Goal: Task Accomplishment & Management: Use online tool/utility

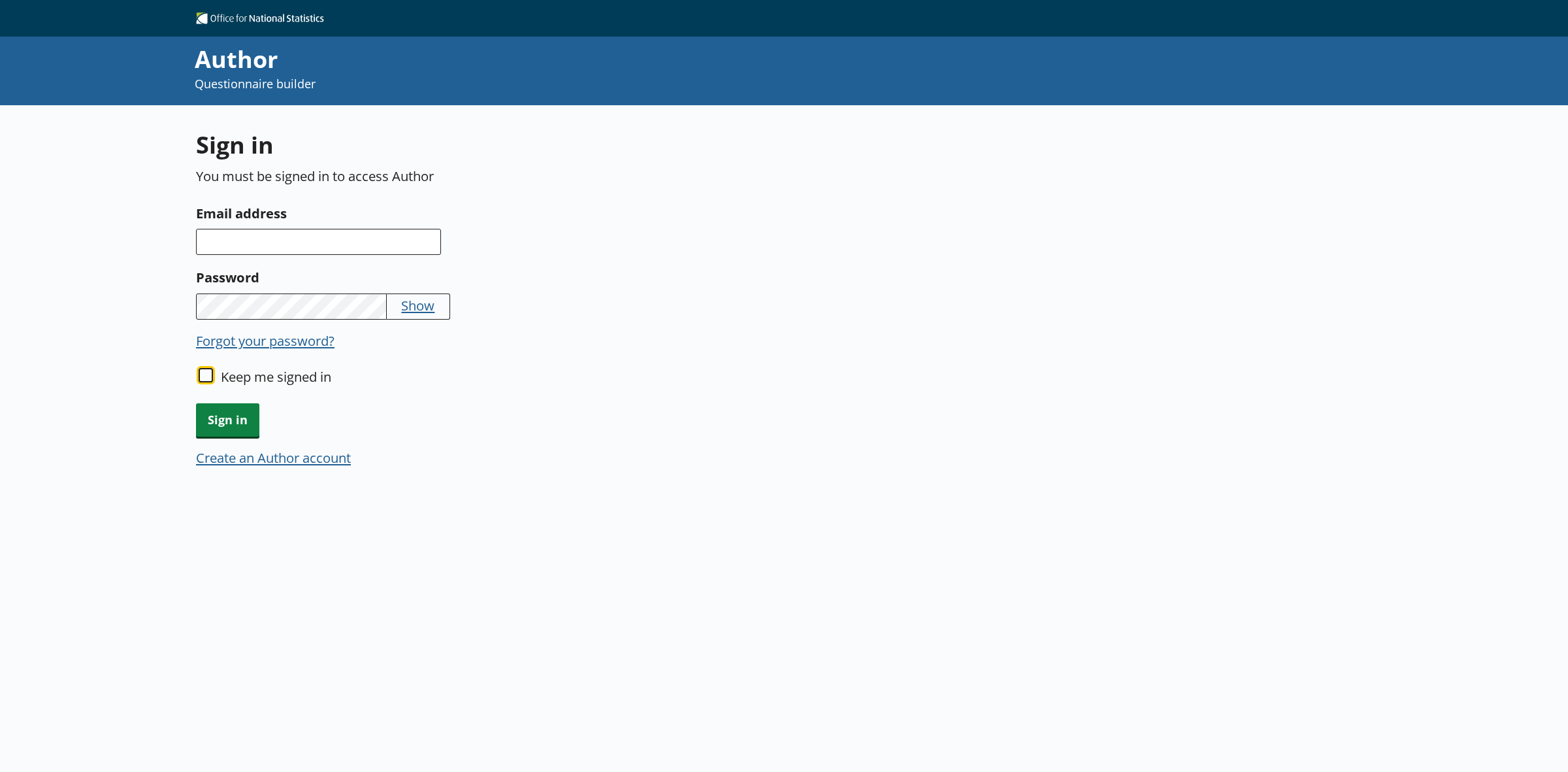
click at [199, 373] on input "Keep me signed in" at bounding box center [206, 375] width 14 height 14
checkbox input "true"
click at [353, 247] on input "Email address" at bounding box center [319, 242] width 245 height 26
type input "[EMAIL_ADDRESS][DOMAIN_NAME]"
click at [237, 406] on span "Sign in" at bounding box center [228, 420] width 63 height 33
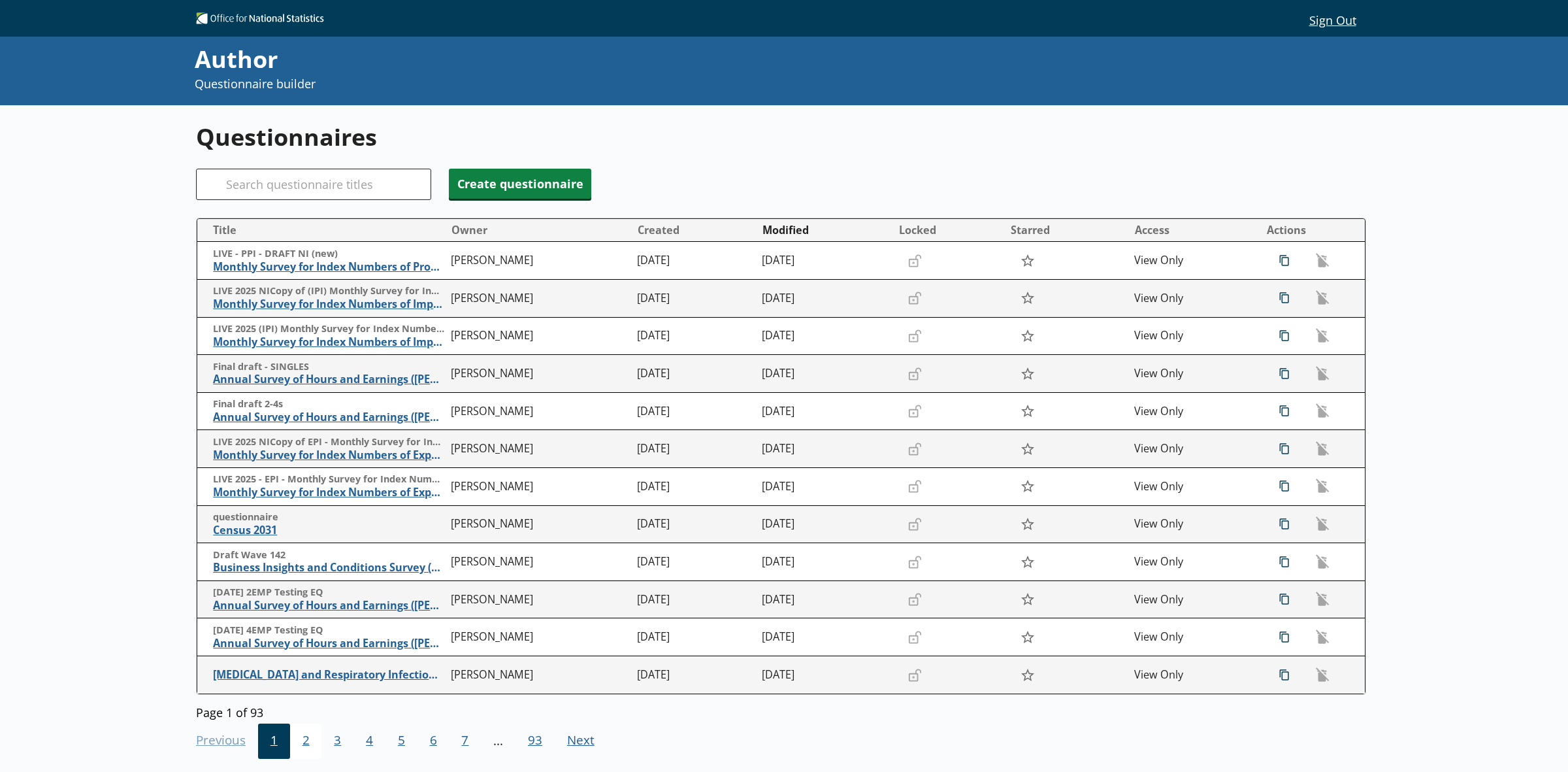
click at [299, 742] on span "2" at bounding box center [306, 741] width 32 height 35
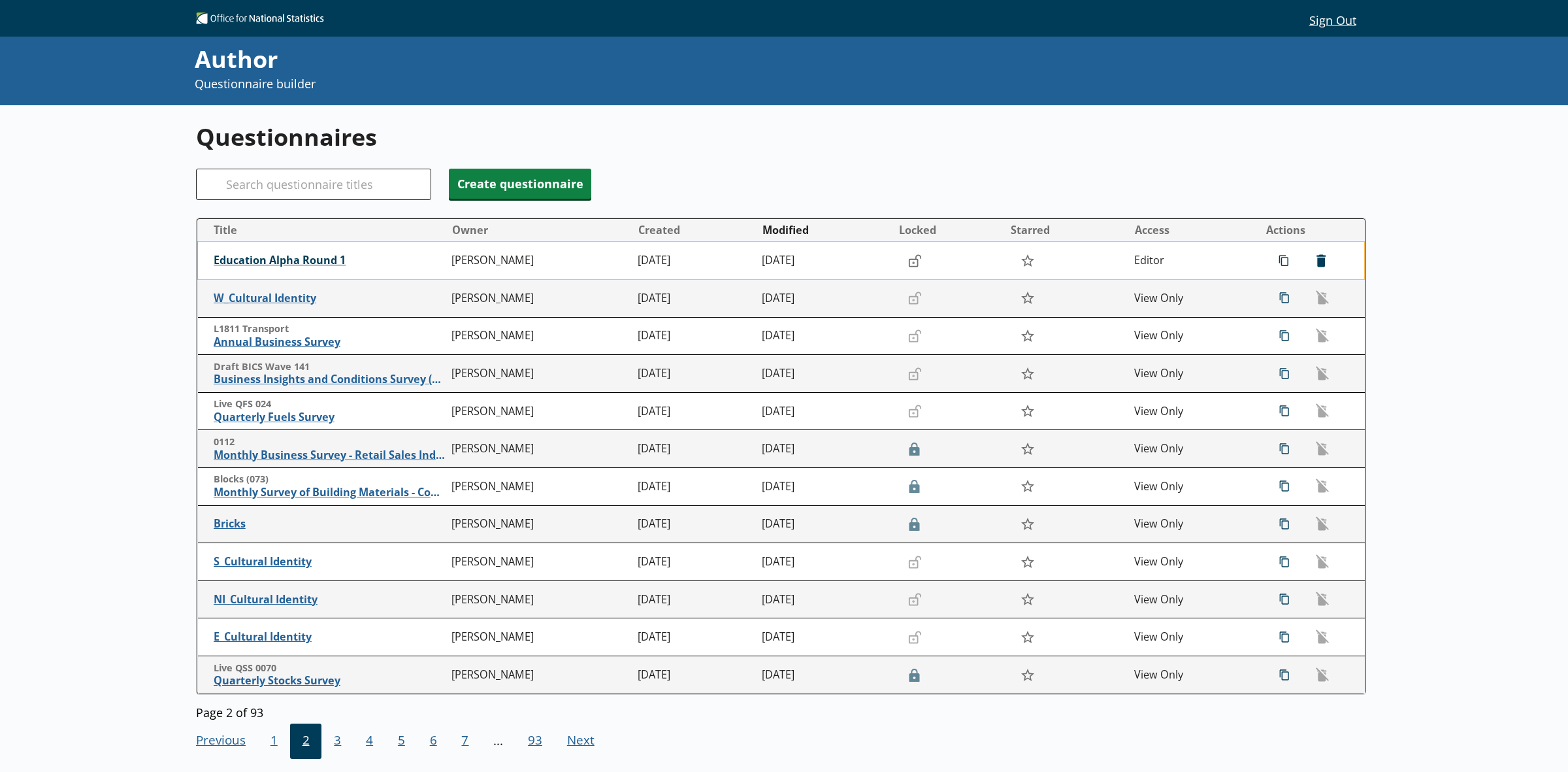
click at [299, 255] on span "Education Alpha Round 1" at bounding box center [329, 260] width 231 height 14
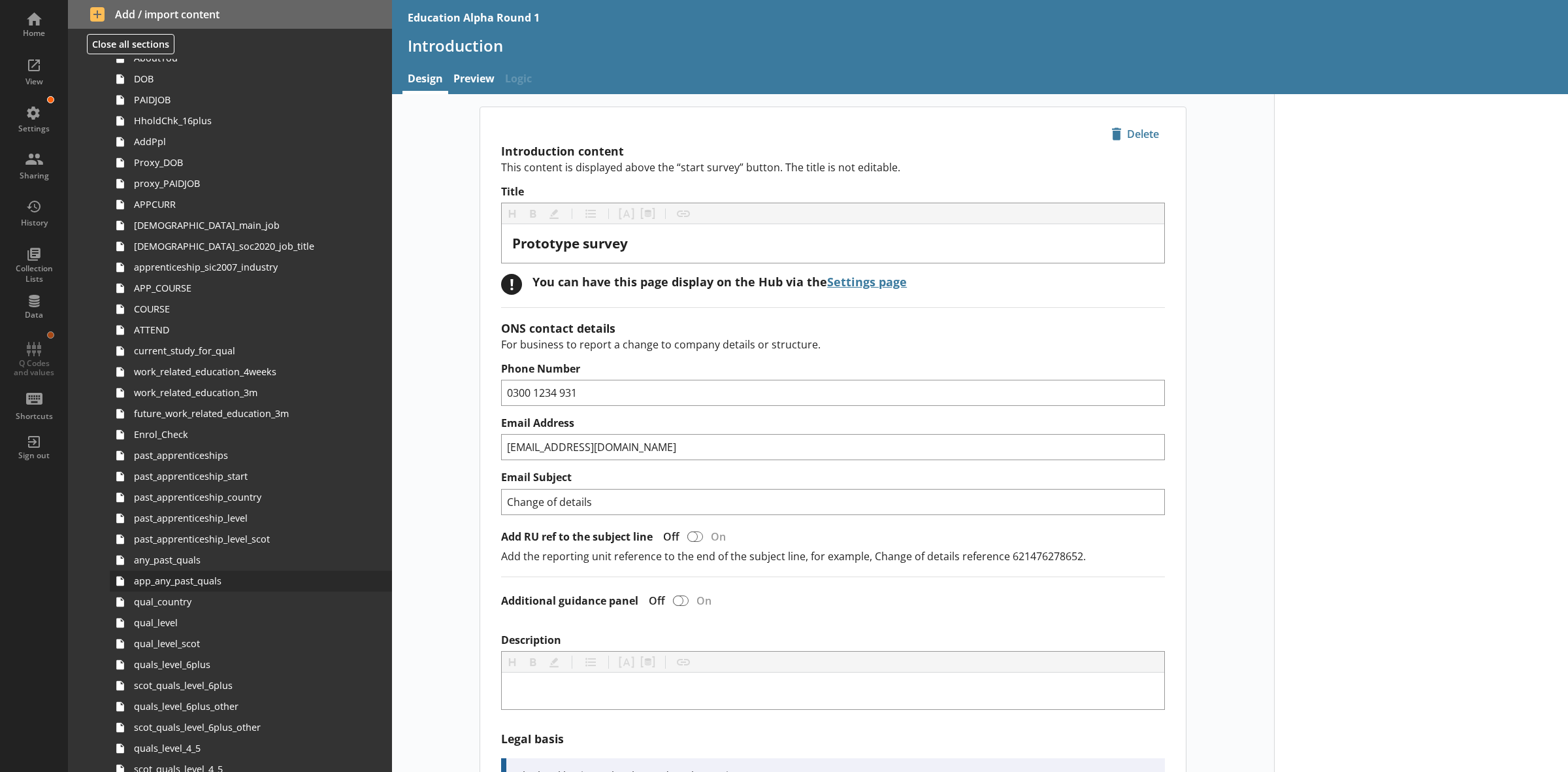
scroll to position [245, 0]
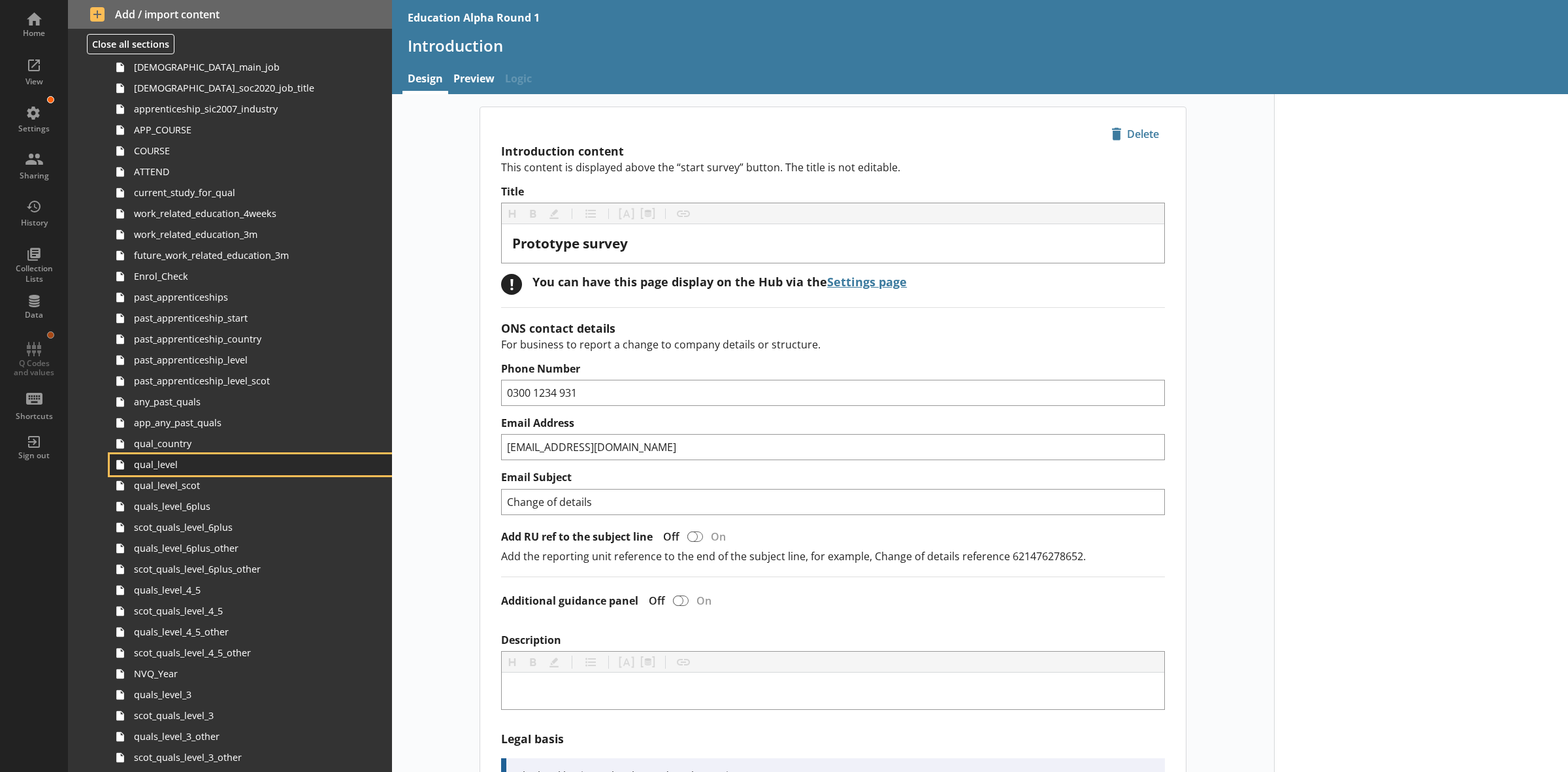
click at [171, 469] on span "qual_level" at bounding box center [236, 464] width 204 height 12
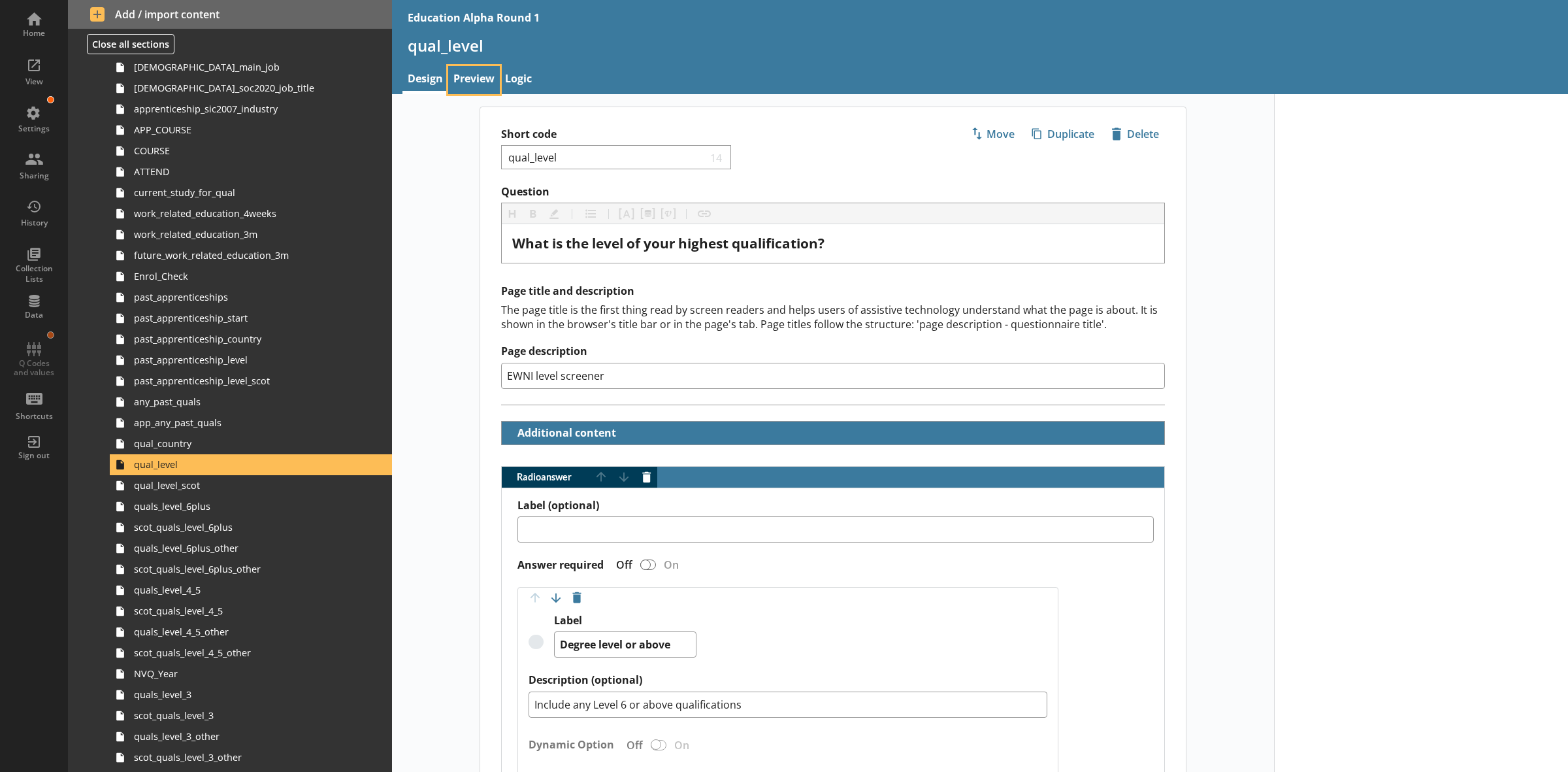
click at [484, 81] on link "Preview" at bounding box center [474, 80] width 52 height 28
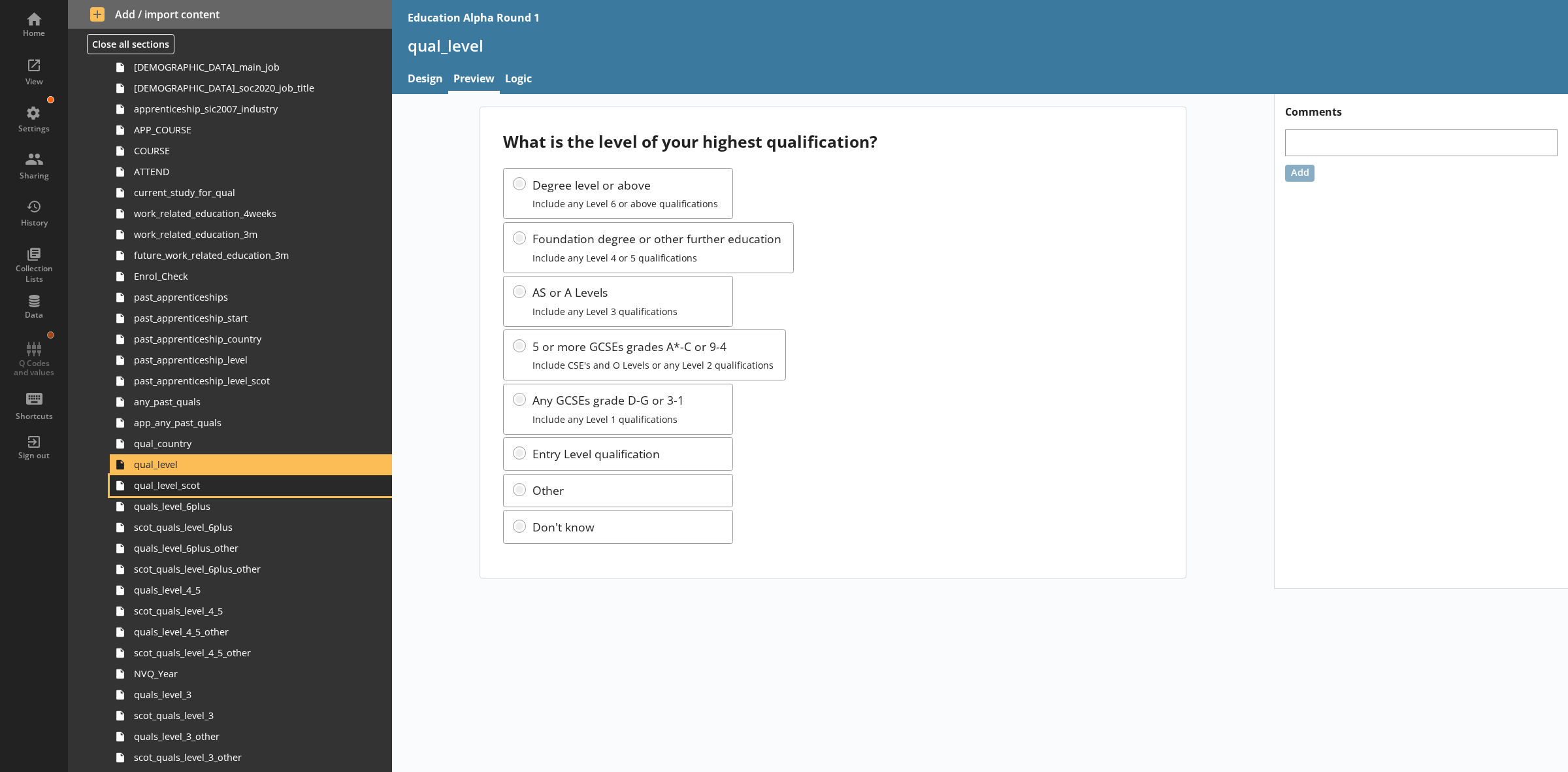
click at [203, 481] on span "qual_level_scot" at bounding box center [236, 486] width 204 height 12
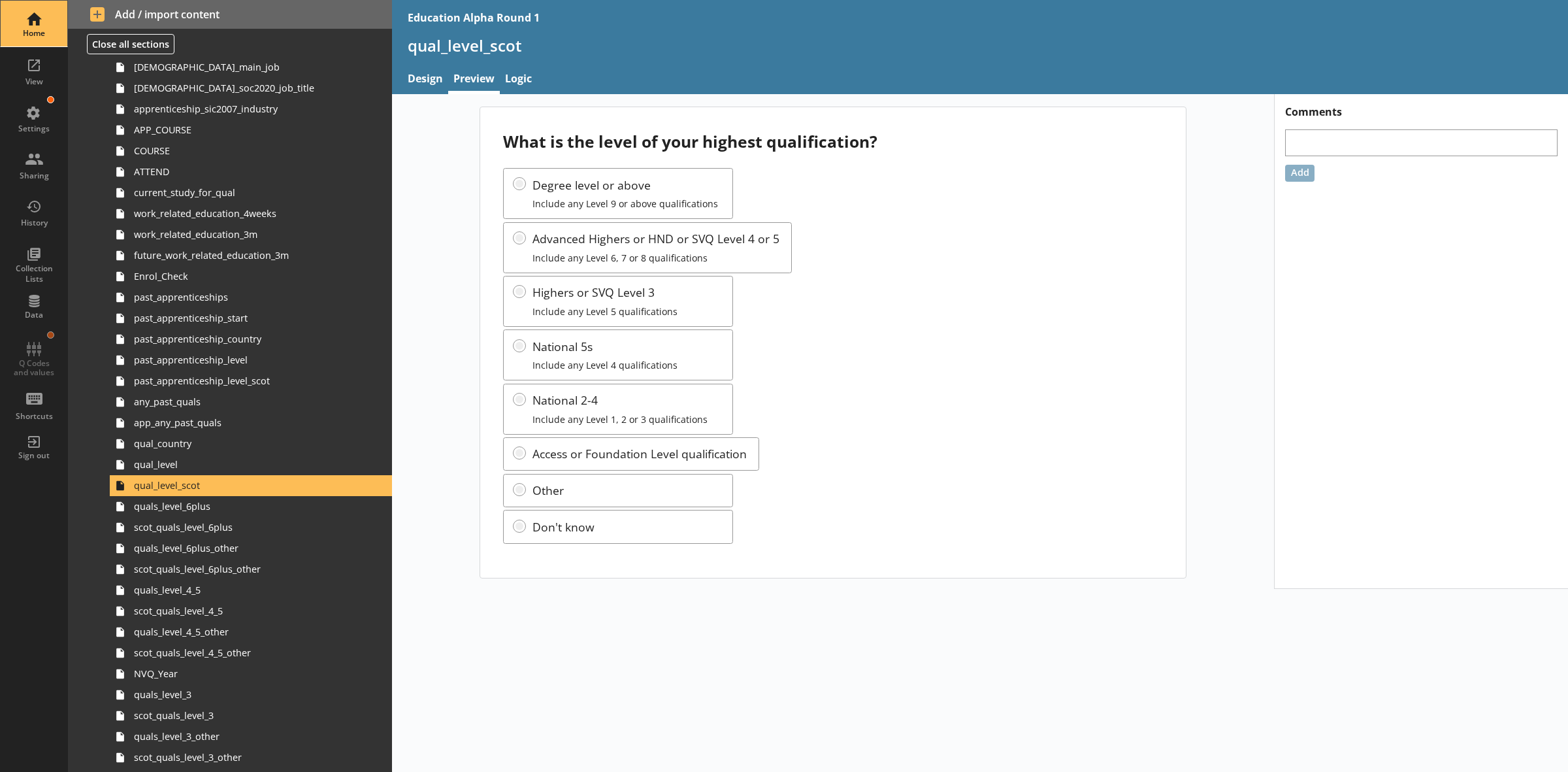
click at [51, 23] on div "Home" at bounding box center [34, 23] width 45 height 45
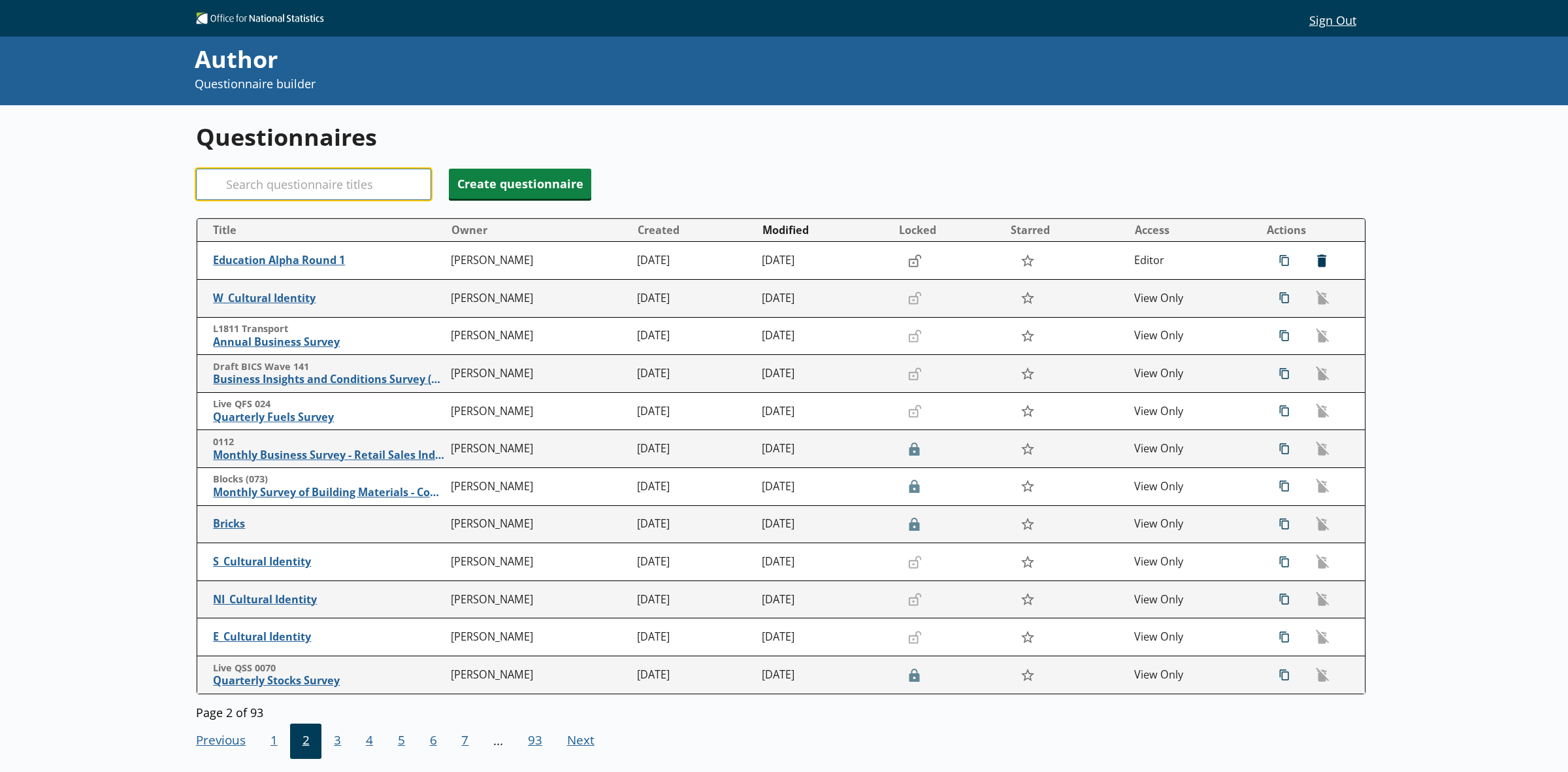
click at [297, 184] on input "Search" at bounding box center [314, 185] width 235 height 32
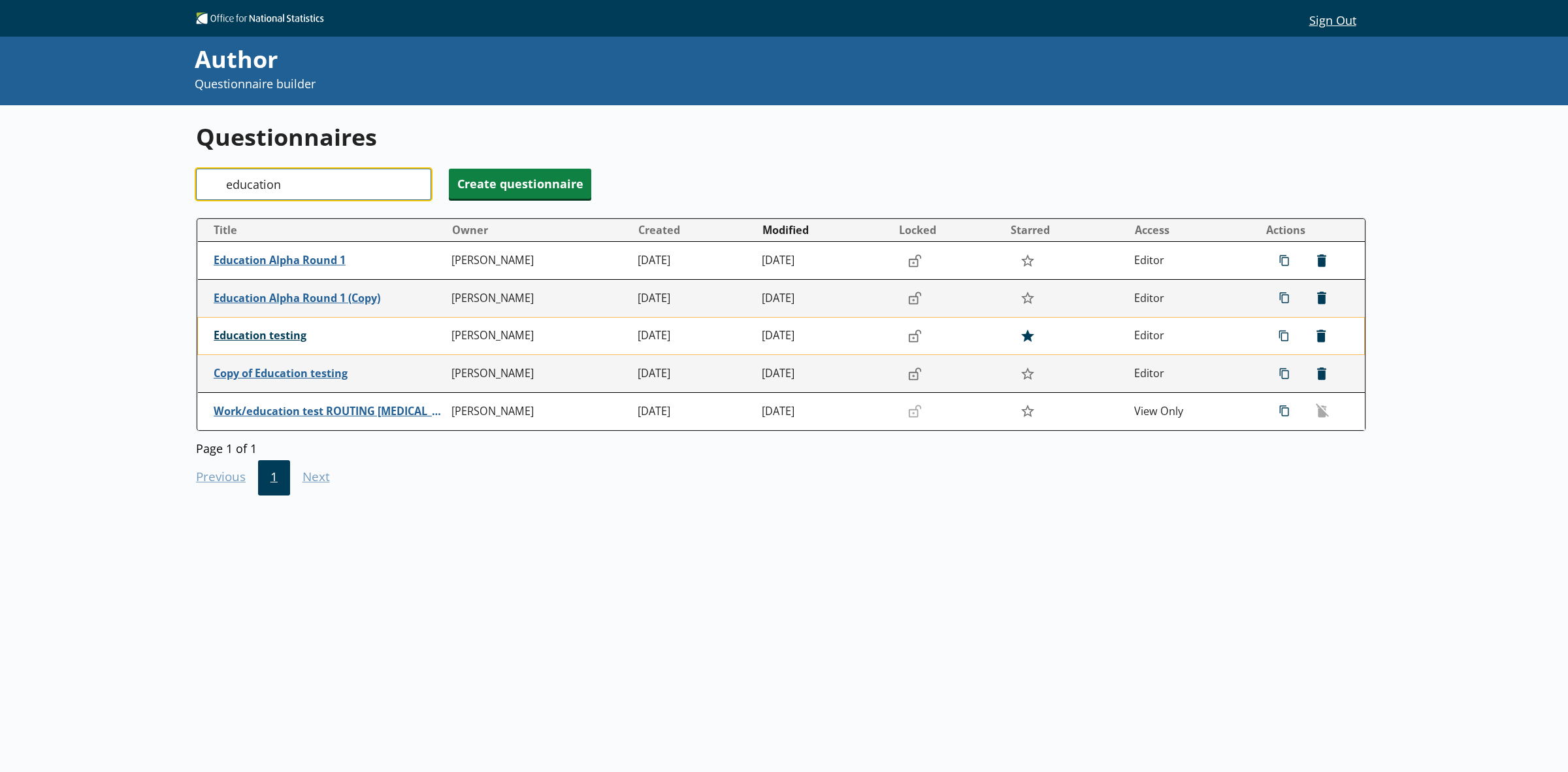
type input "education"
click at [288, 332] on span "Education testing" at bounding box center [329, 335] width 231 height 14
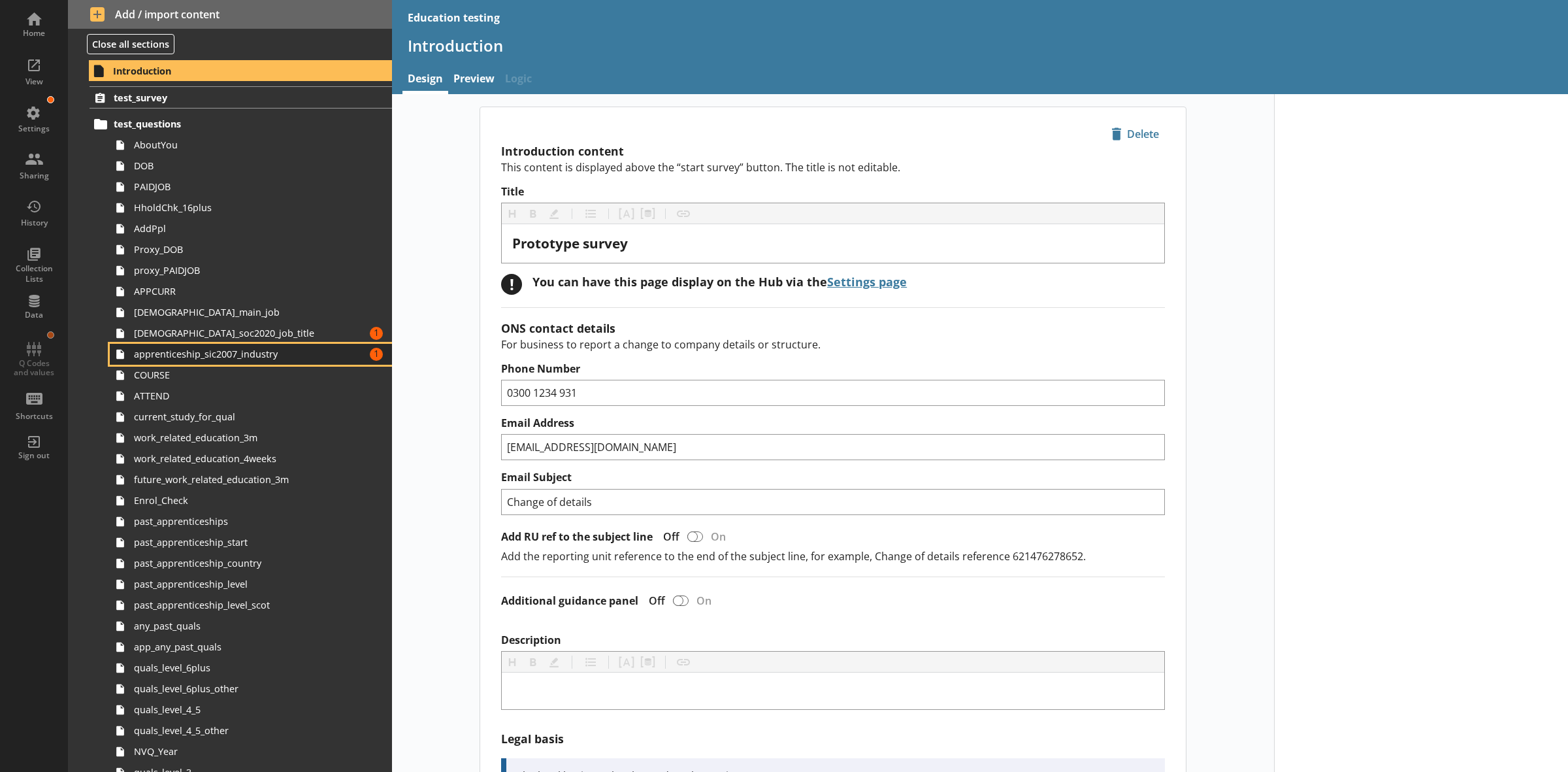
click at [279, 355] on span "apprenticeship_sic2007_industry" at bounding box center [236, 354] width 204 height 12
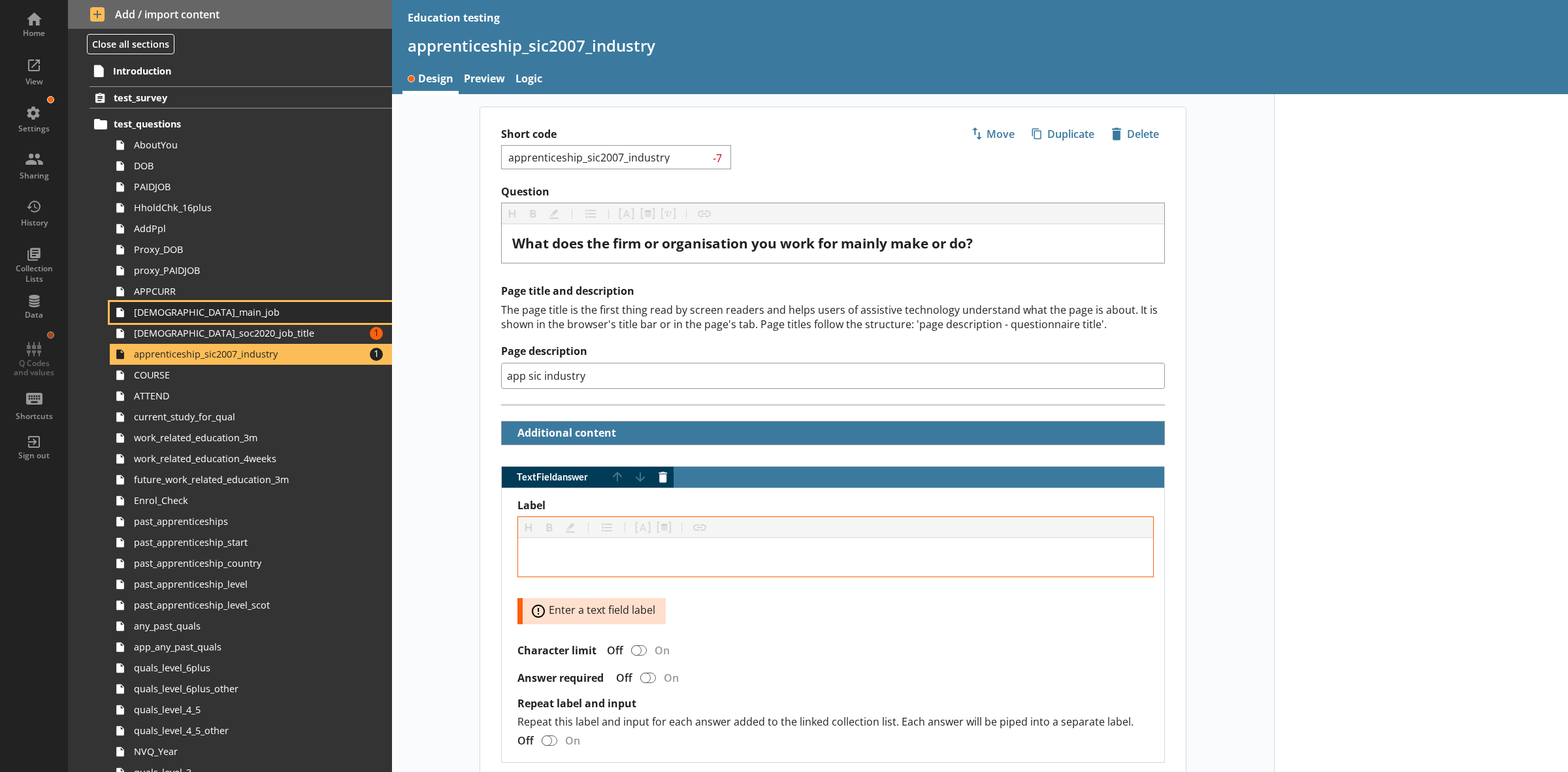
click at [246, 315] on span "[DEMOGRAPHIC_DATA]_main_job" at bounding box center [236, 312] width 204 height 12
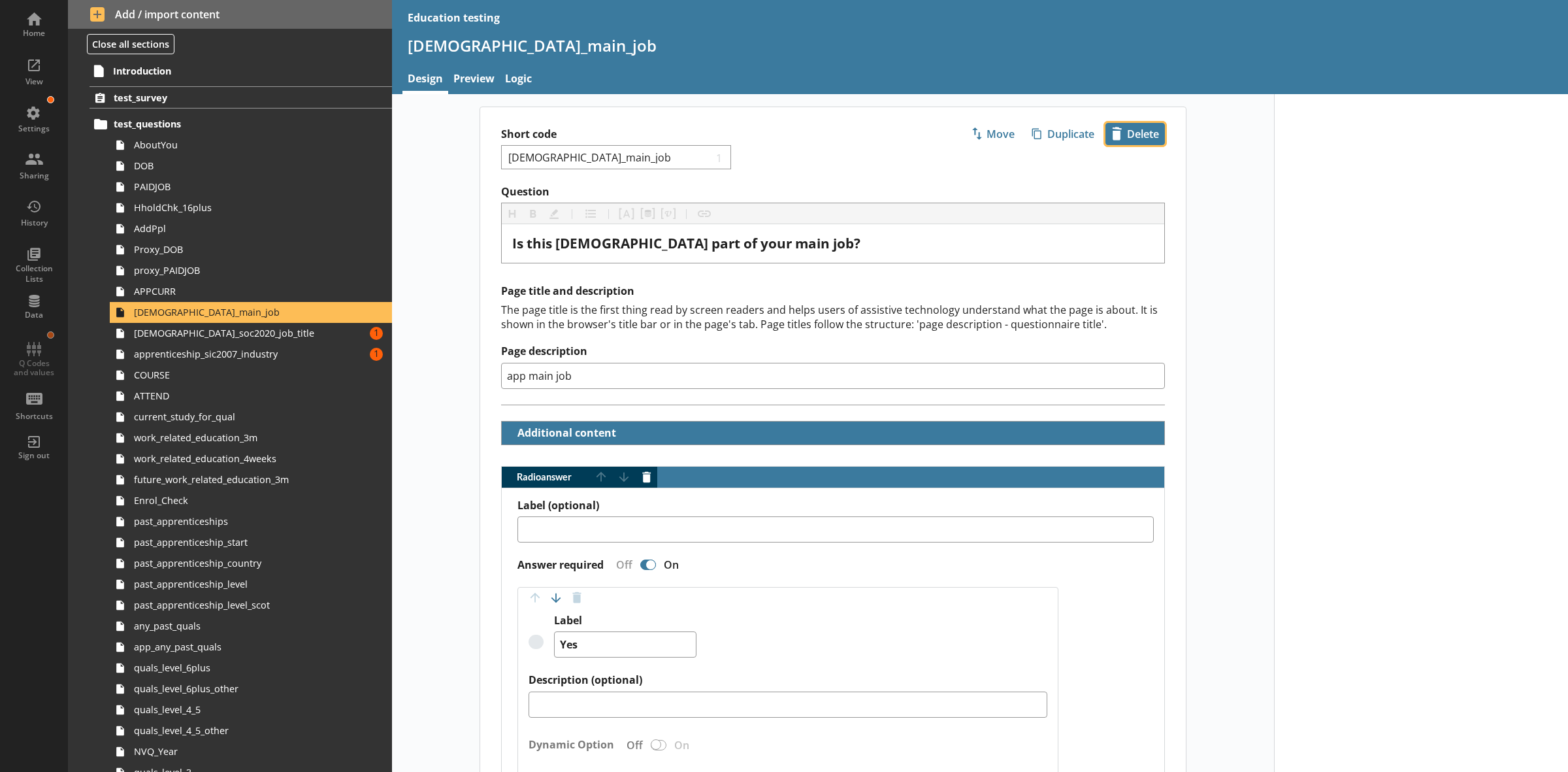
click at [1127, 128] on span "icon-delete Created with Sketch. [GEOGRAPHIC_DATA]" at bounding box center [1135, 134] width 58 height 21
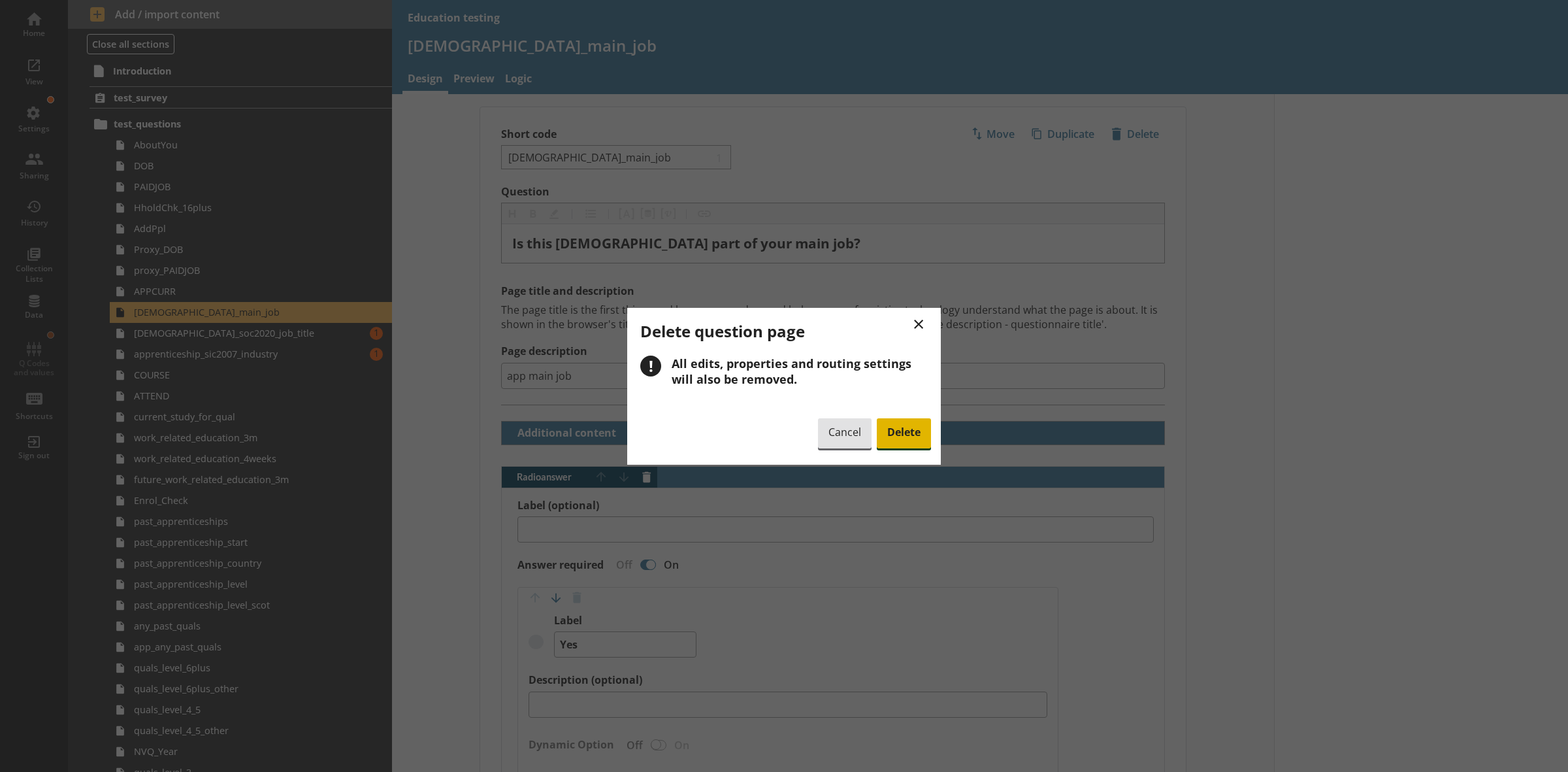
click at [890, 428] on span "Delete" at bounding box center [904, 433] width 54 height 30
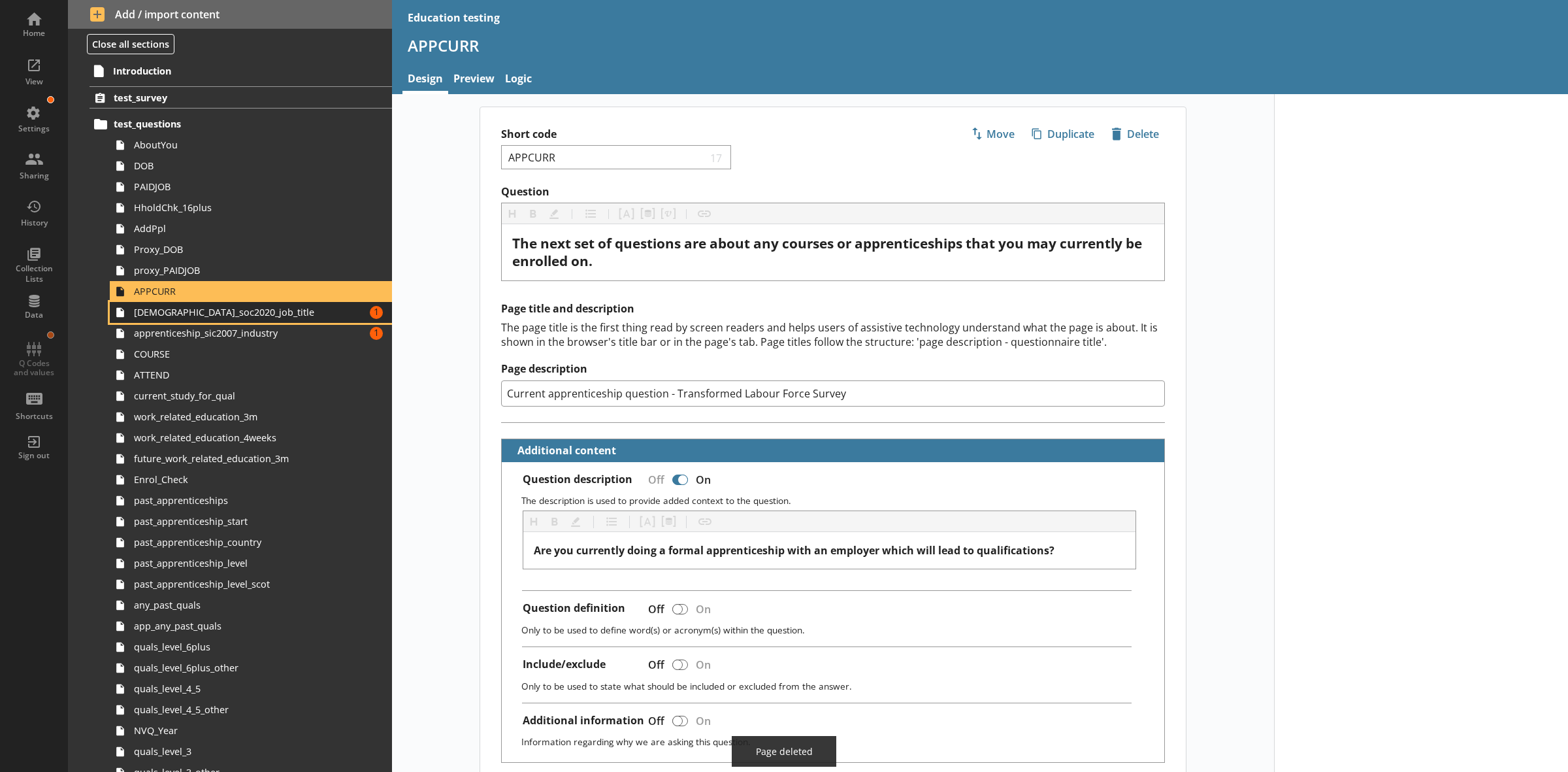
click at [219, 315] on span "[DEMOGRAPHIC_DATA]_soc2020_job_title" at bounding box center [236, 312] width 204 height 12
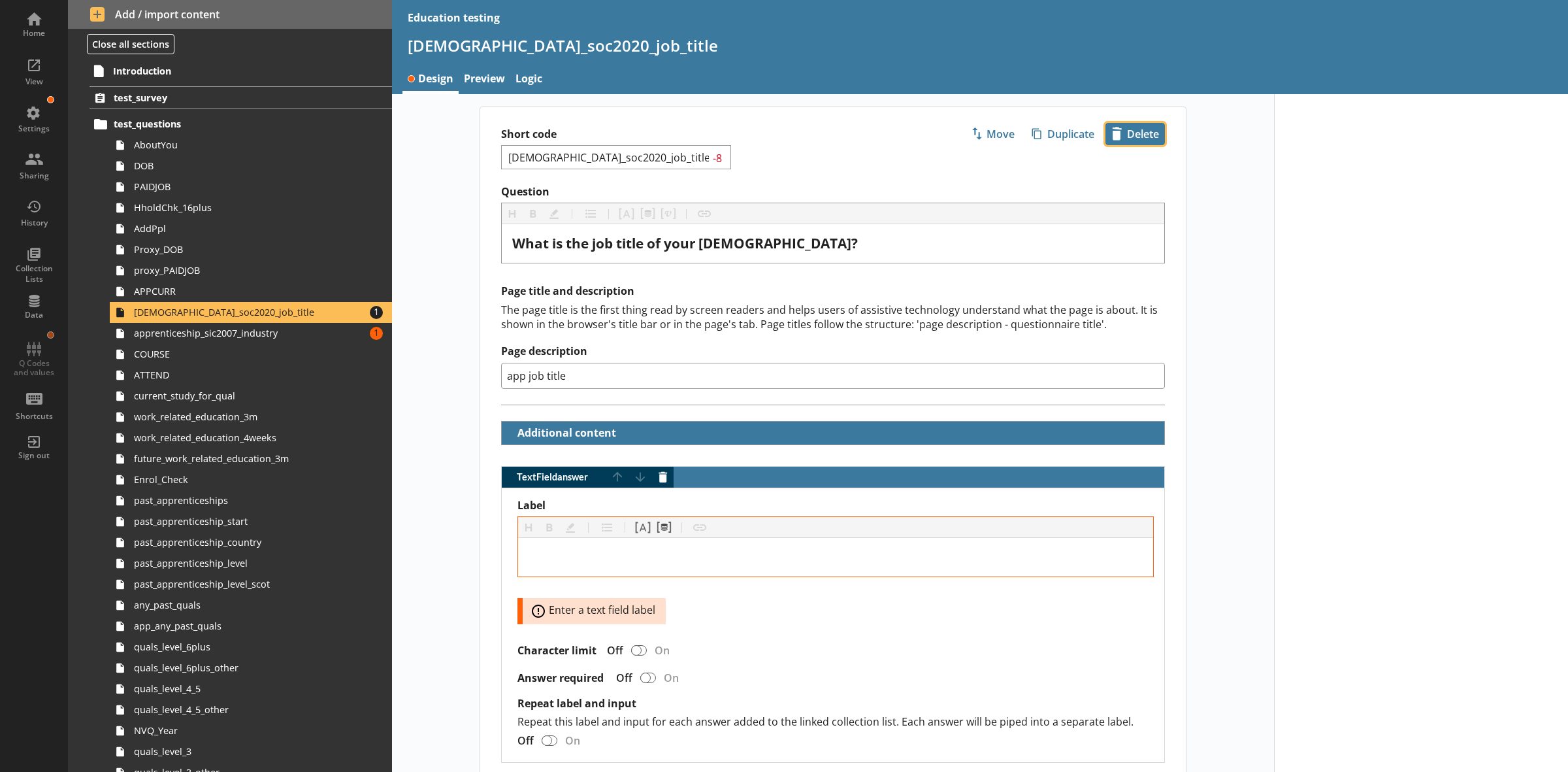
click at [1136, 138] on span "icon-delete Created with Sketch. [GEOGRAPHIC_DATA]" at bounding box center [1135, 134] width 58 height 21
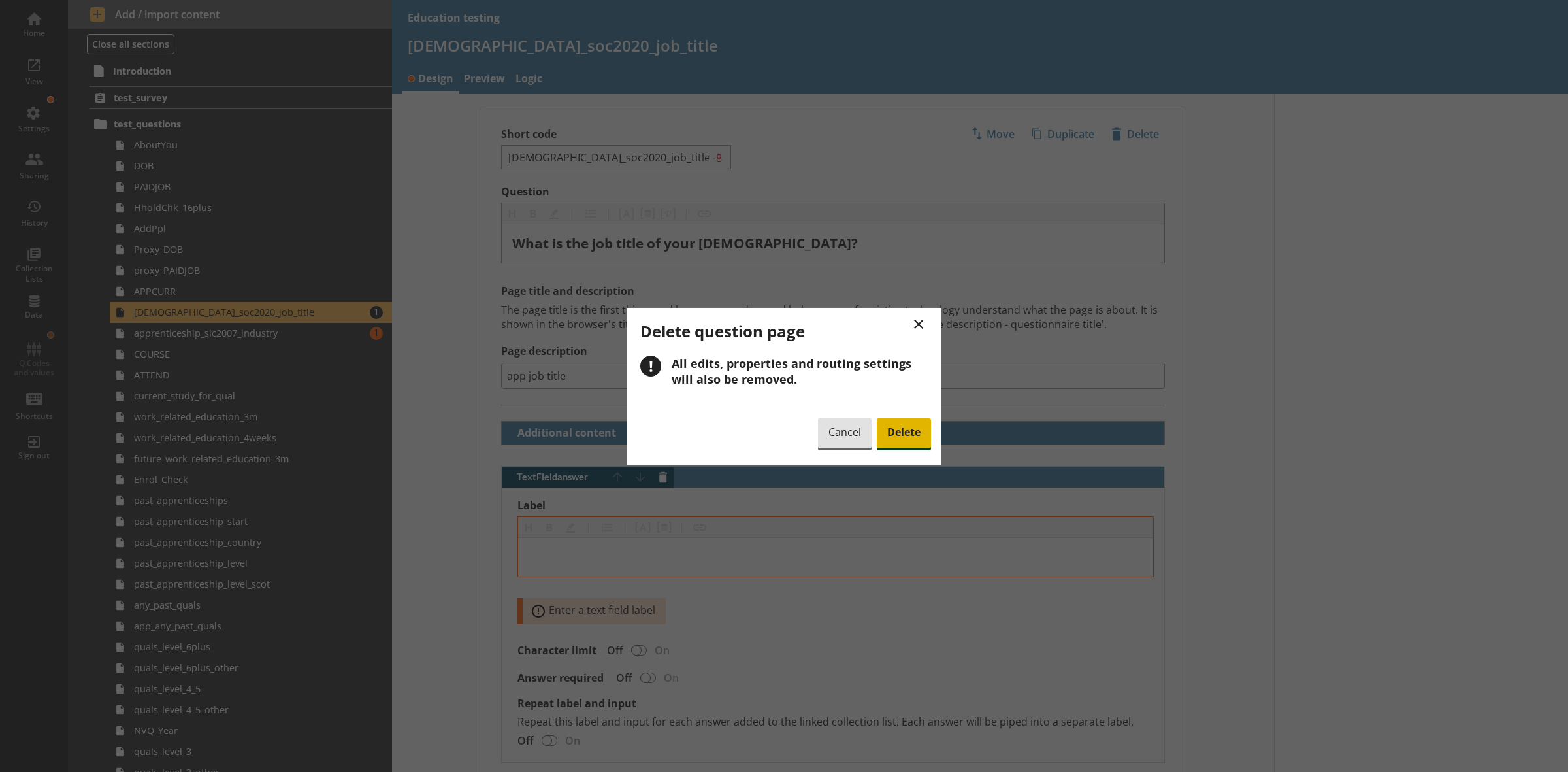
click at [902, 430] on span "Delete" at bounding box center [904, 433] width 54 height 30
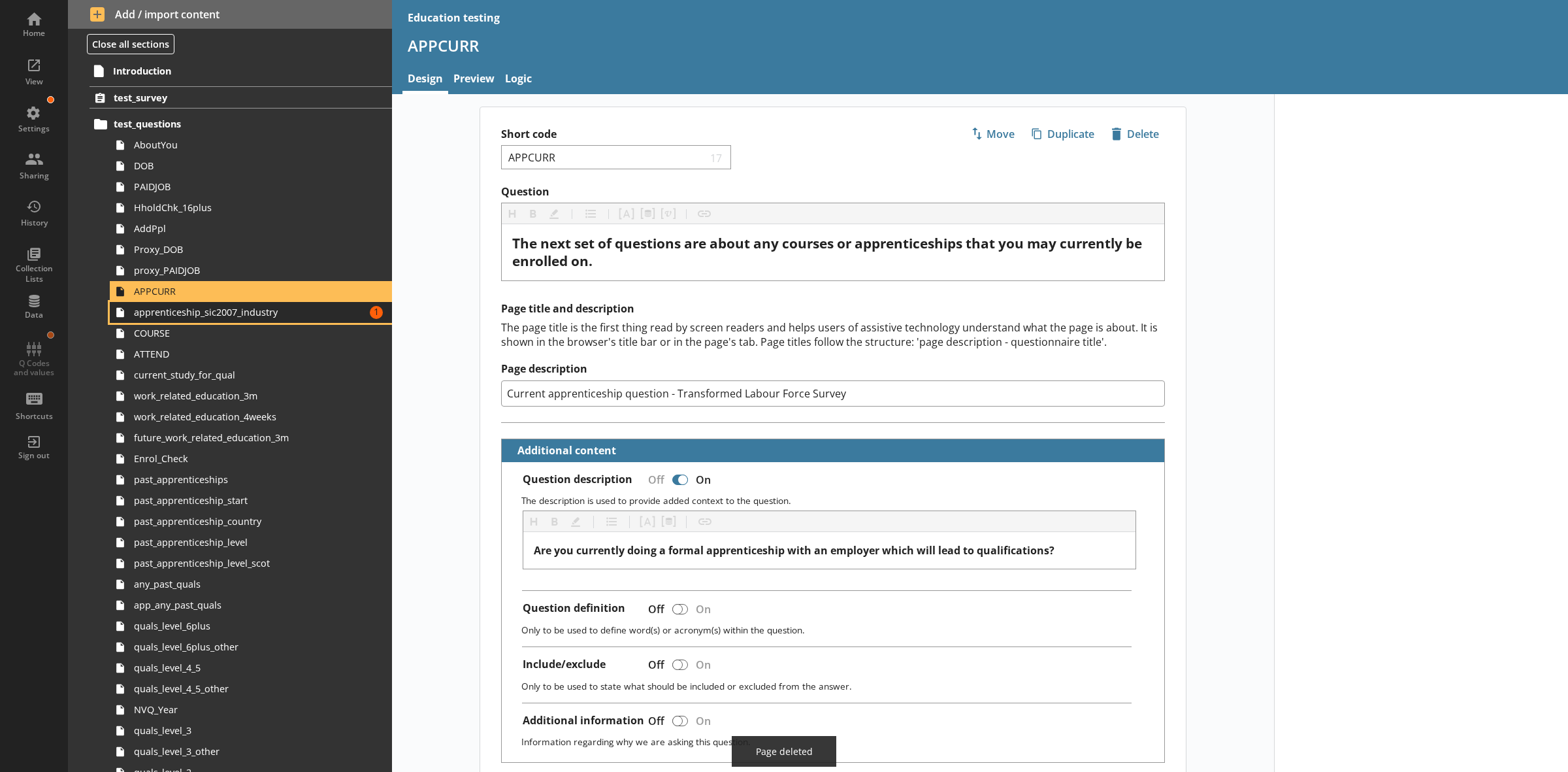
click at [220, 315] on span "apprenticeship_sic2007_industry" at bounding box center [236, 312] width 204 height 12
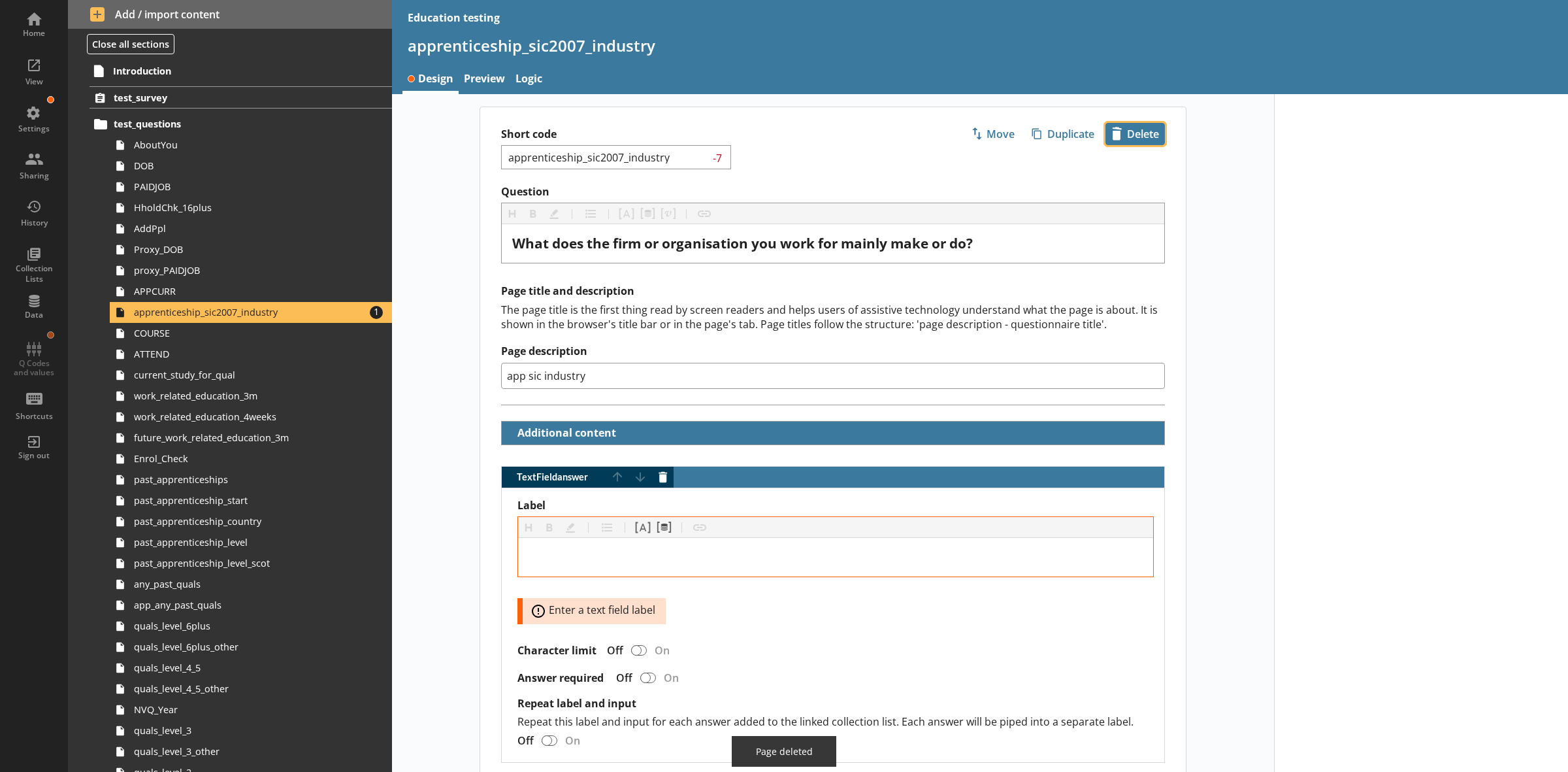
click at [1119, 129] on span "icon-delete Created with Sketch. [GEOGRAPHIC_DATA]" at bounding box center [1135, 134] width 58 height 21
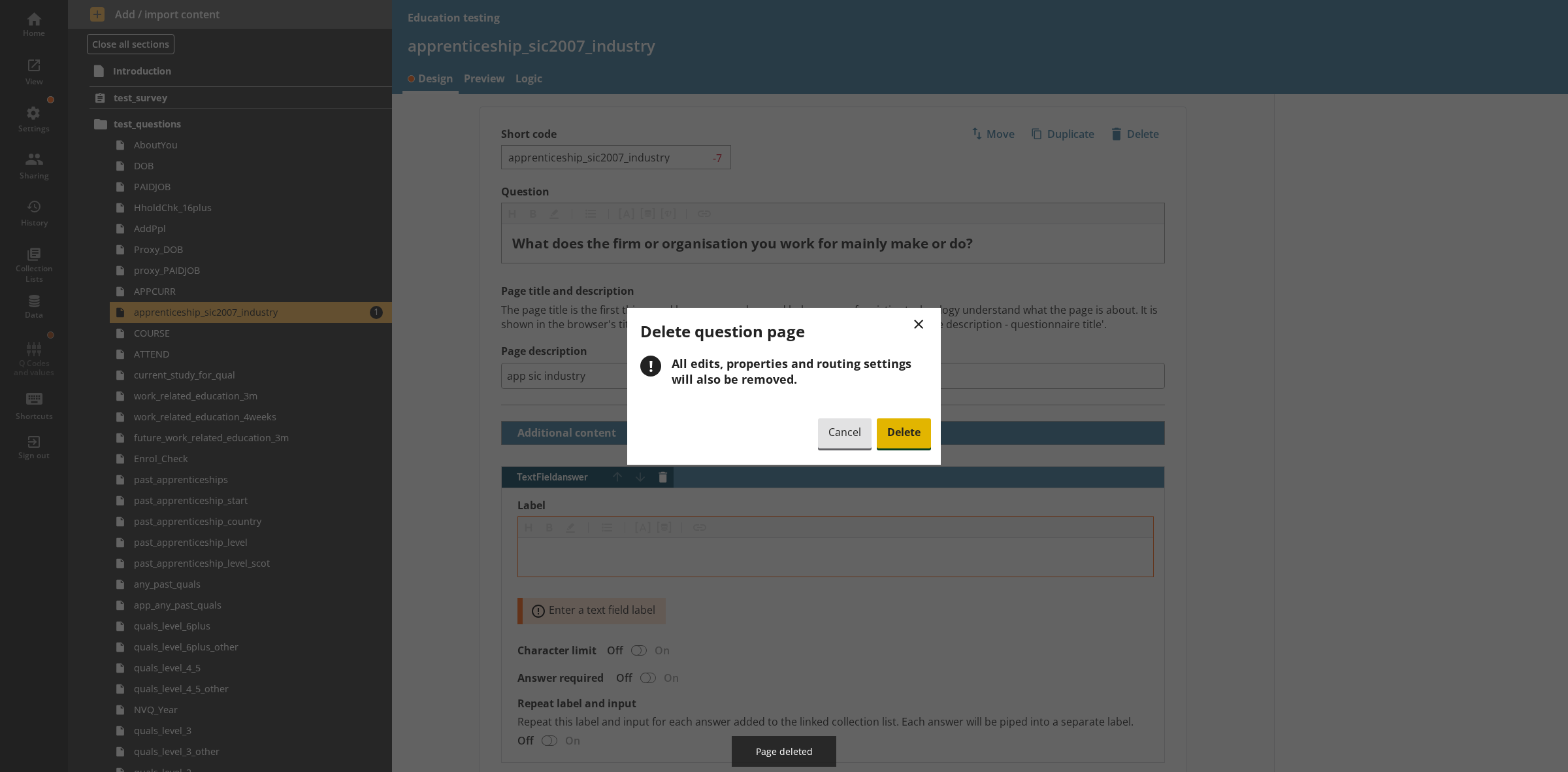
click at [896, 428] on span "Delete" at bounding box center [904, 433] width 54 height 30
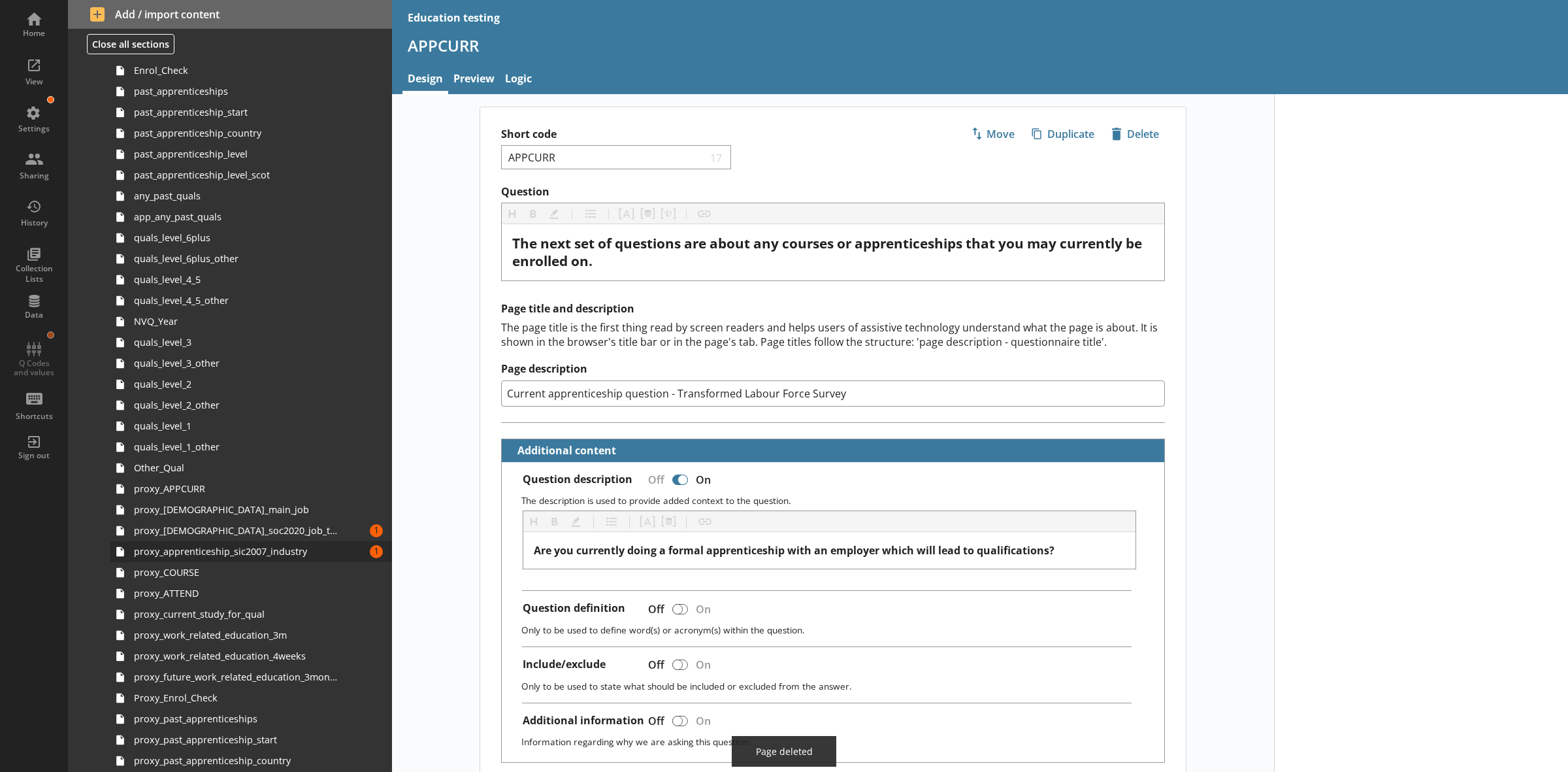
scroll to position [371, 0]
click at [291, 510] on span "proxy_[DEMOGRAPHIC_DATA]_main_job" at bounding box center [236, 506] width 204 height 12
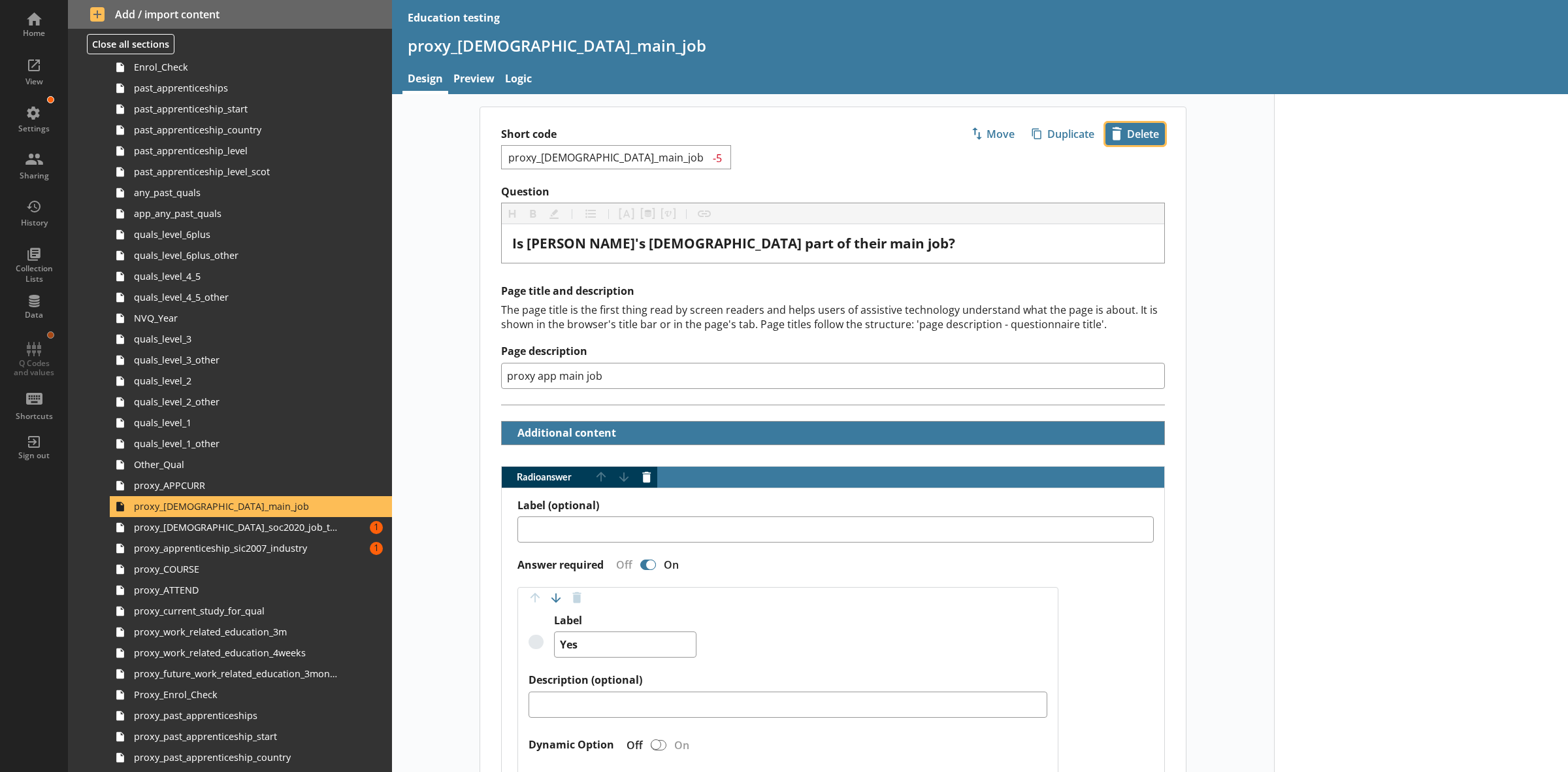
click at [1112, 135] on span "icon-delete Created with Sketch. [GEOGRAPHIC_DATA]" at bounding box center [1135, 134] width 58 height 21
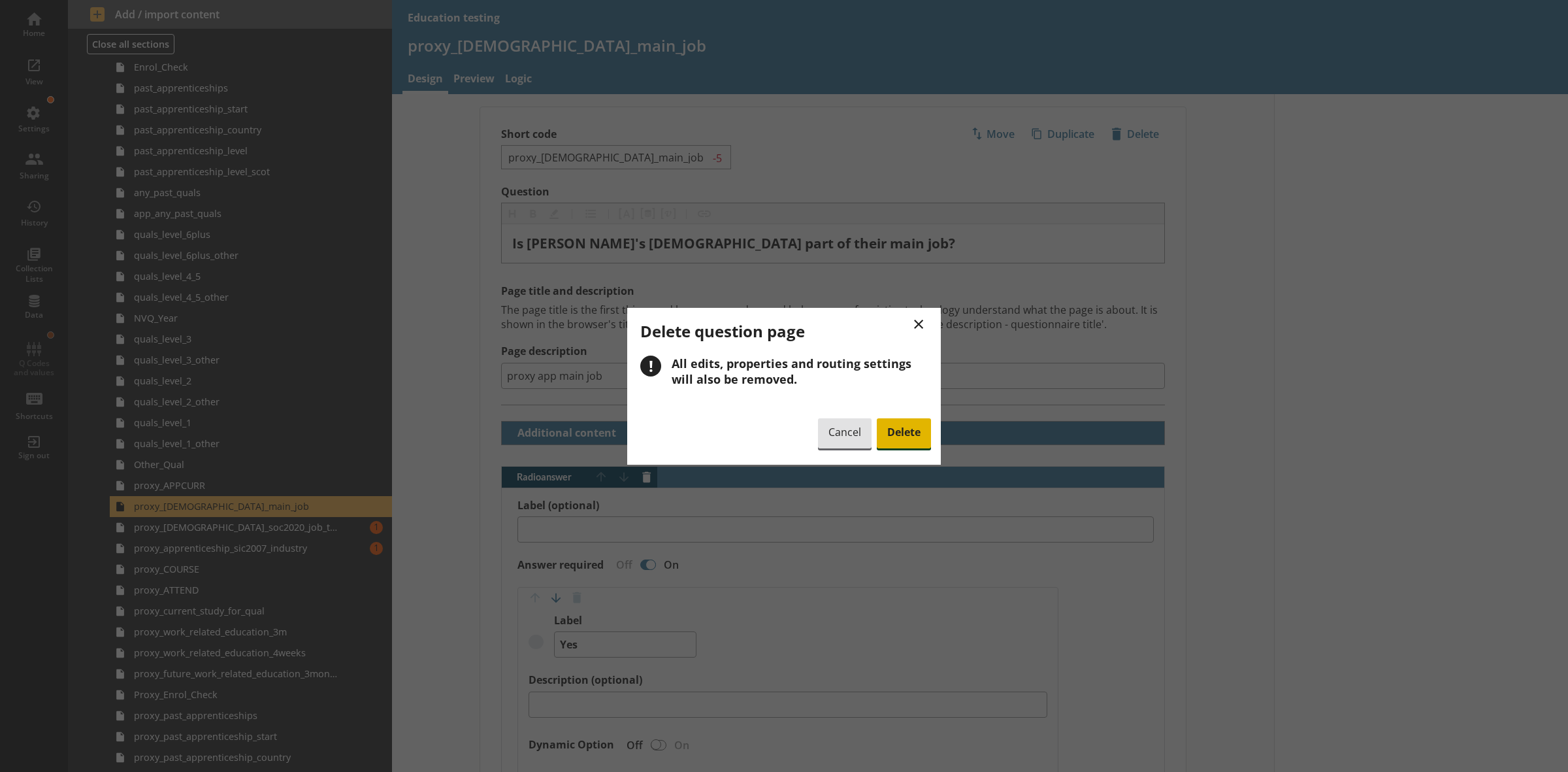
click at [898, 442] on span "Delete" at bounding box center [904, 433] width 54 height 30
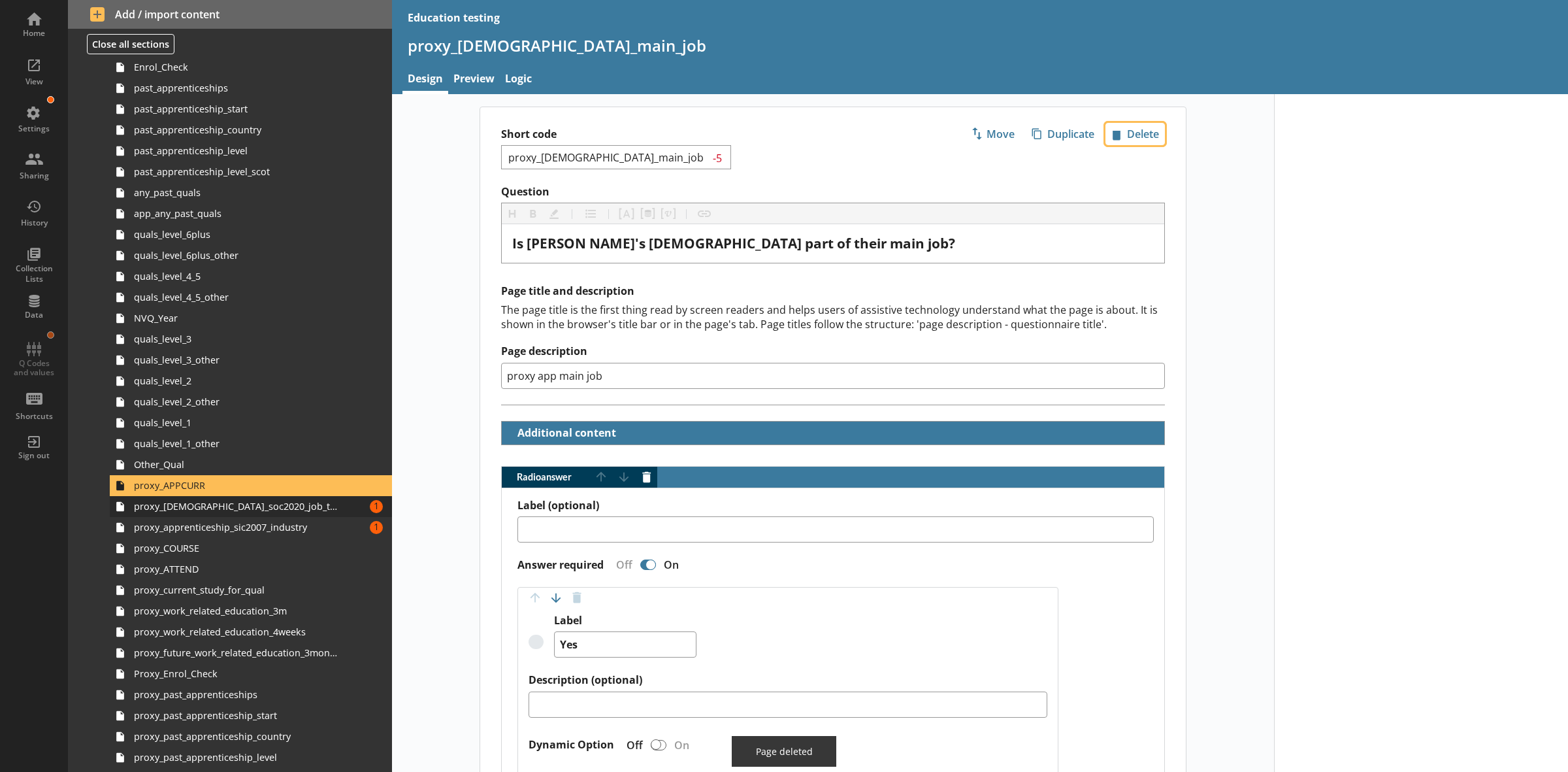
scroll to position [351, 0]
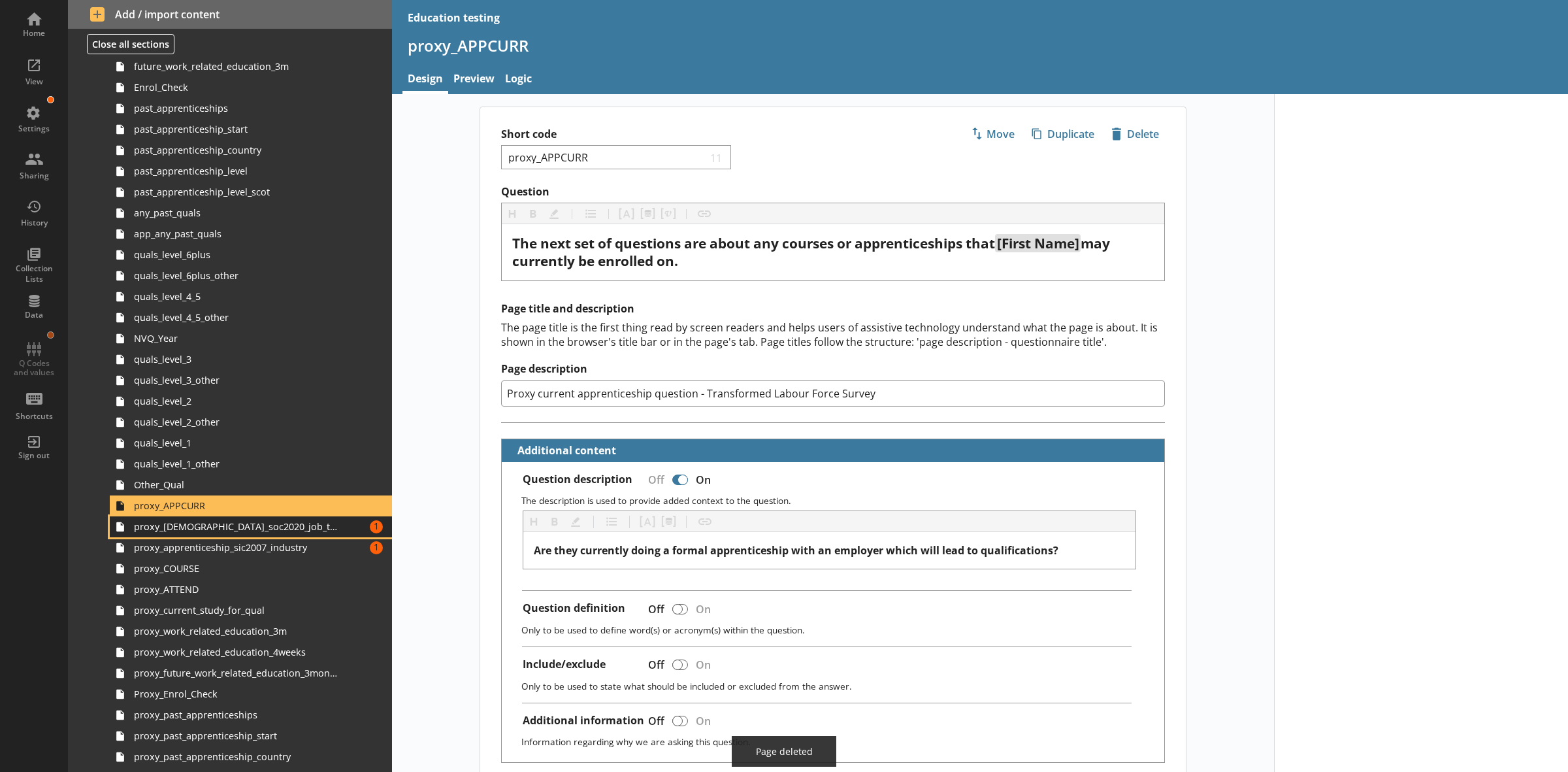
click at [302, 534] on link "proxy_[DEMOGRAPHIC_DATA]_soc2020_job_title Amount of errors: 1" at bounding box center [251, 527] width 282 height 21
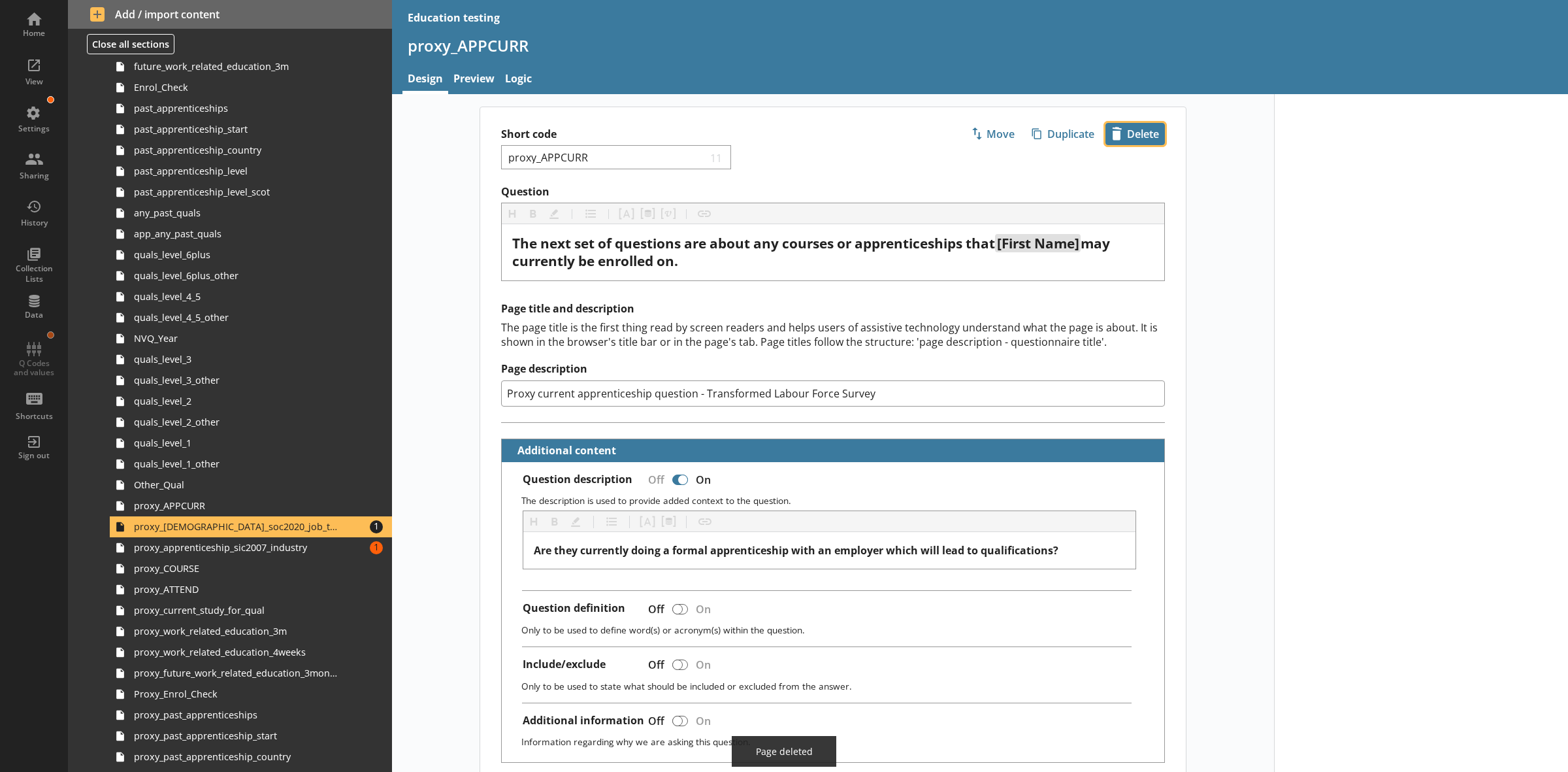
click at [1145, 129] on span "icon-delete Created with Sketch. [GEOGRAPHIC_DATA]" at bounding box center [1135, 134] width 58 height 21
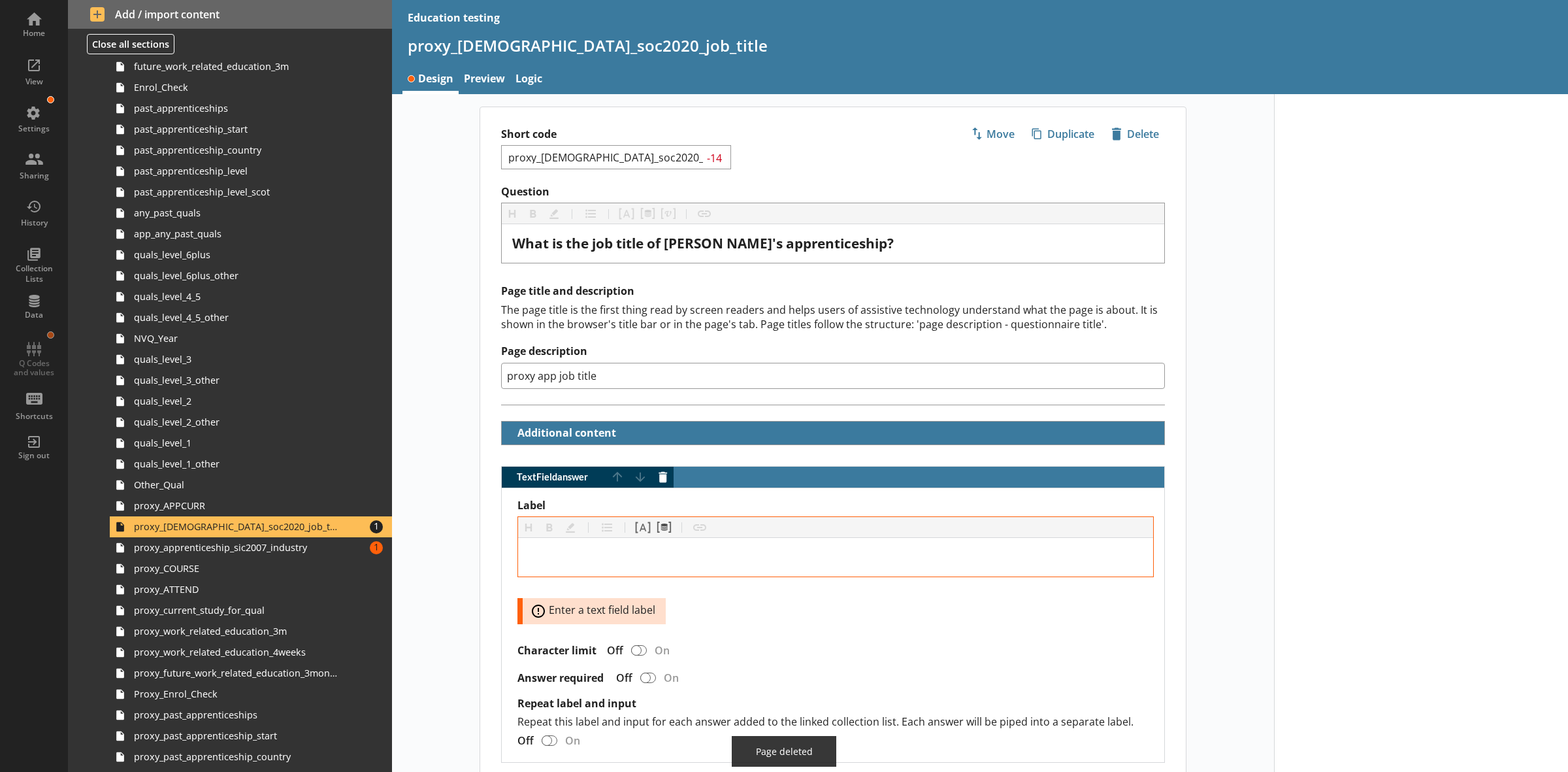
click at [432, 553] on div "Short code proxy_[DEMOGRAPHIC_DATA]_soc2020_job_title -14 Move icon-copy Duplic…" at bounding box center [832, 467] width 882 height 721
click at [343, 549] on link "proxy_apprenticeship_sic2007_industry Amount of errors: 1" at bounding box center [251, 547] width 282 height 21
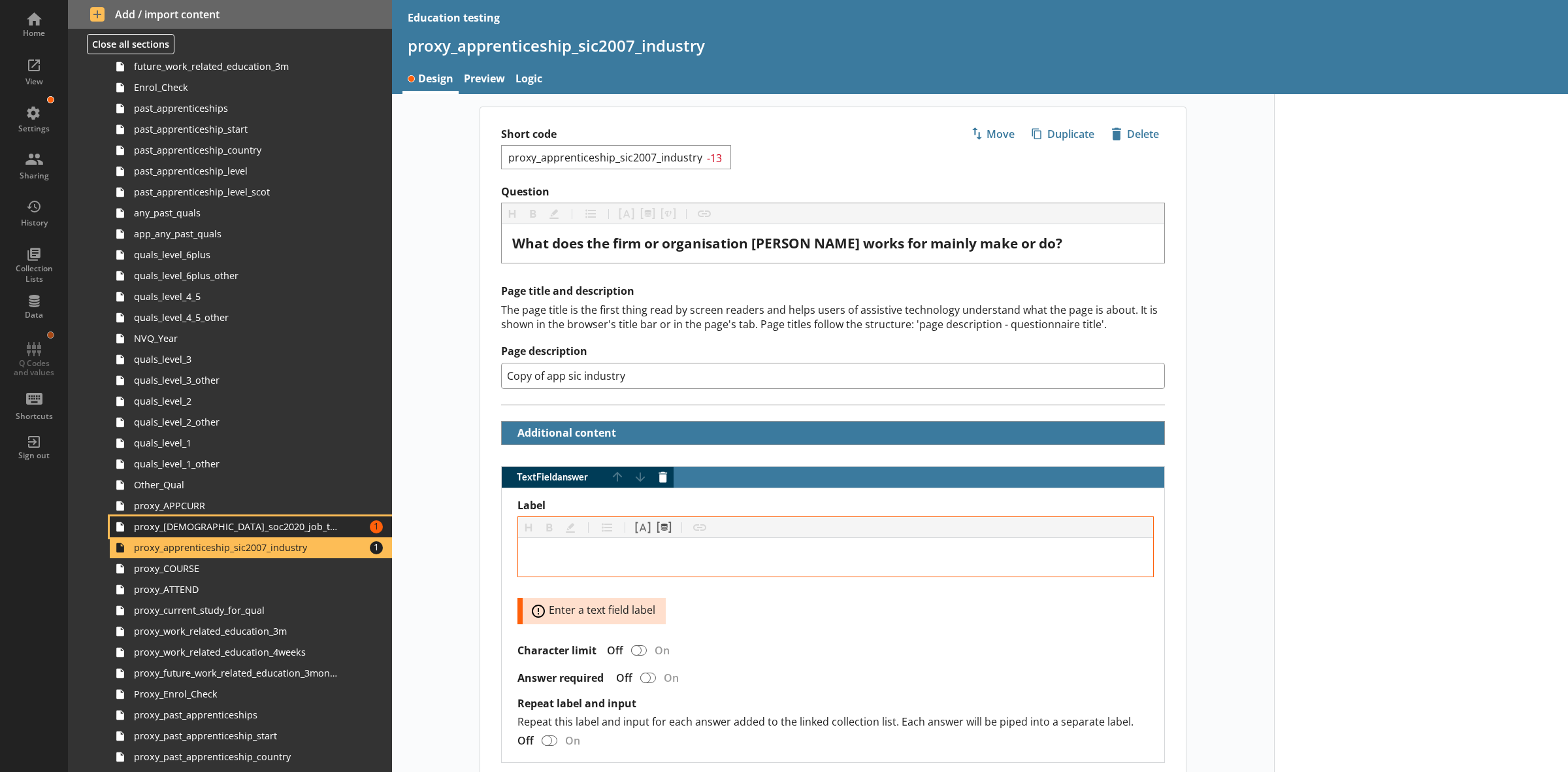
click at [354, 528] on link "proxy_[DEMOGRAPHIC_DATA]_soc2020_job_title Amount of errors: 1" at bounding box center [251, 527] width 282 height 21
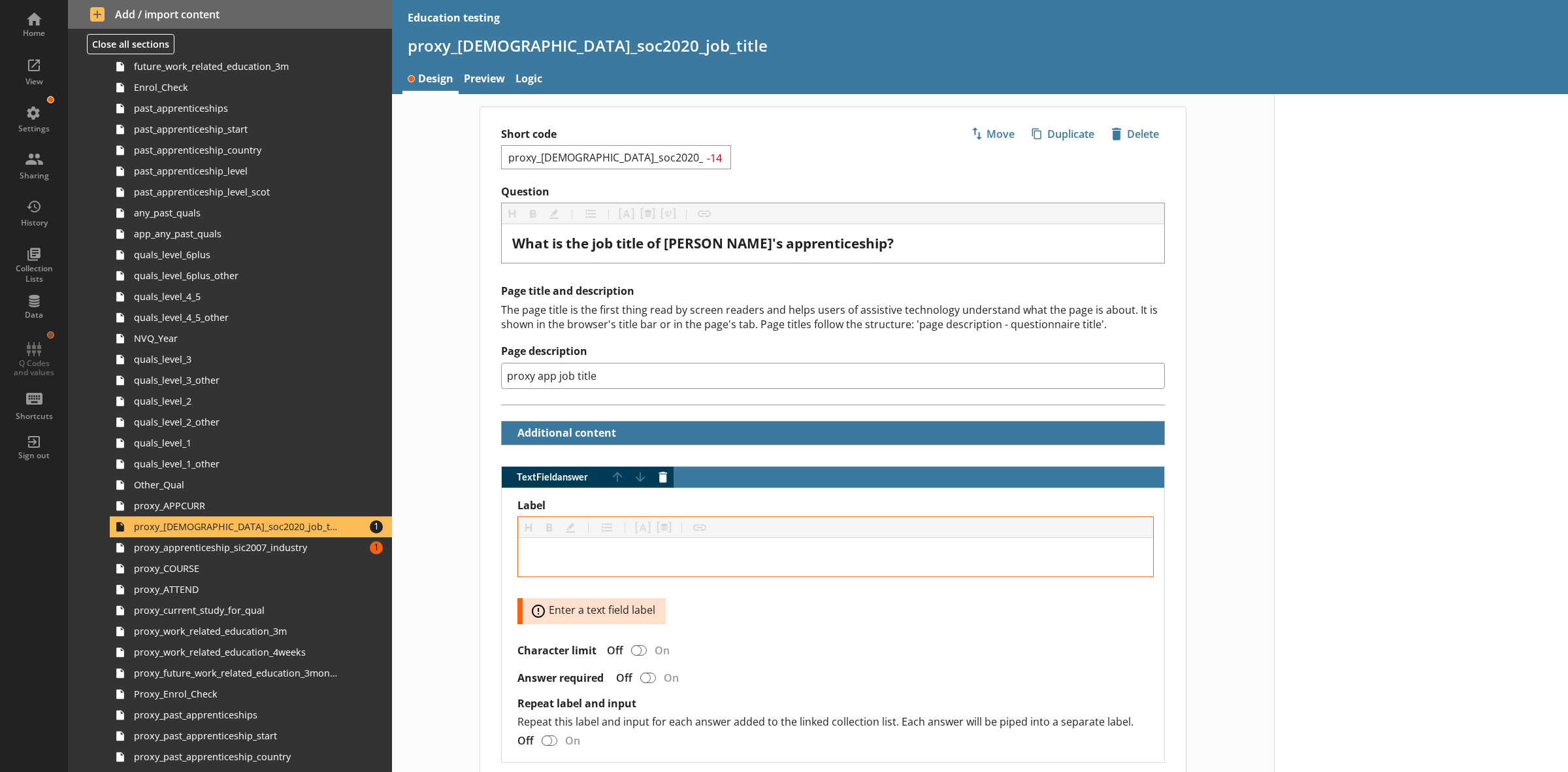
click at [1111, 119] on div "Short code proxy_[DEMOGRAPHIC_DATA]_soc2020_job_title -14 Move icon-copy Duplic…" at bounding box center [833, 146] width 706 height 78
click at [1119, 132] on span "icon-delete Created with Sketch. [GEOGRAPHIC_DATA]" at bounding box center [1135, 134] width 58 height 21
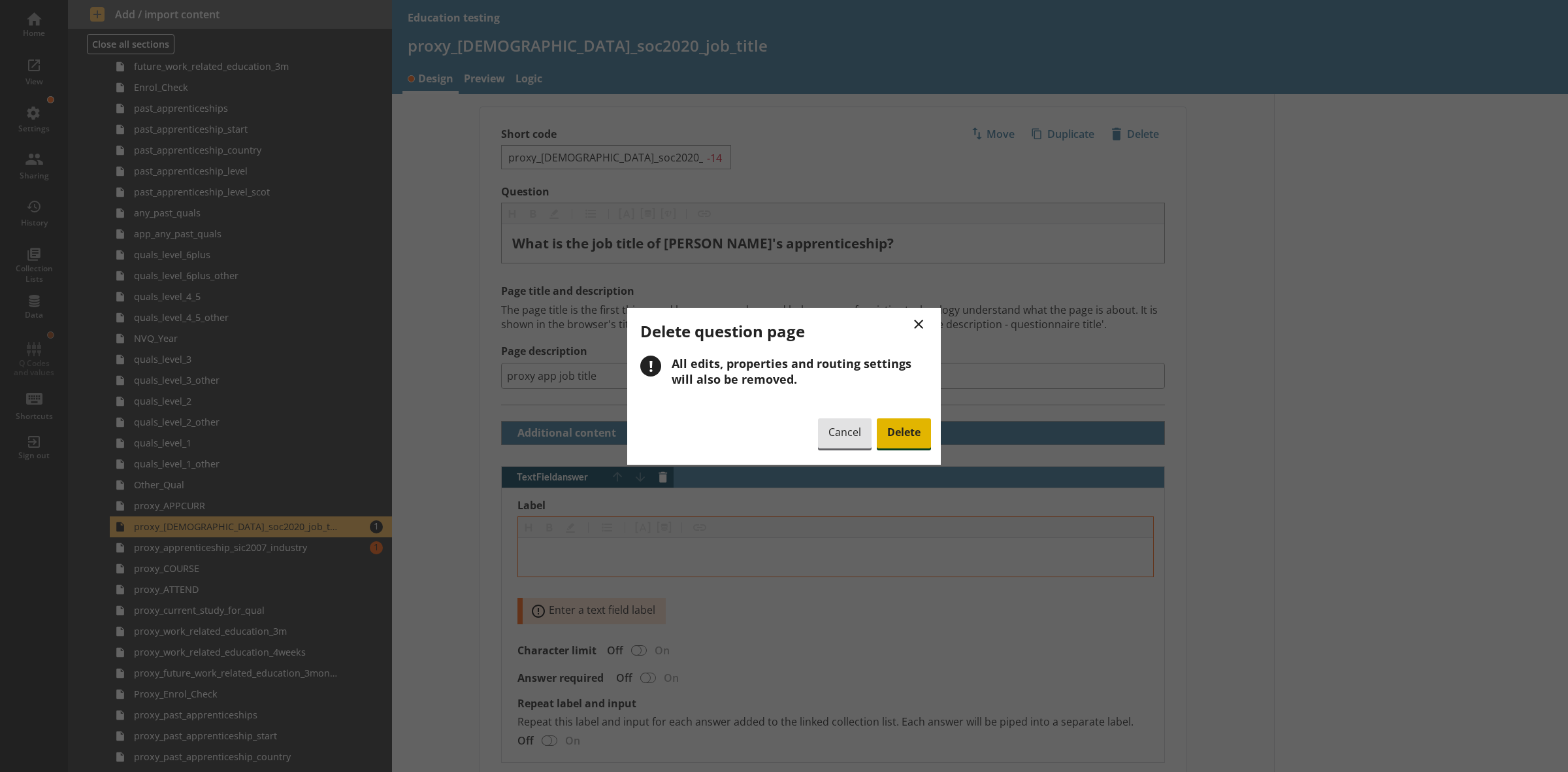
click at [913, 430] on span "Delete" at bounding box center [904, 433] width 54 height 30
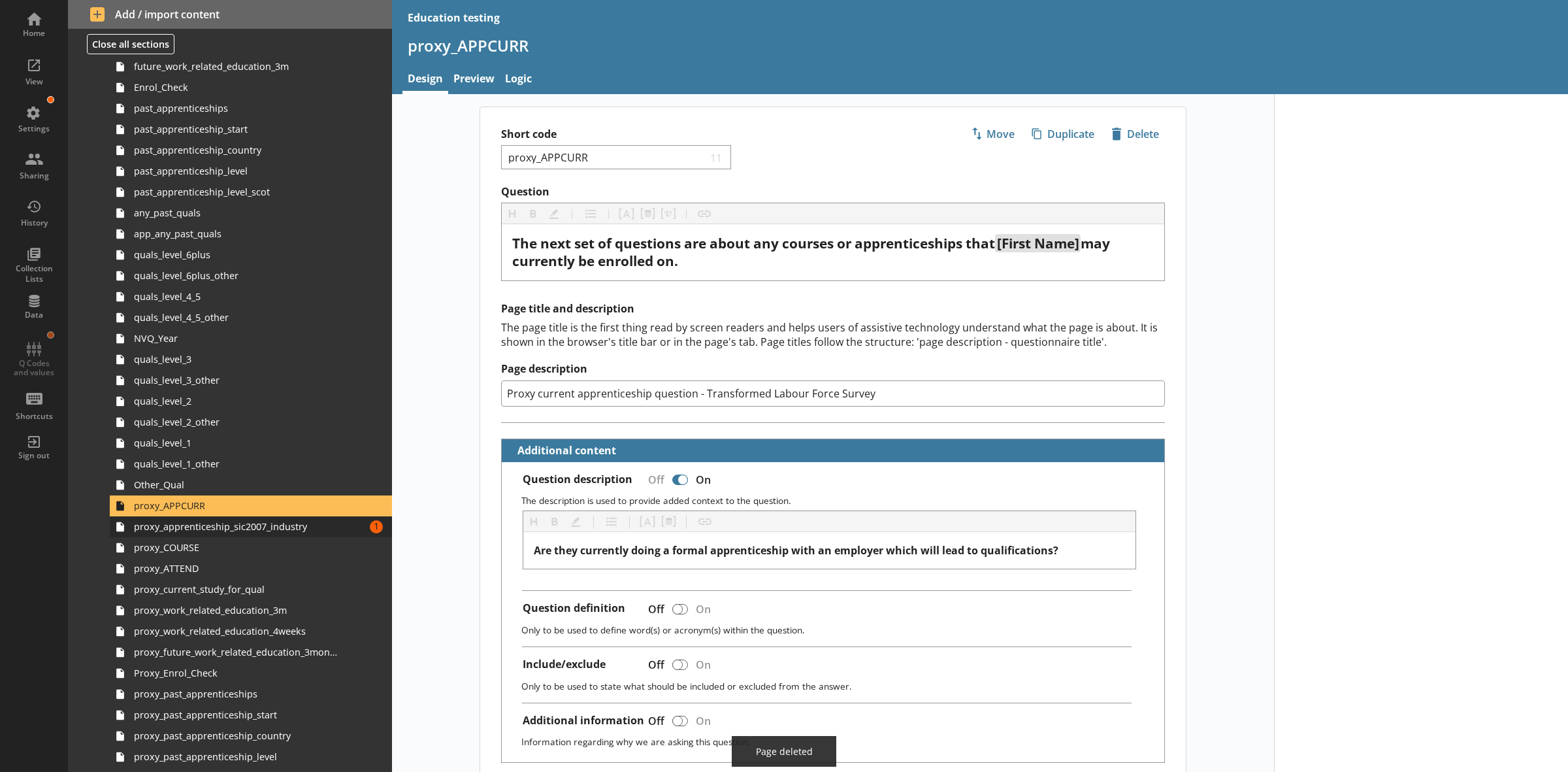
scroll to position [330, 0]
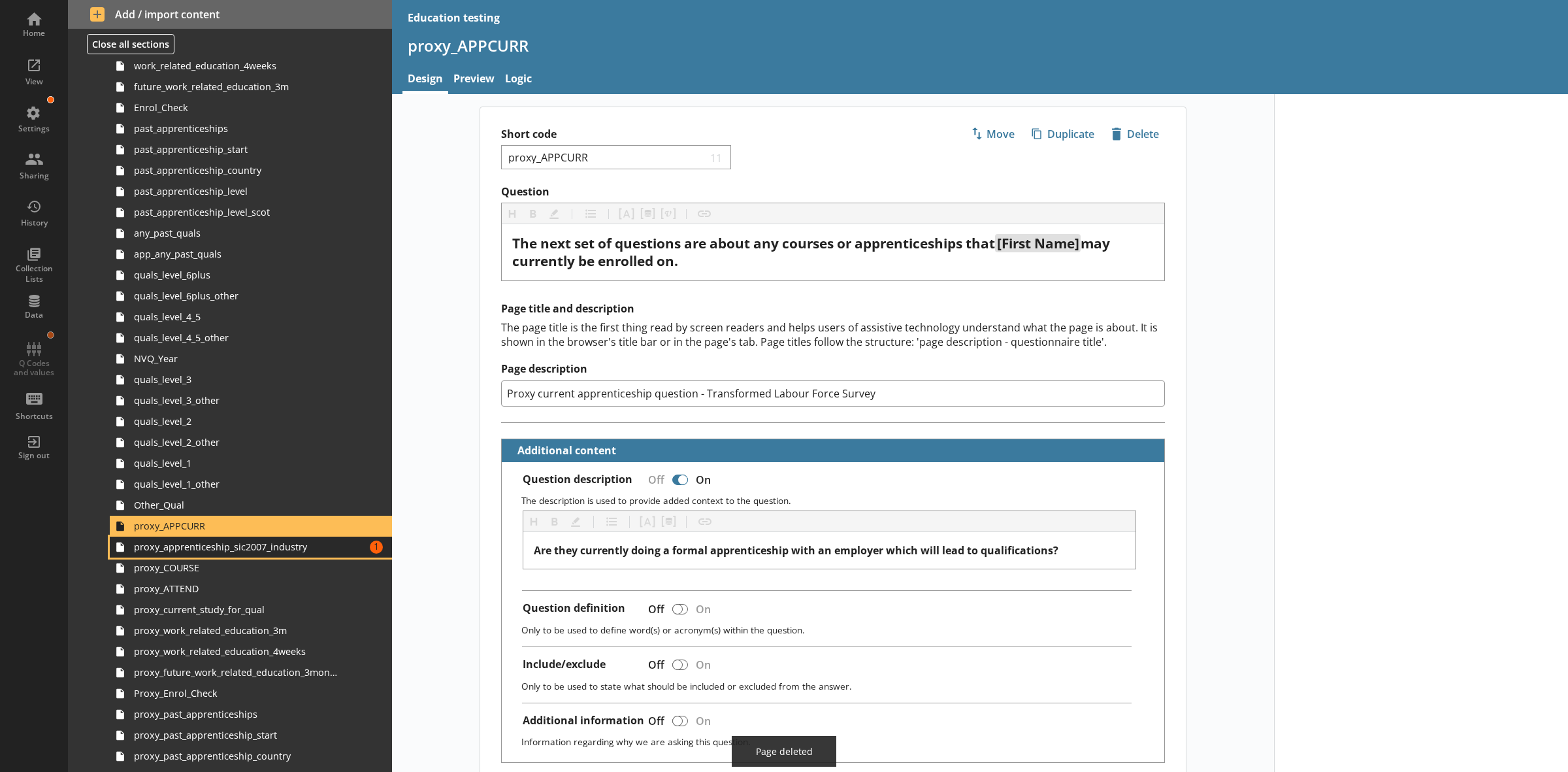
click at [328, 547] on span "proxy_apprenticeship_sic2007_industry" at bounding box center [236, 547] width 204 height 12
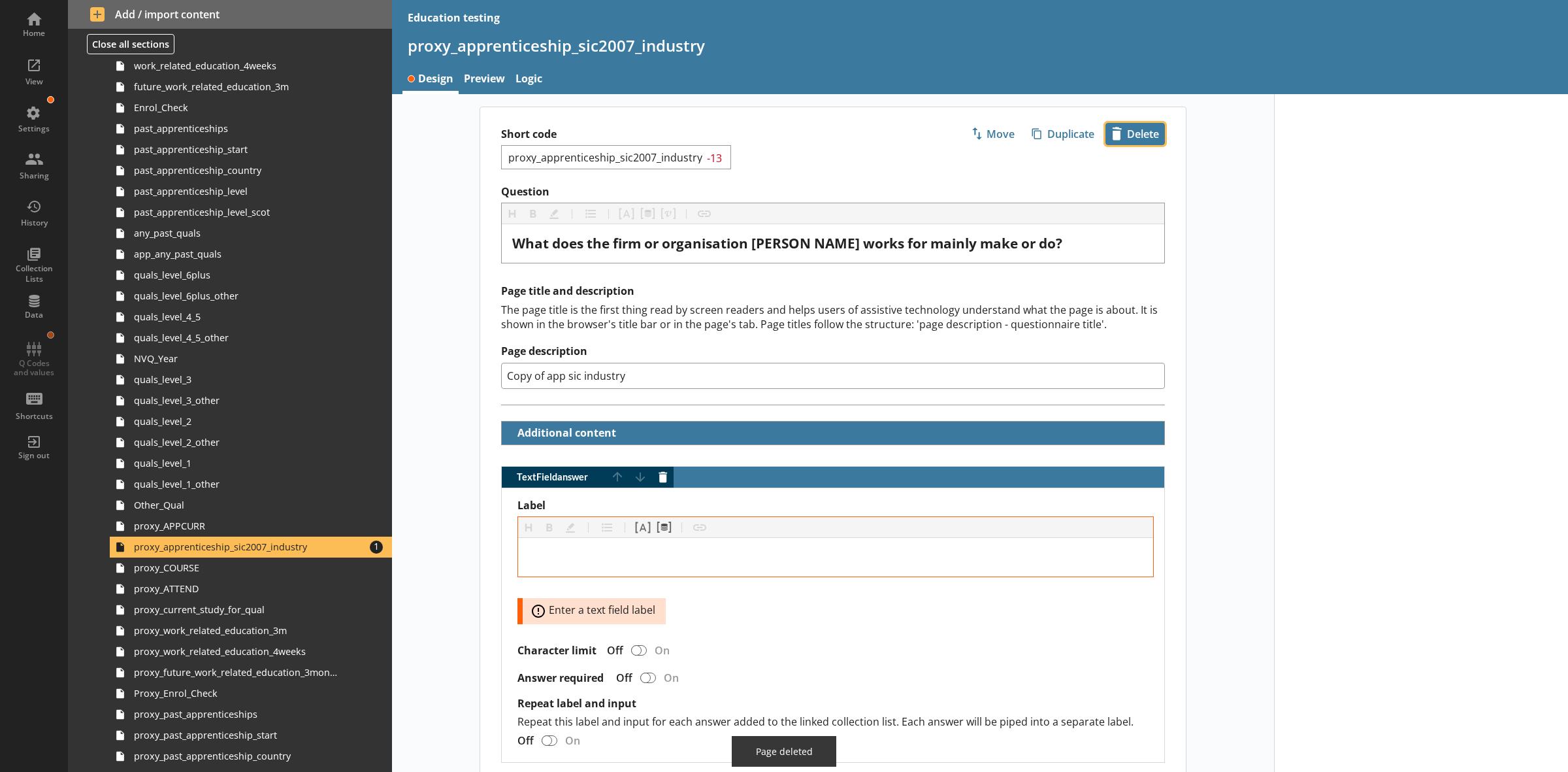
click at [1122, 125] on span "icon-delete Created with Sketch. [GEOGRAPHIC_DATA]" at bounding box center [1135, 134] width 58 height 21
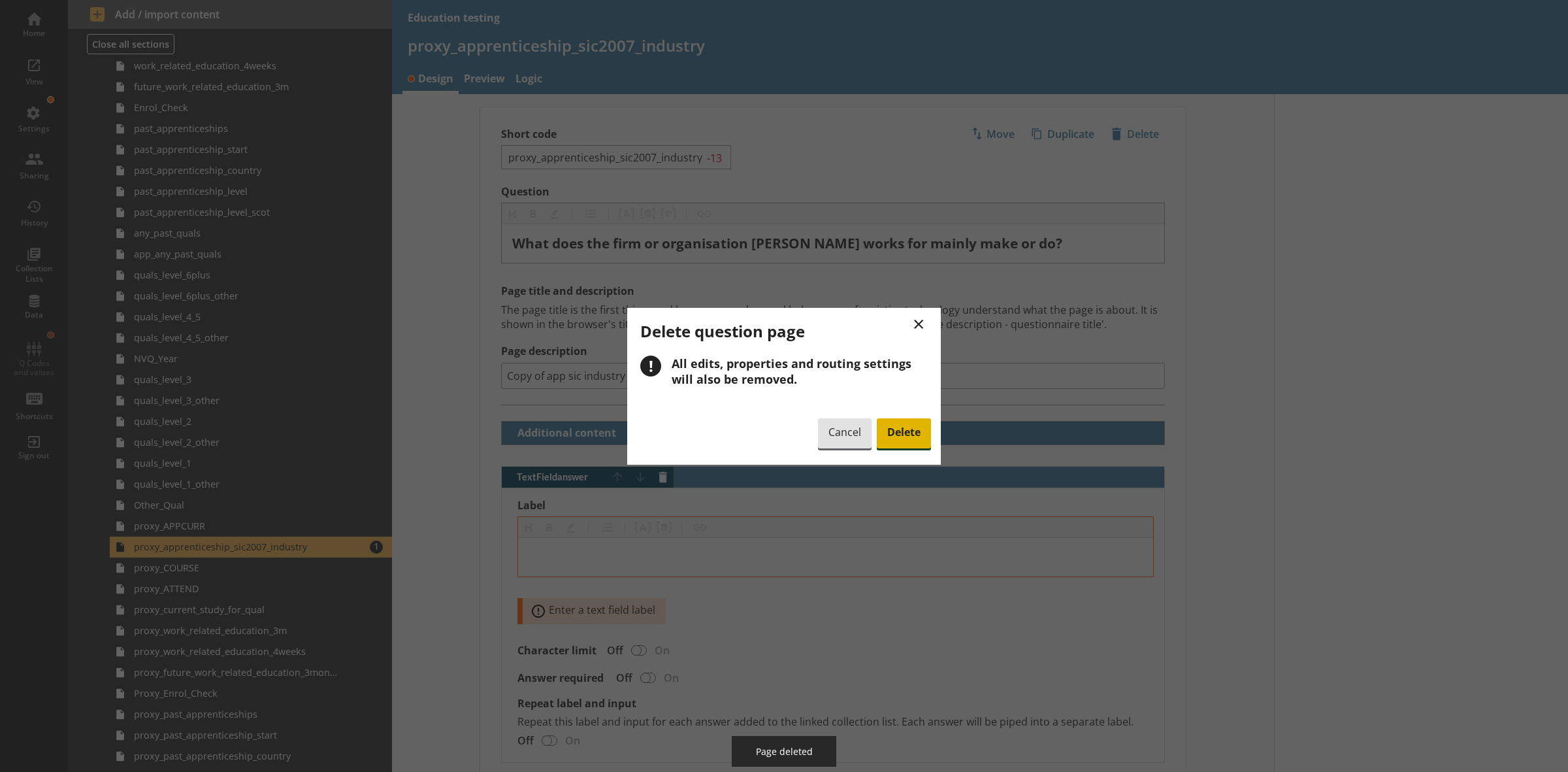
click at [918, 432] on span "Delete" at bounding box center [904, 433] width 54 height 30
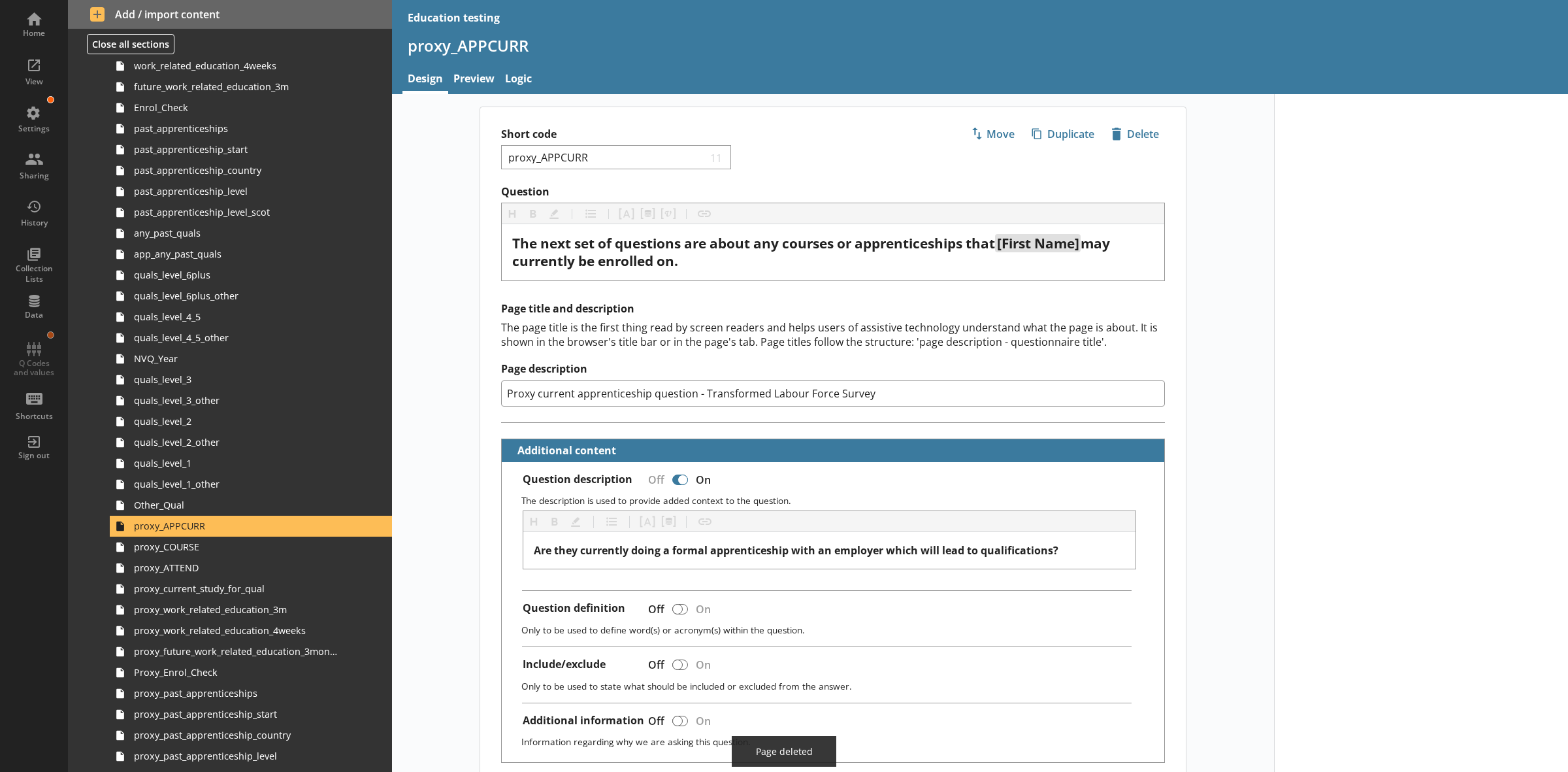
type textarea "x"
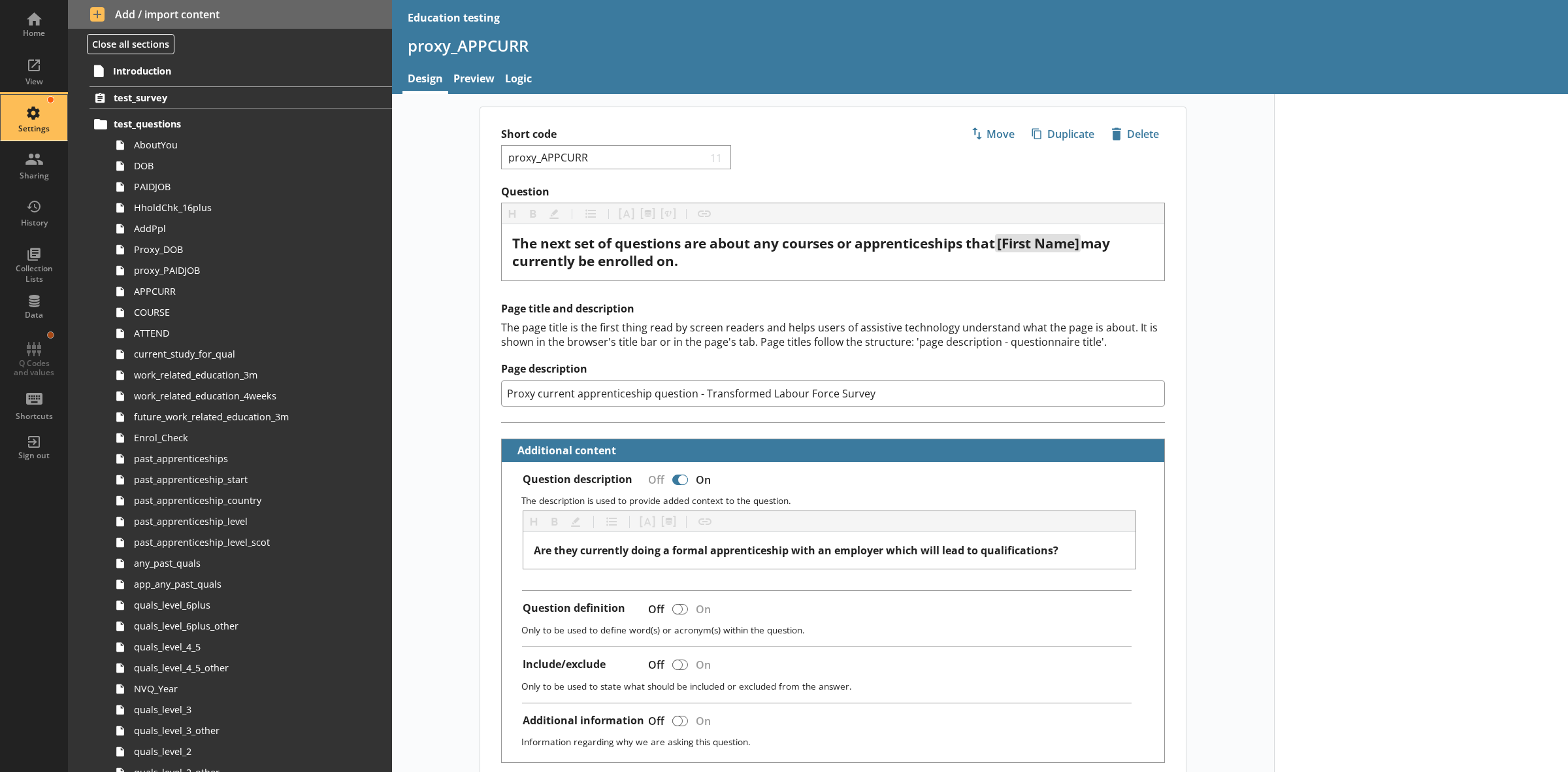
click at [33, 116] on div "Settings" at bounding box center [34, 118] width 45 height 45
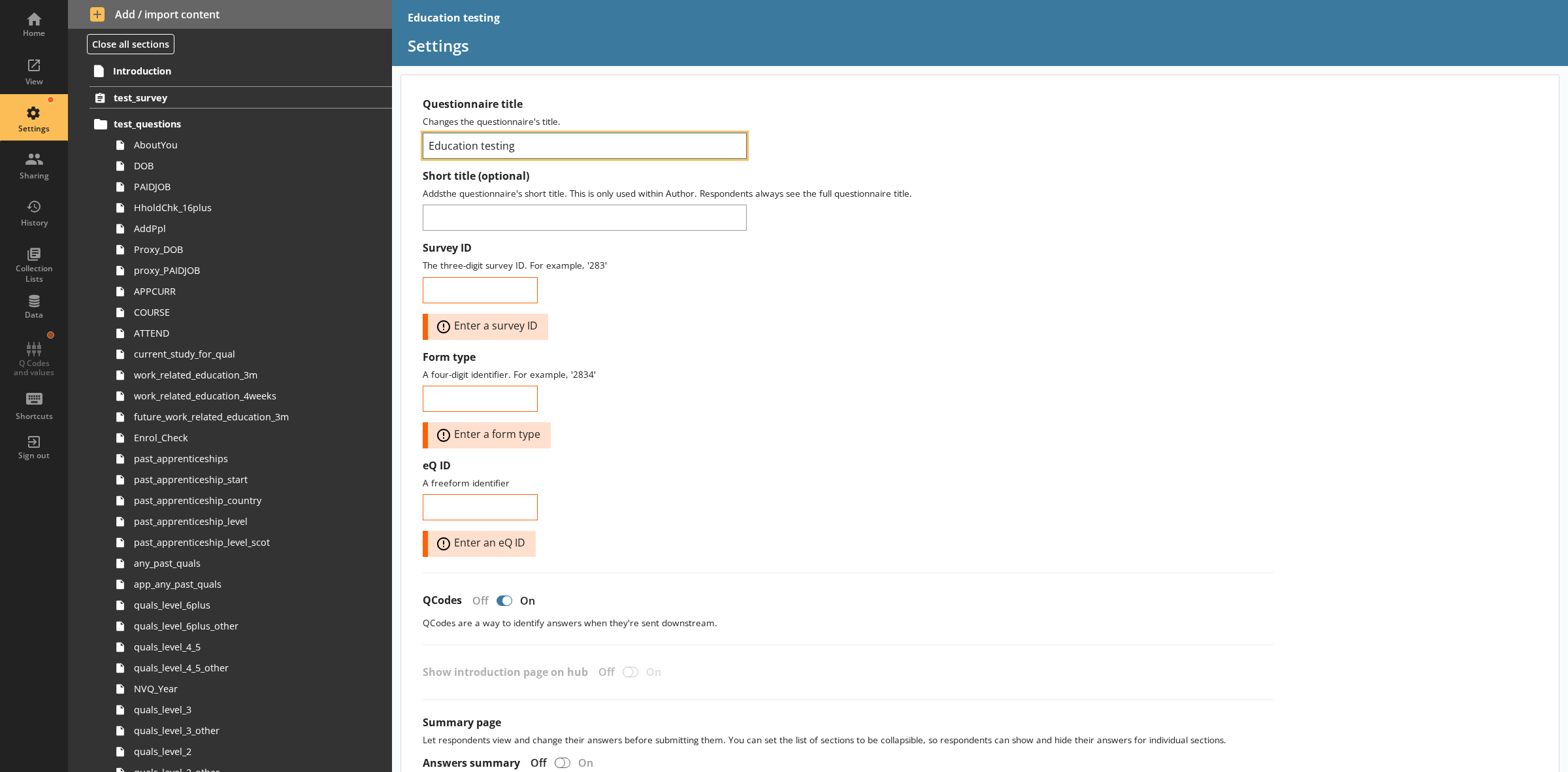
click at [523, 138] on input "Education testing" at bounding box center [584, 146] width 324 height 26
type input "Education testing (Ts9 discovery)"
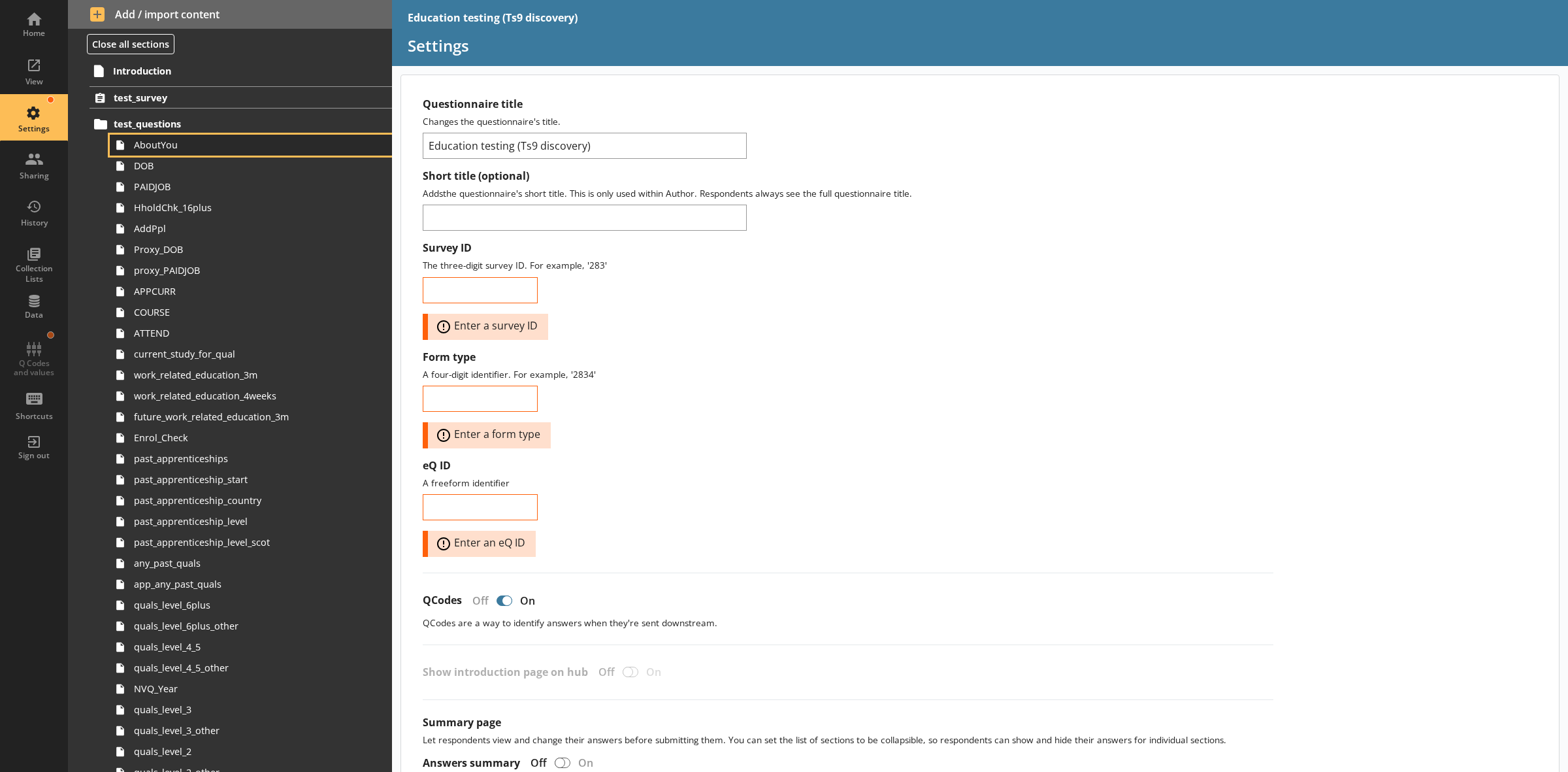
click at [233, 146] on span "AboutYou" at bounding box center [236, 145] width 204 height 12
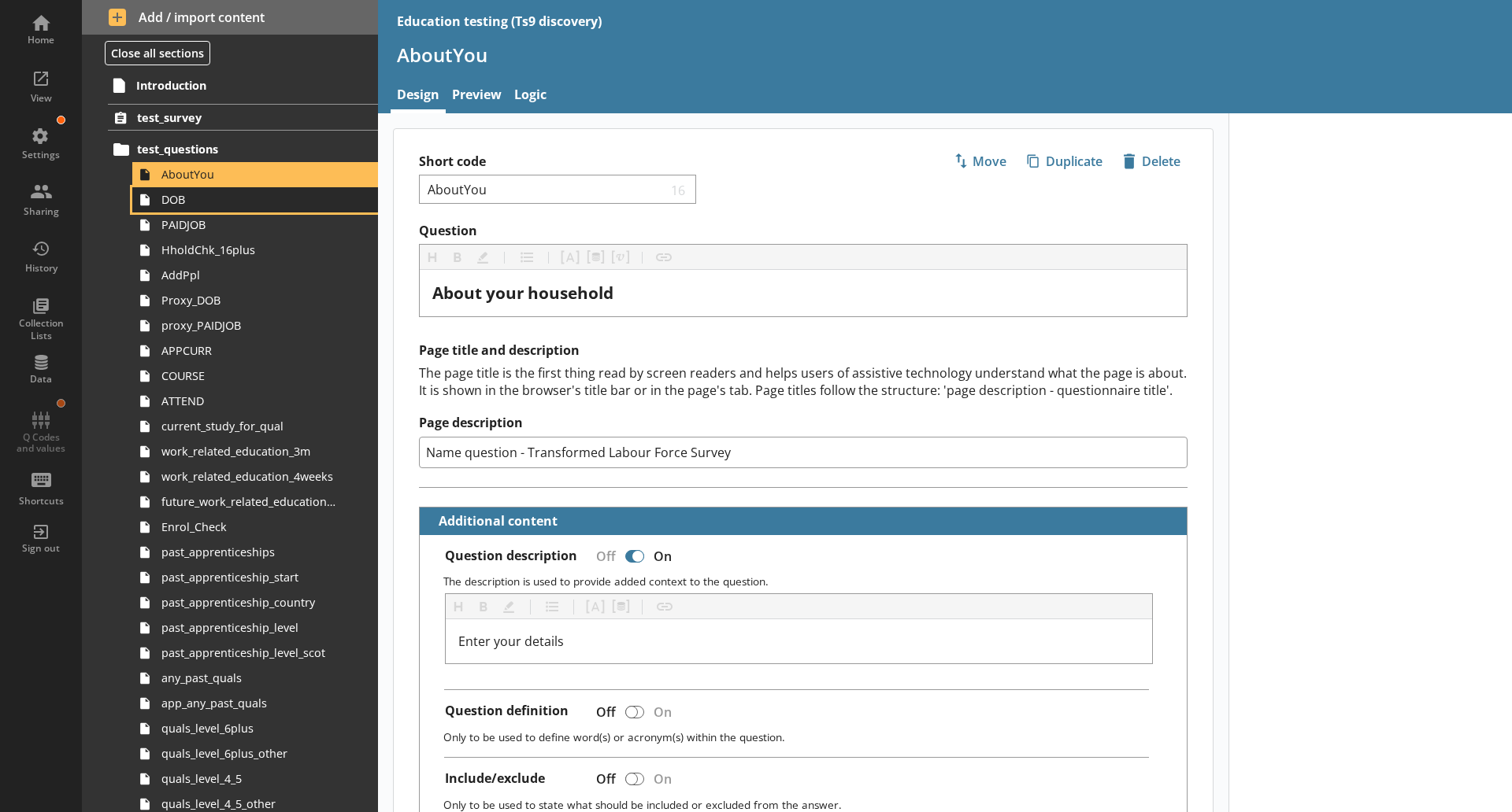
click at [209, 196] on span "DOB" at bounding box center [250, 200] width 176 height 15
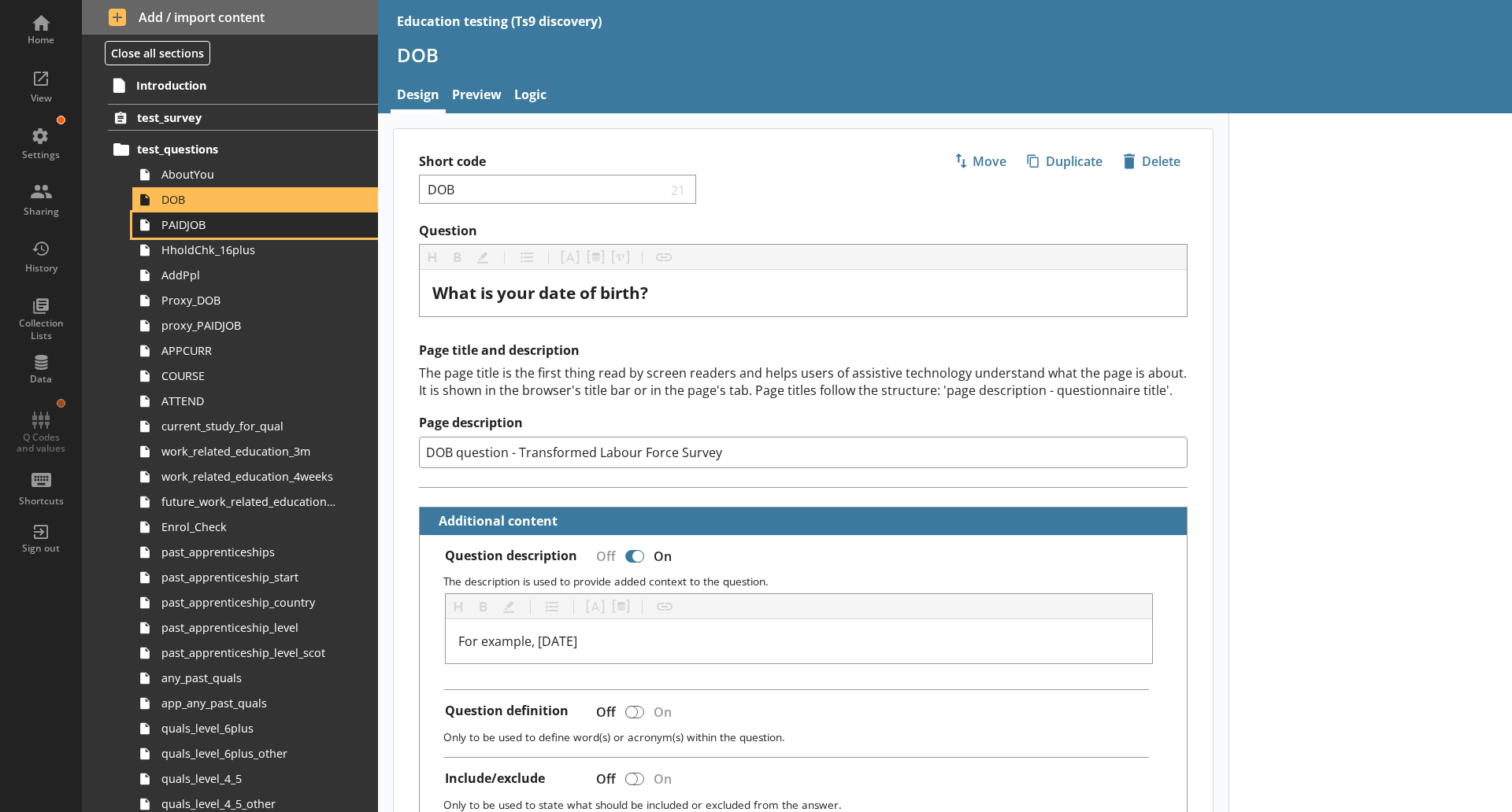
click at [204, 236] on link "PAIDJOB" at bounding box center [255, 225] width 246 height 25
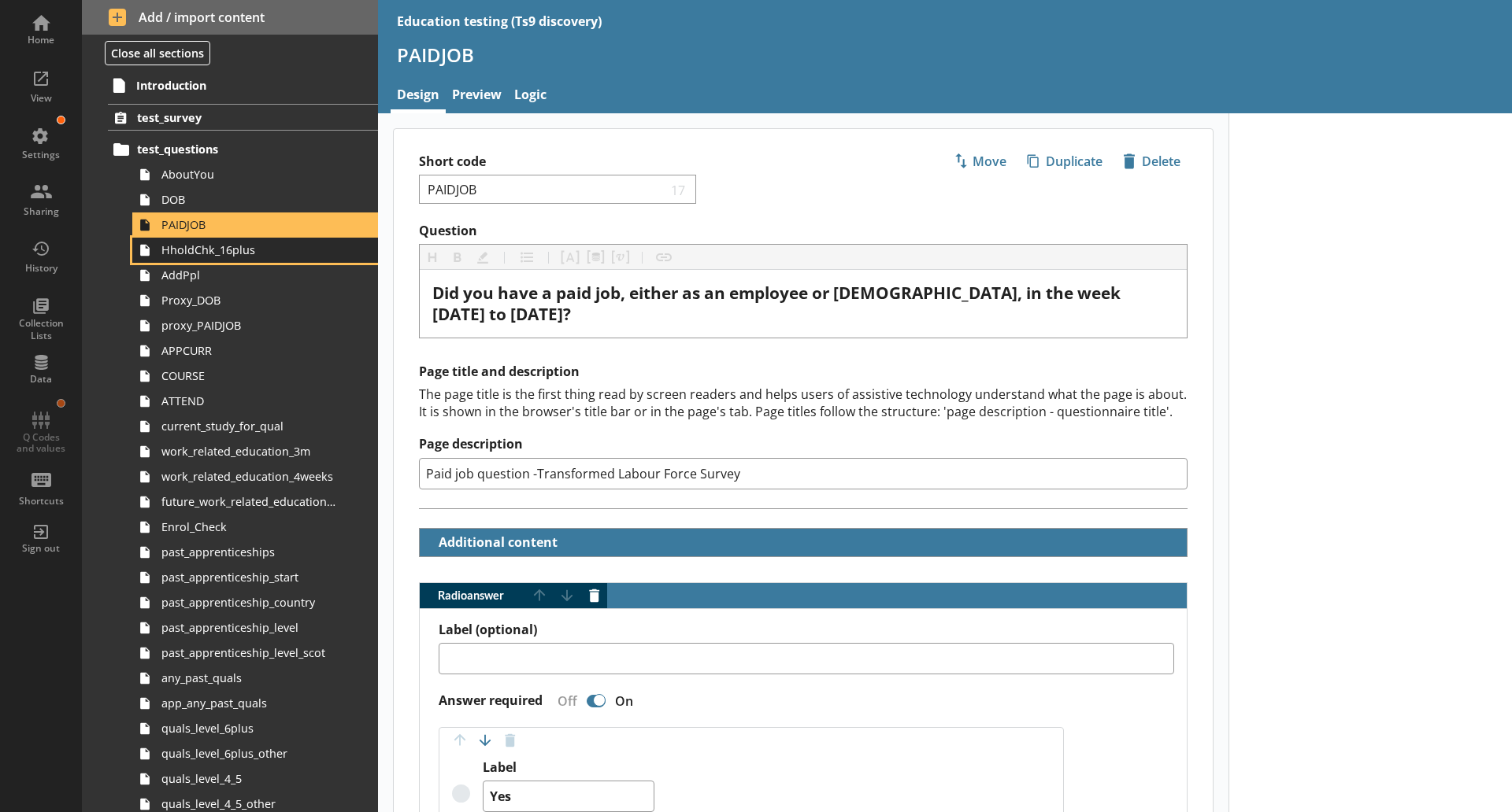
click at [212, 251] on span "HholdChk_16plus" at bounding box center [250, 250] width 176 height 15
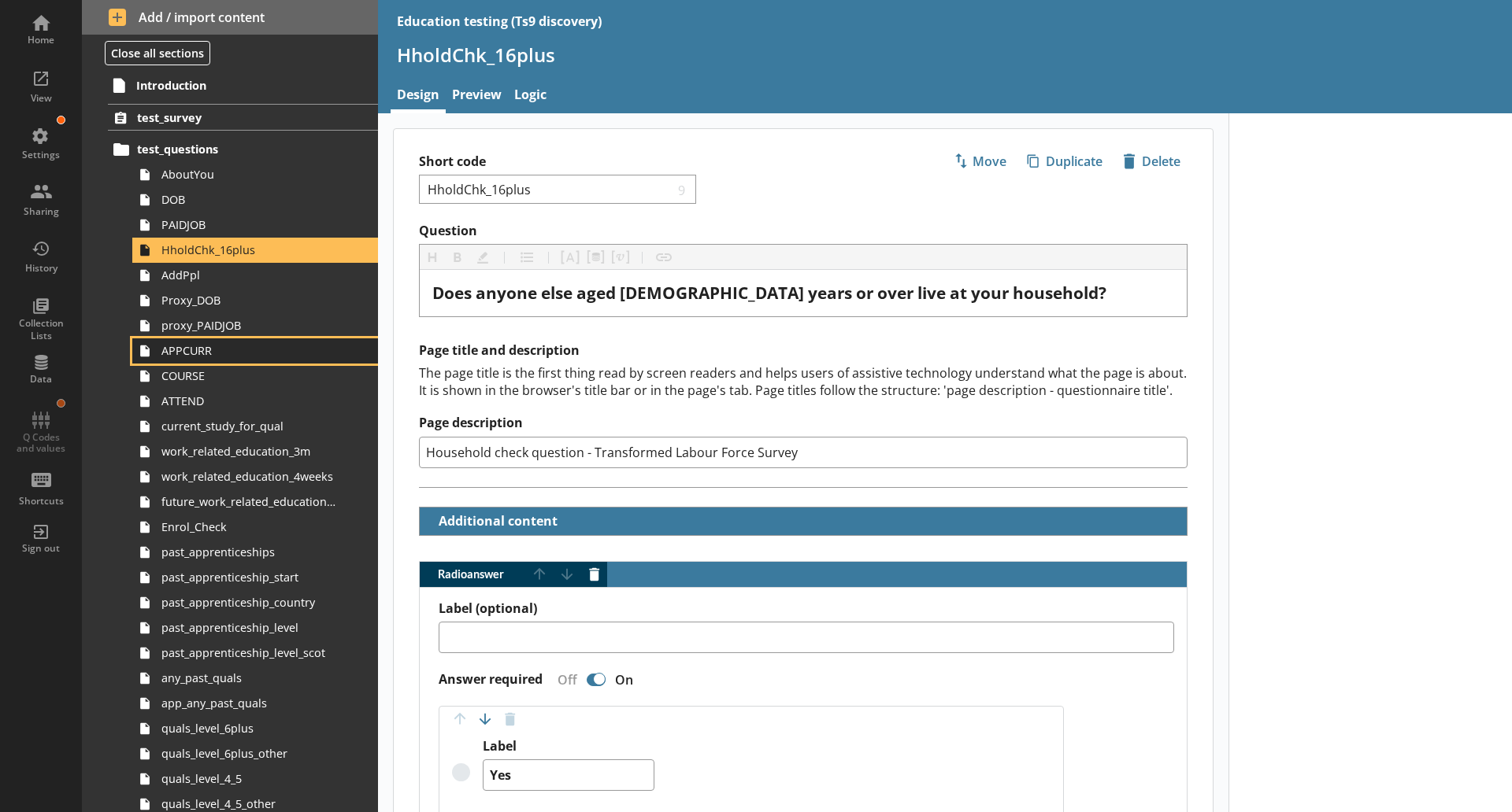
click at [287, 341] on link "APPCURR" at bounding box center [255, 351] width 246 height 25
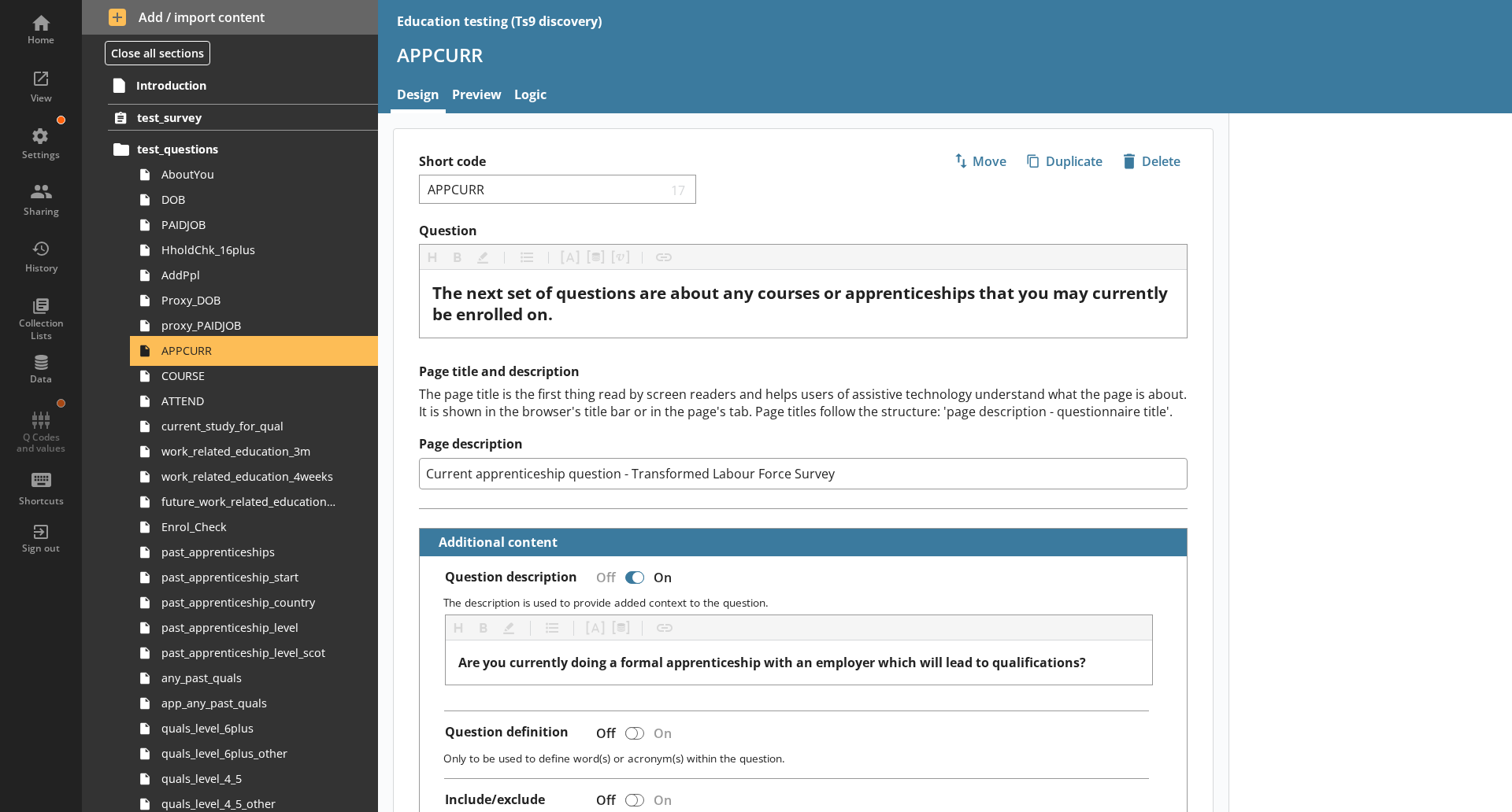
type textarea "x"
click at [478, 87] on link "Preview" at bounding box center [476, 96] width 62 height 34
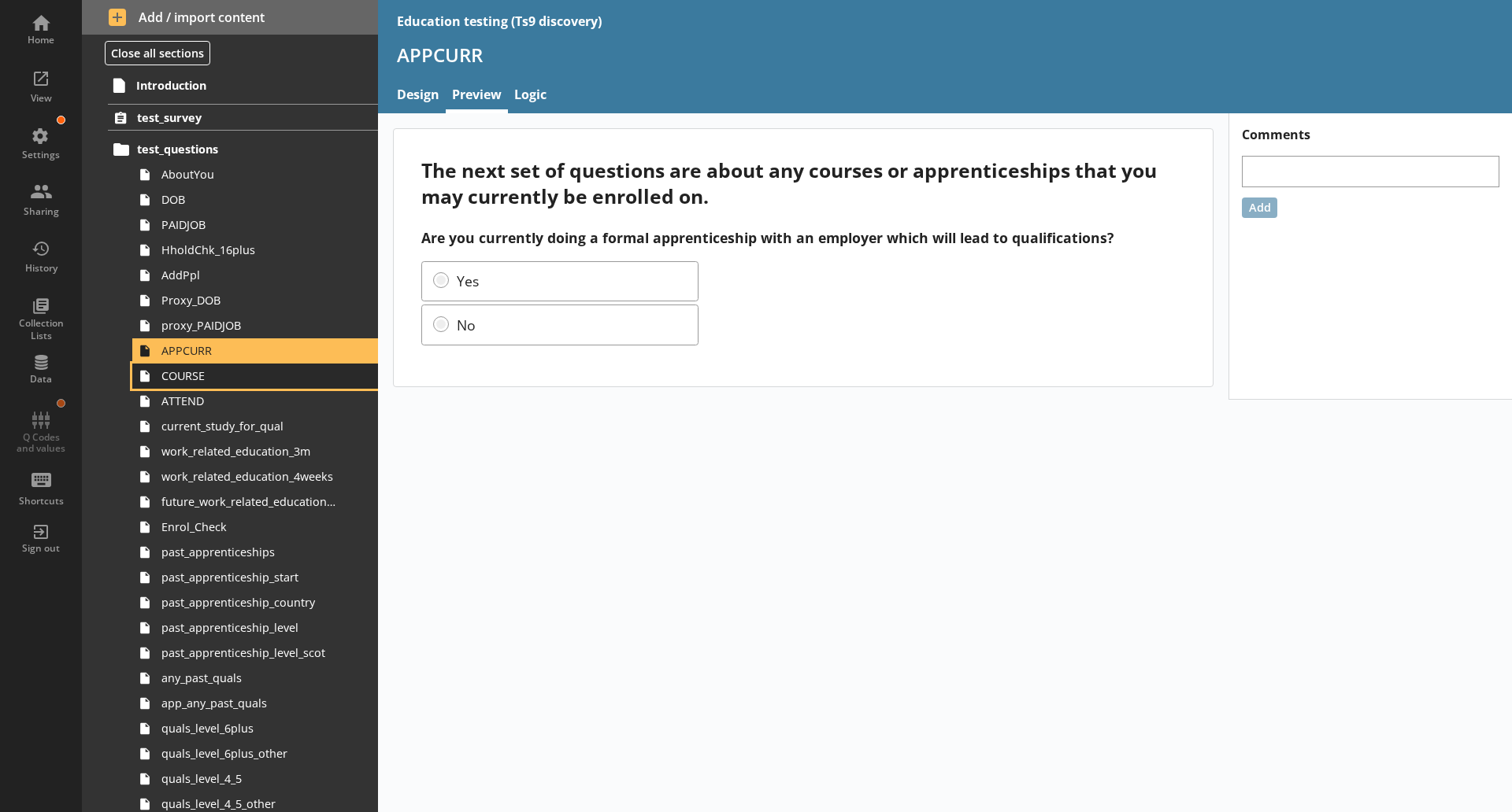
click at [286, 387] on link "COURSE" at bounding box center [255, 376] width 246 height 25
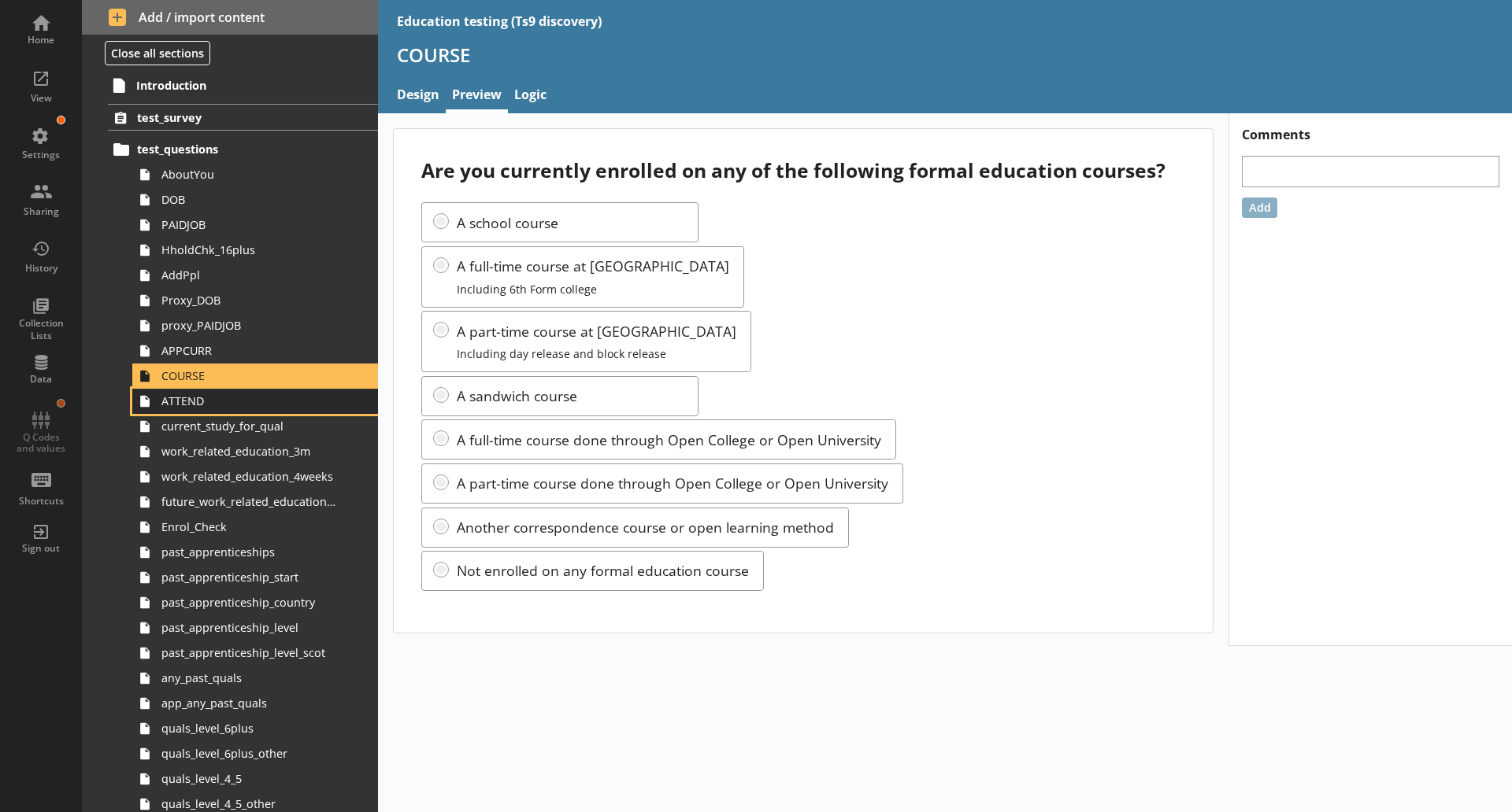
click at [200, 404] on span "ATTEND" at bounding box center [250, 401] width 176 height 15
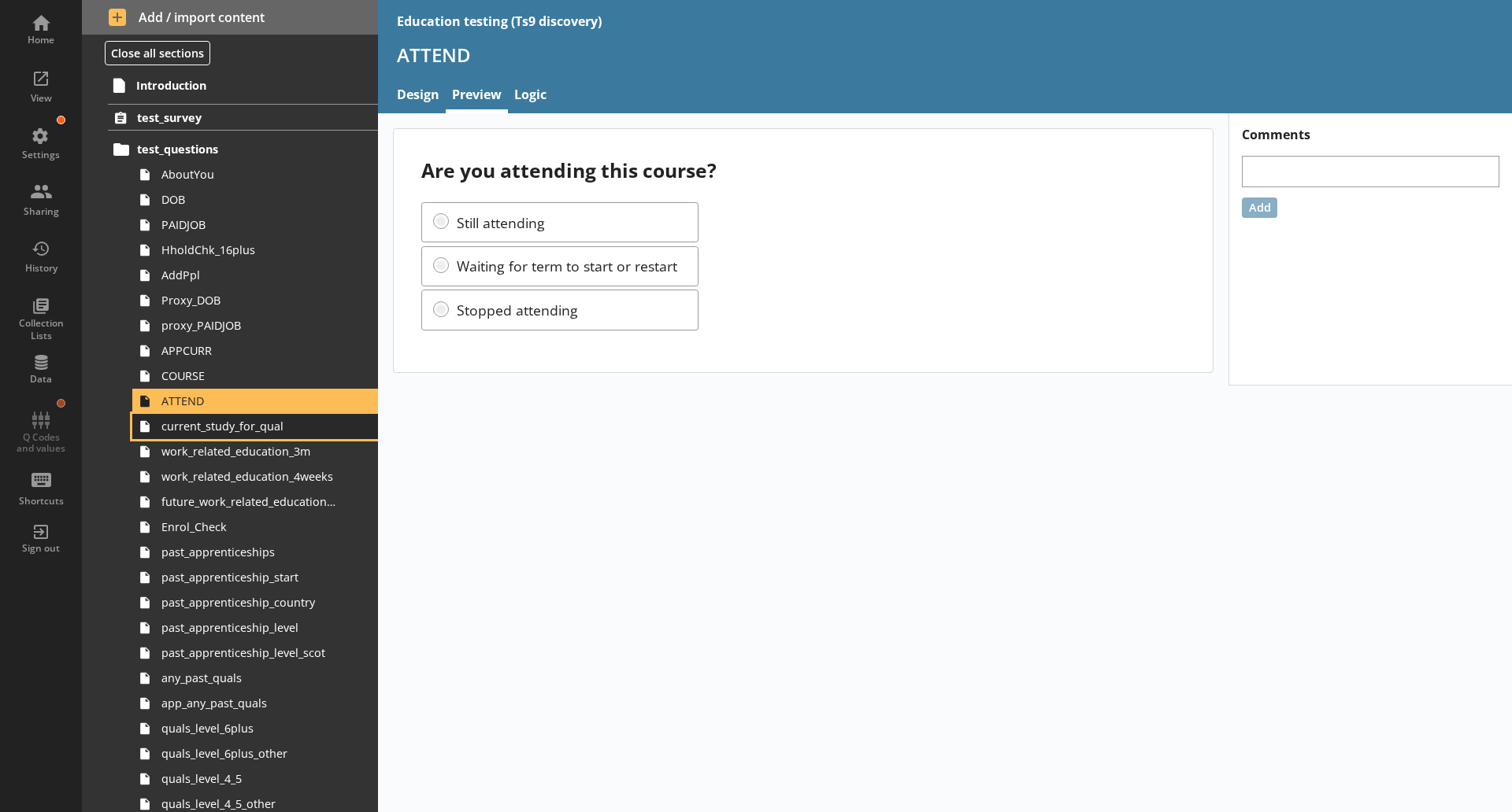
click at [280, 435] on link "current_study_for_qual" at bounding box center [255, 426] width 246 height 25
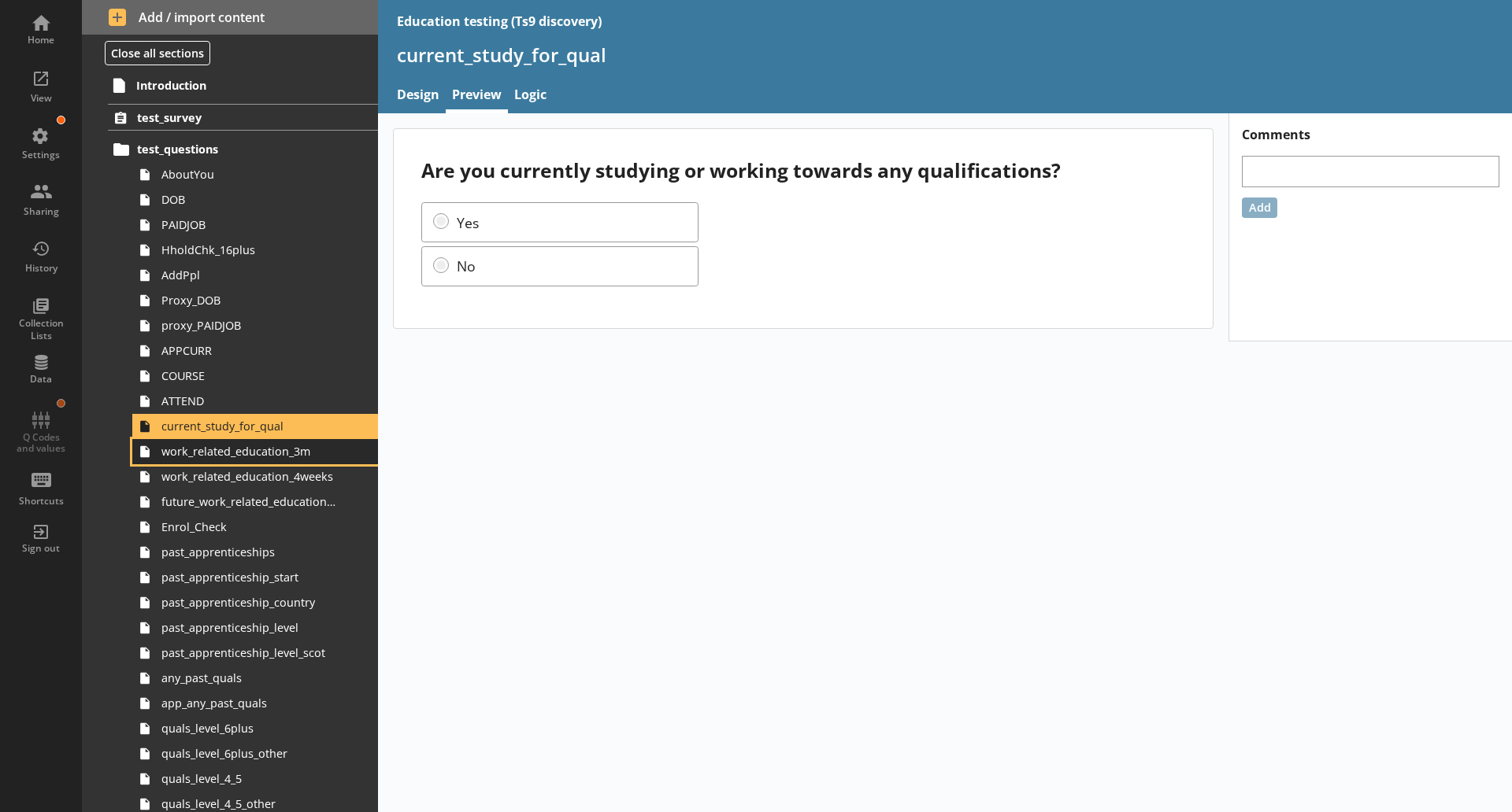
click at [275, 460] on link "work_related_education_3m" at bounding box center [255, 452] width 246 height 25
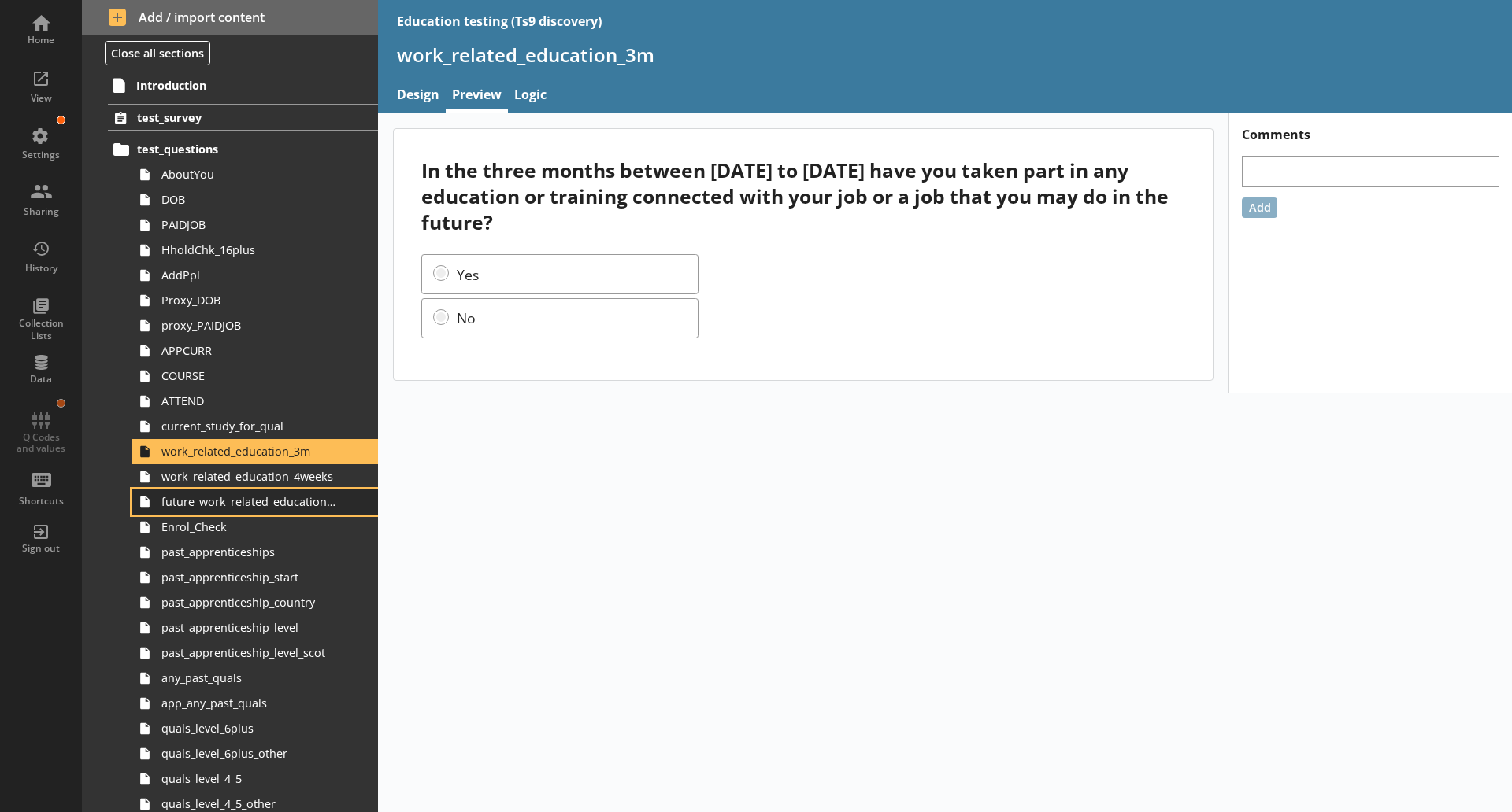
click at [240, 494] on span "future_work_related_education_3m" at bounding box center [250, 502] width 176 height 15
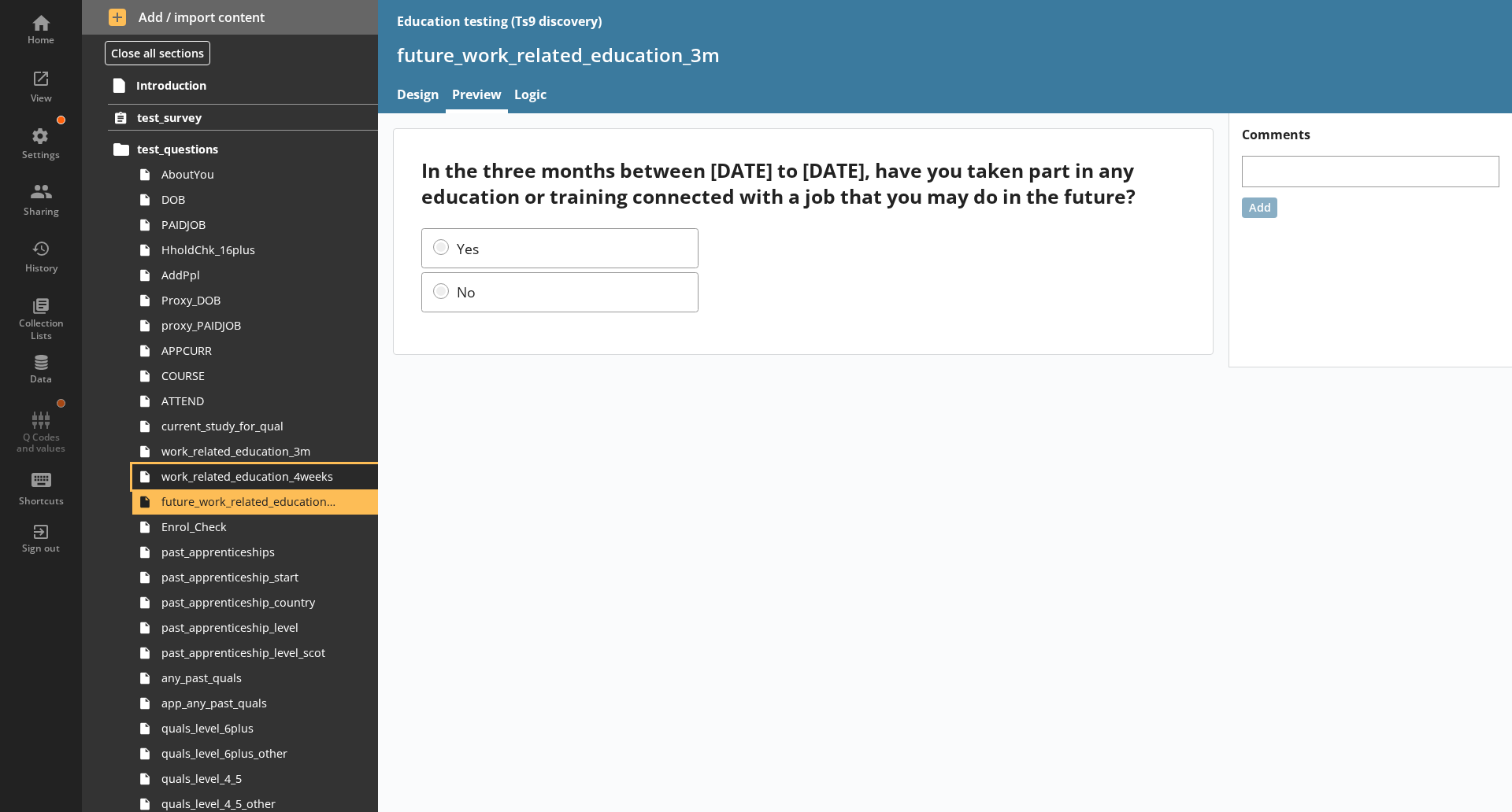
click at [253, 483] on span "work_related_education_4weeks" at bounding box center [250, 477] width 176 height 15
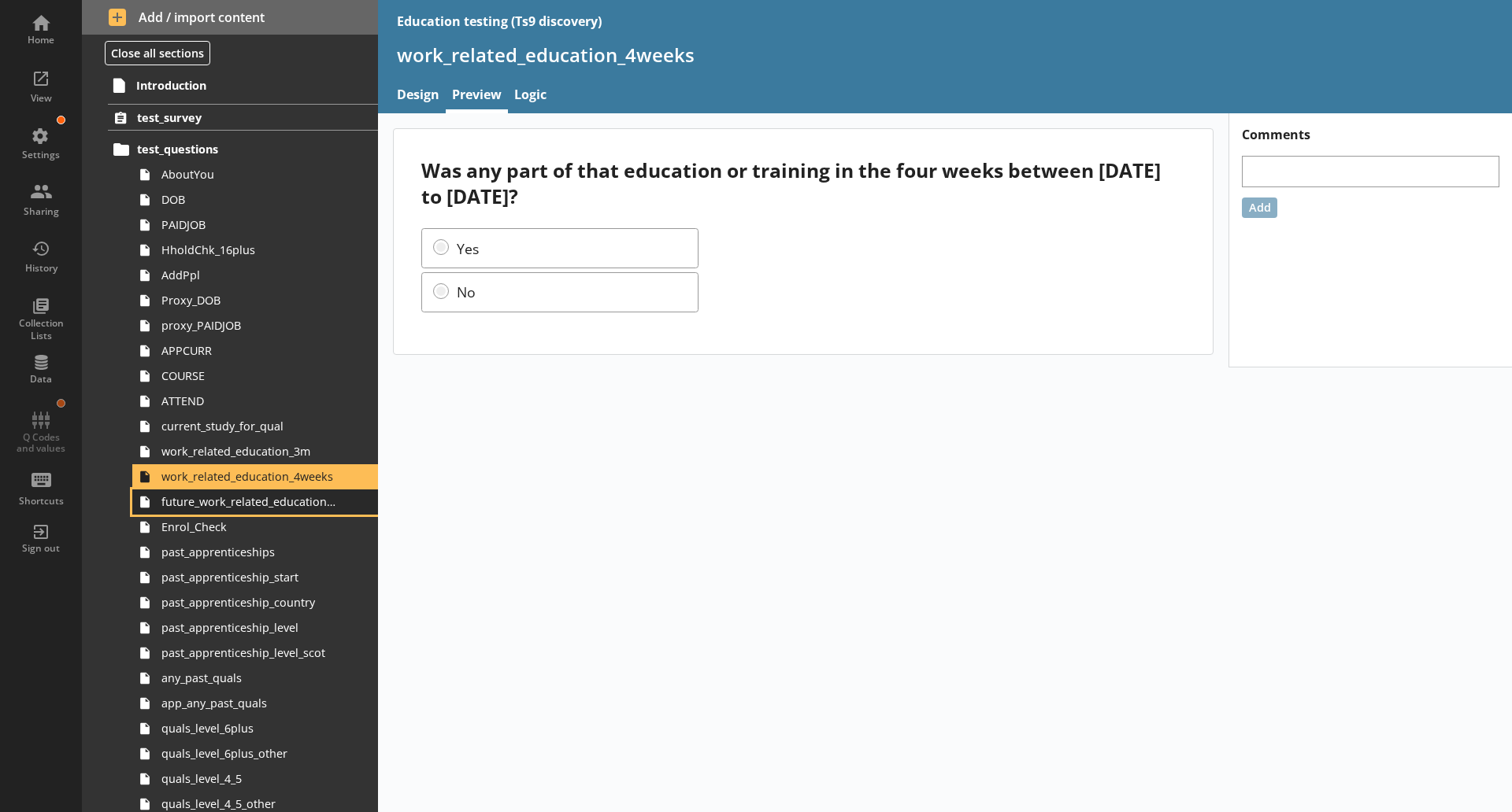
click at [250, 508] on span "future_work_related_education_3m" at bounding box center [250, 502] width 176 height 15
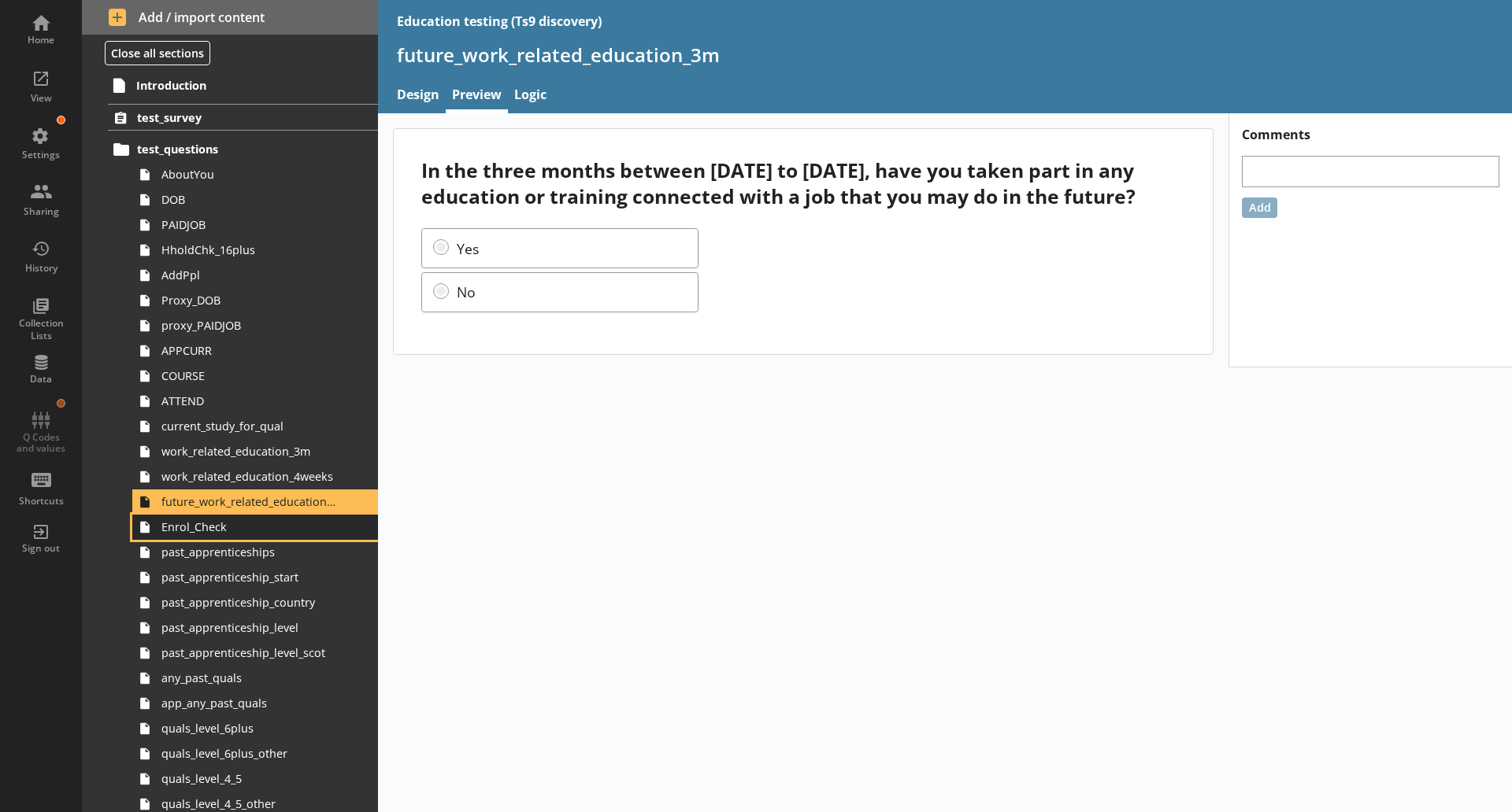
click at [250, 537] on link "Enrol_Check" at bounding box center [255, 528] width 246 height 25
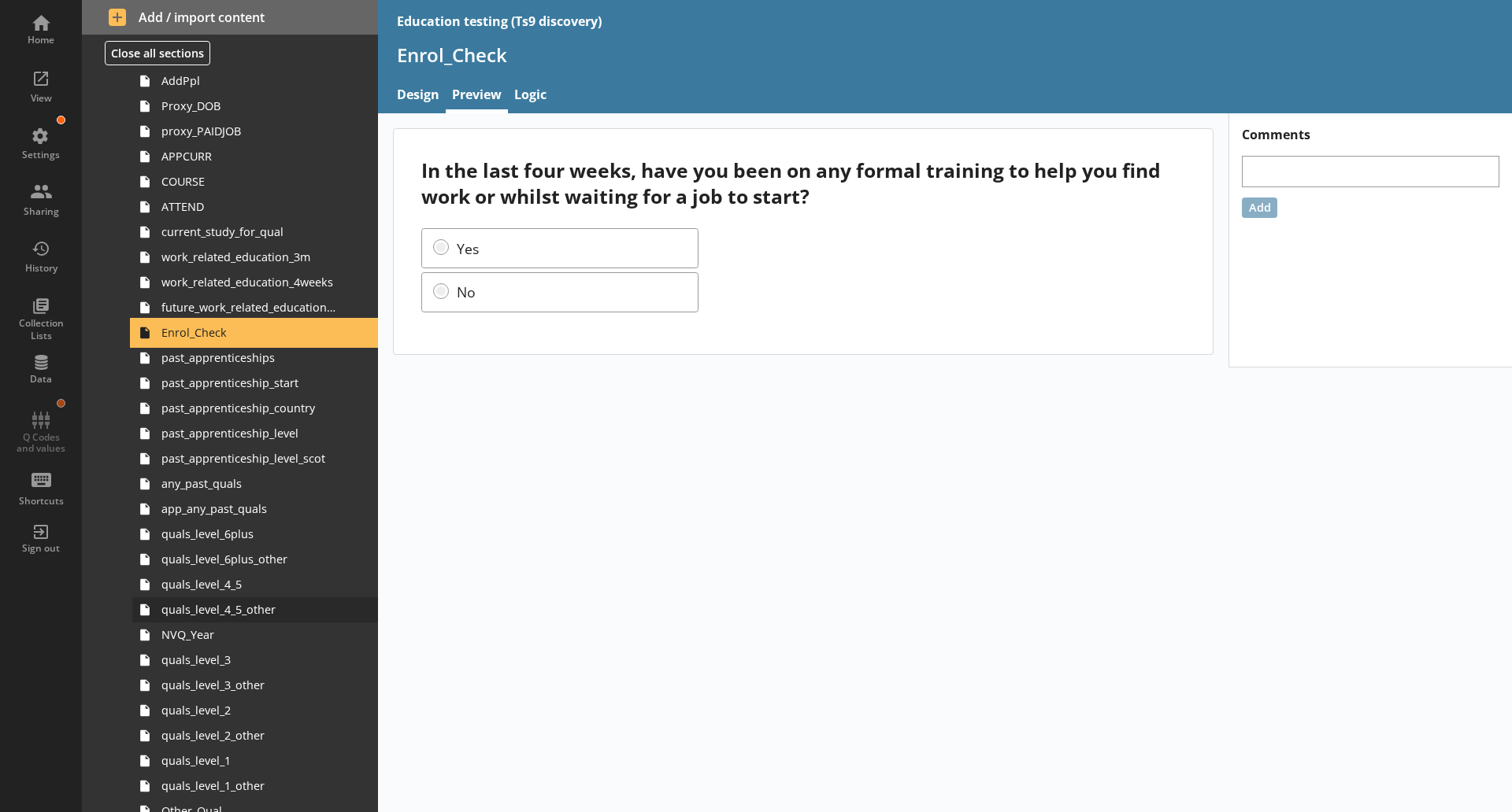
scroll to position [197, 0]
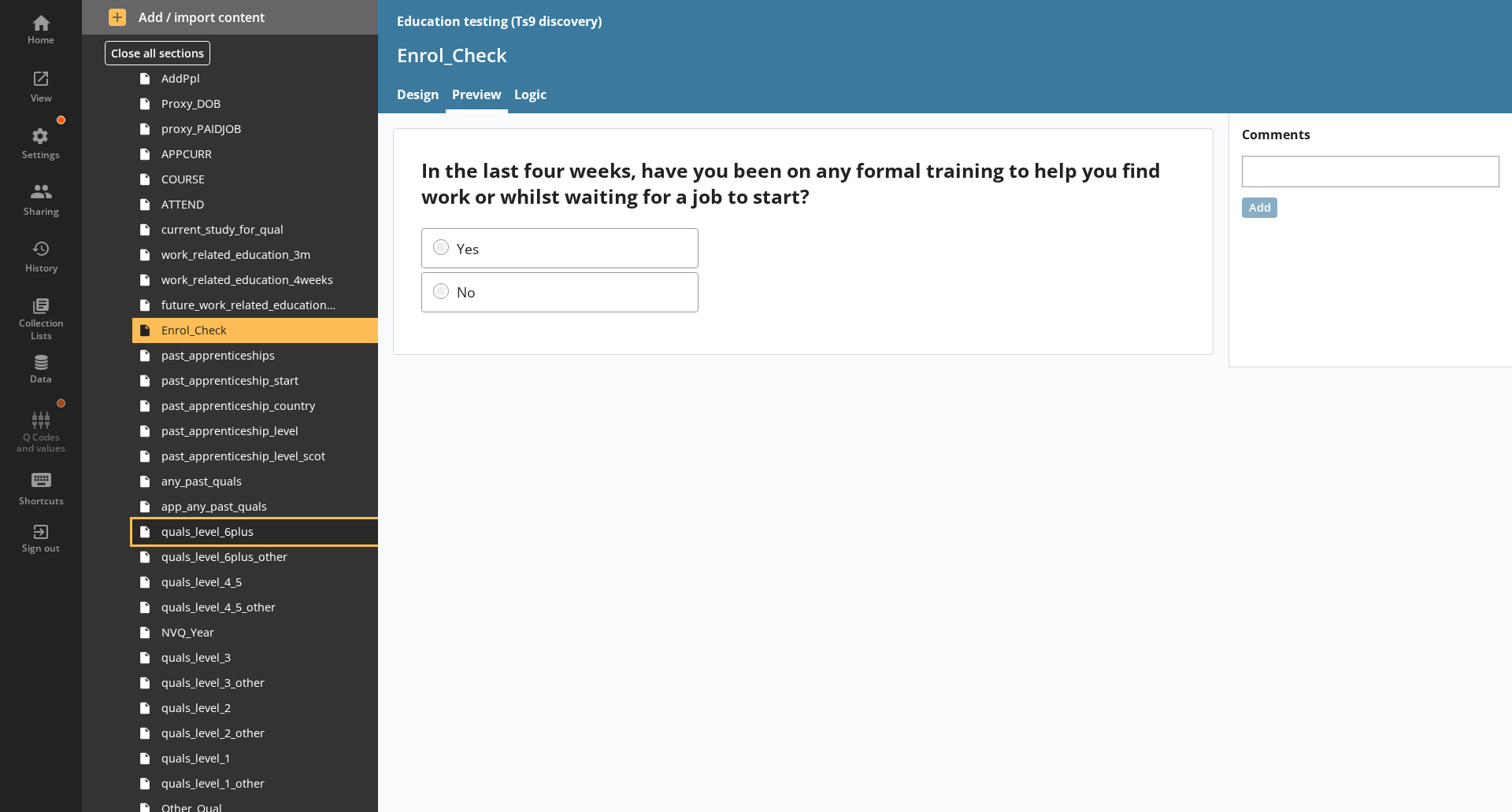
click at [257, 538] on span "quals_level_6plus" at bounding box center [250, 532] width 176 height 15
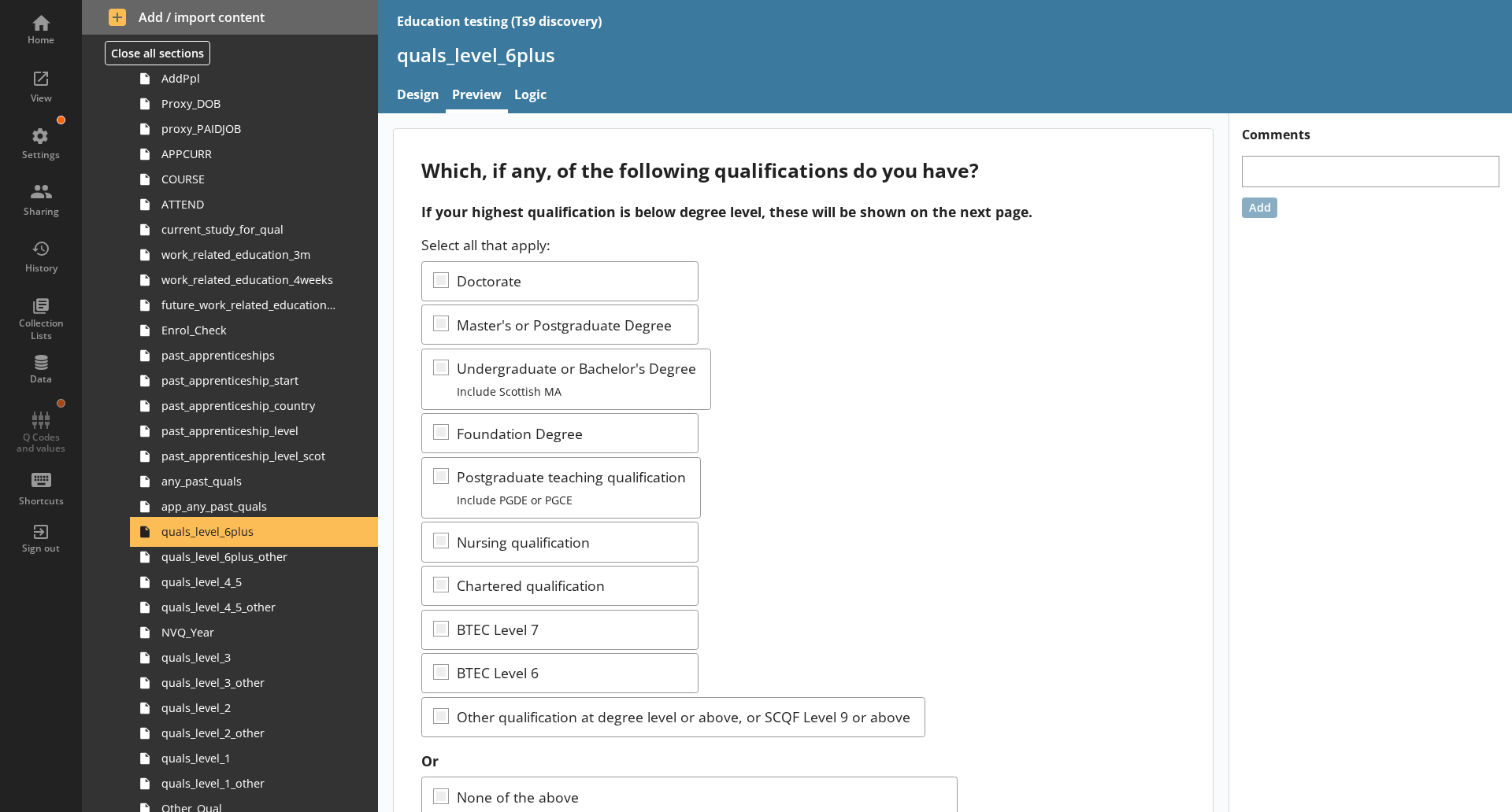
scroll to position [81, 0]
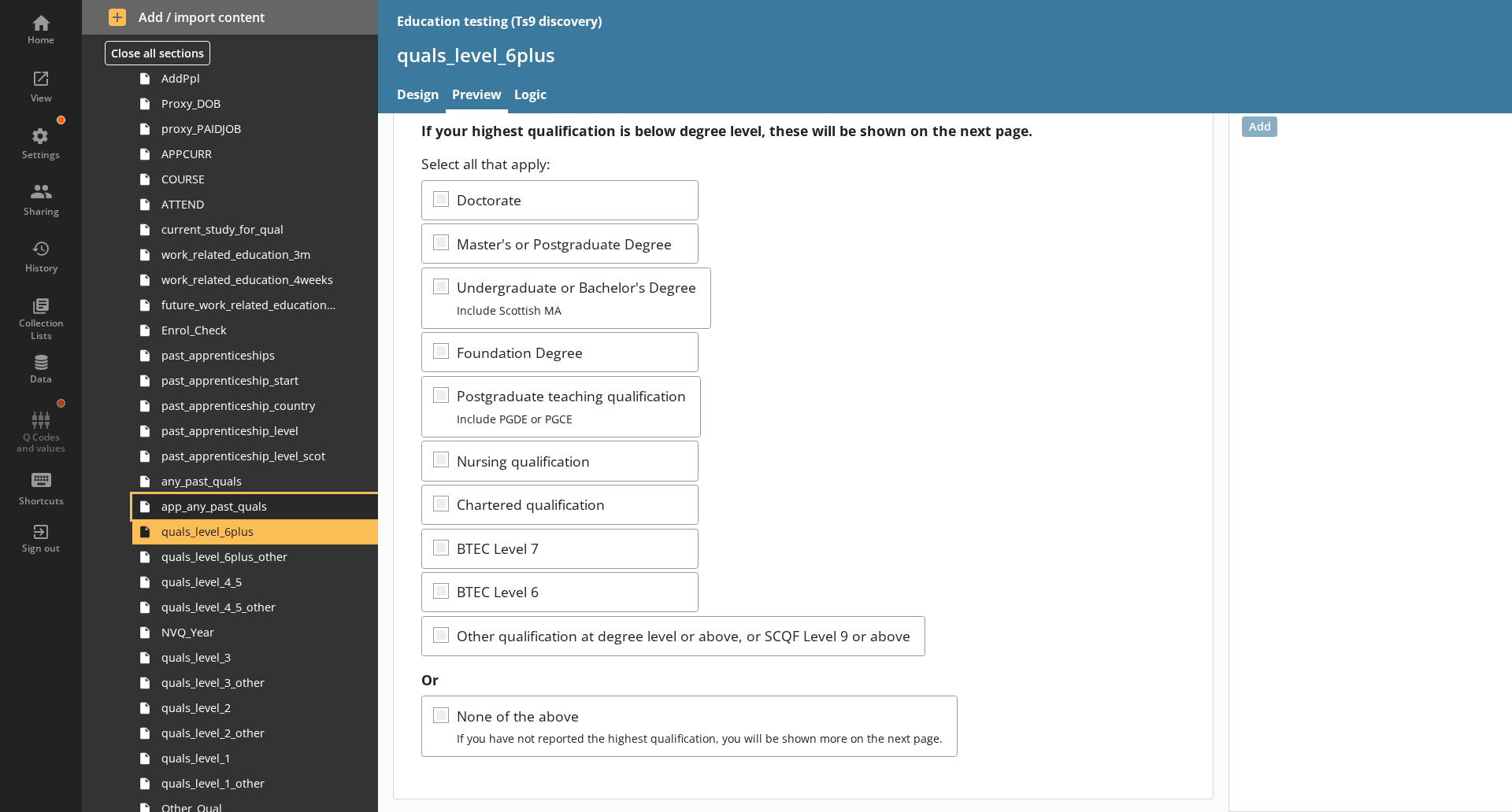
click at [244, 509] on span "app_any_past_quals" at bounding box center [250, 507] width 176 height 15
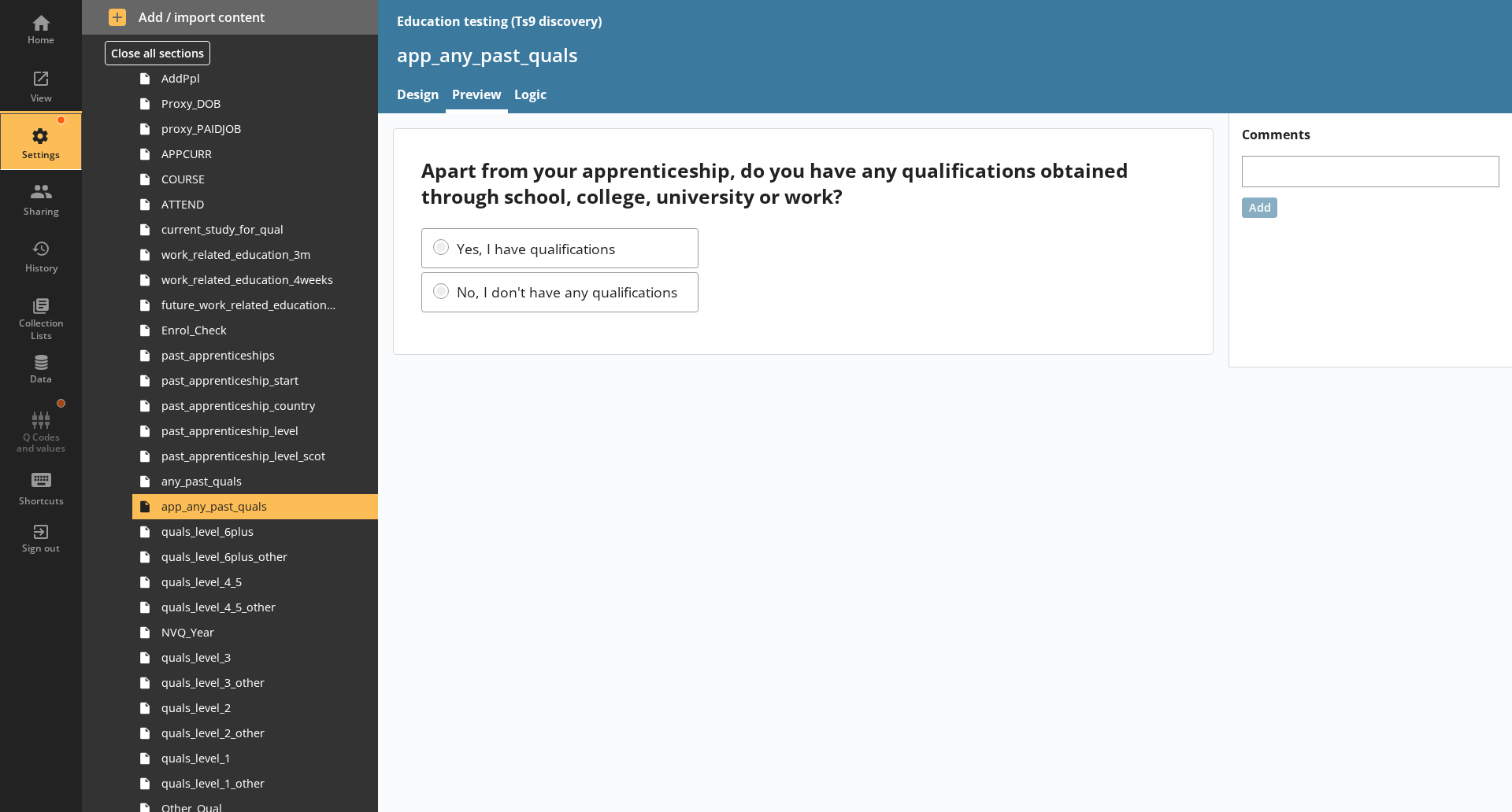
click at [39, 168] on div "Settings" at bounding box center [41, 142] width 55 height 55
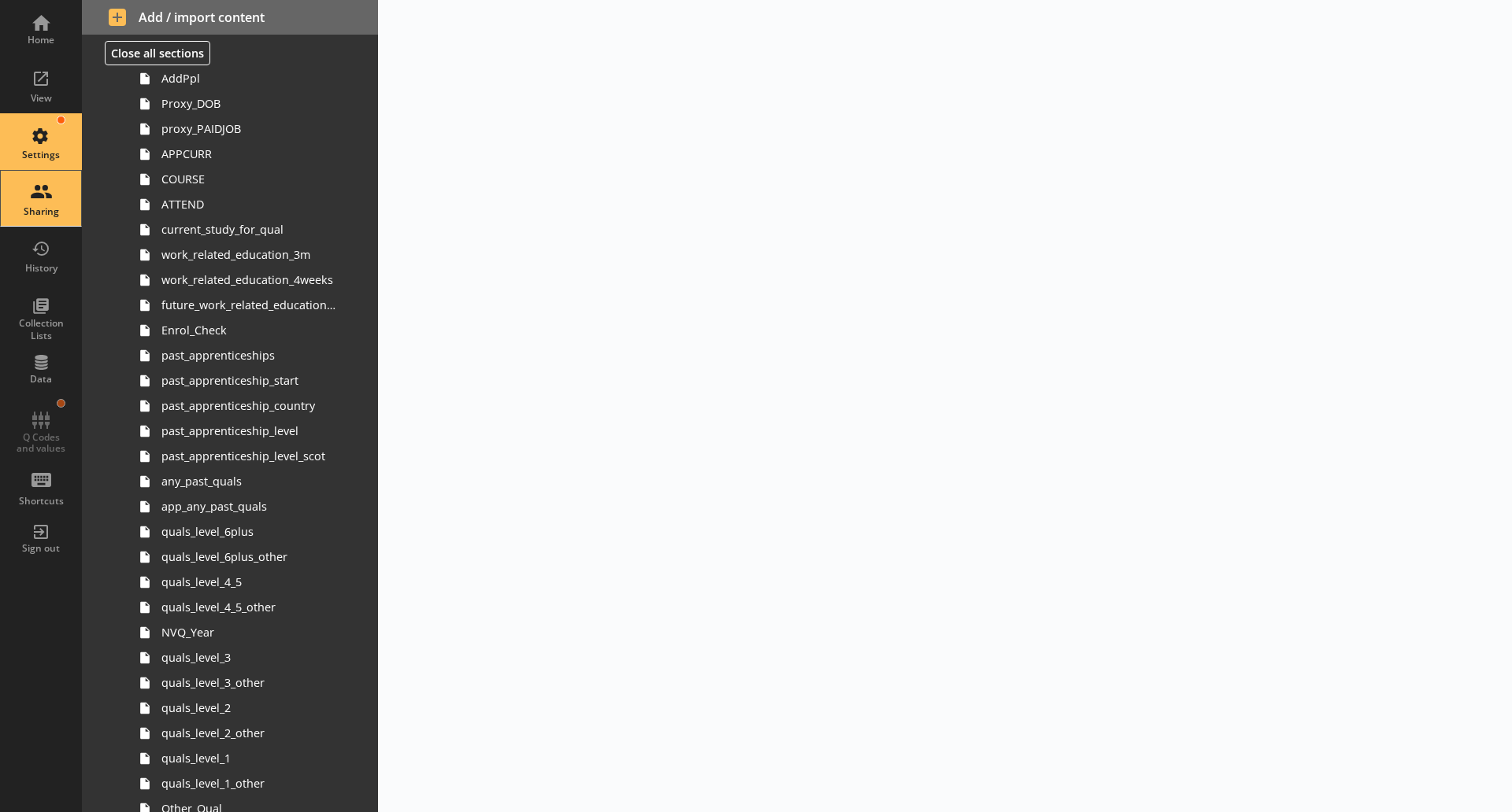
click at [42, 192] on div "Sharing" at bounding box center [41, 198] width 55 height 55
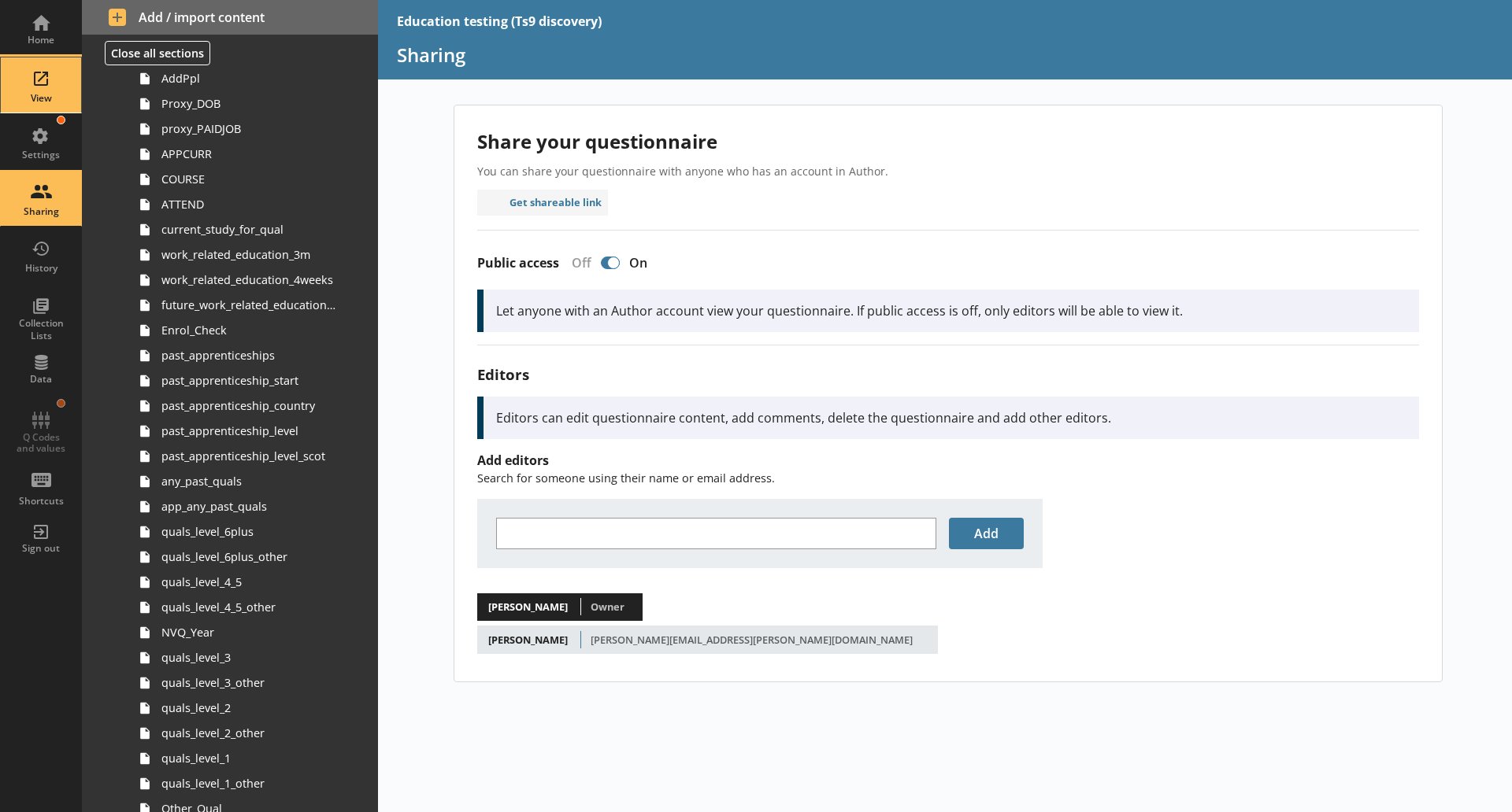
click at [47, 93] on div "View" at bounding box center [41, 98] width 55 height 12
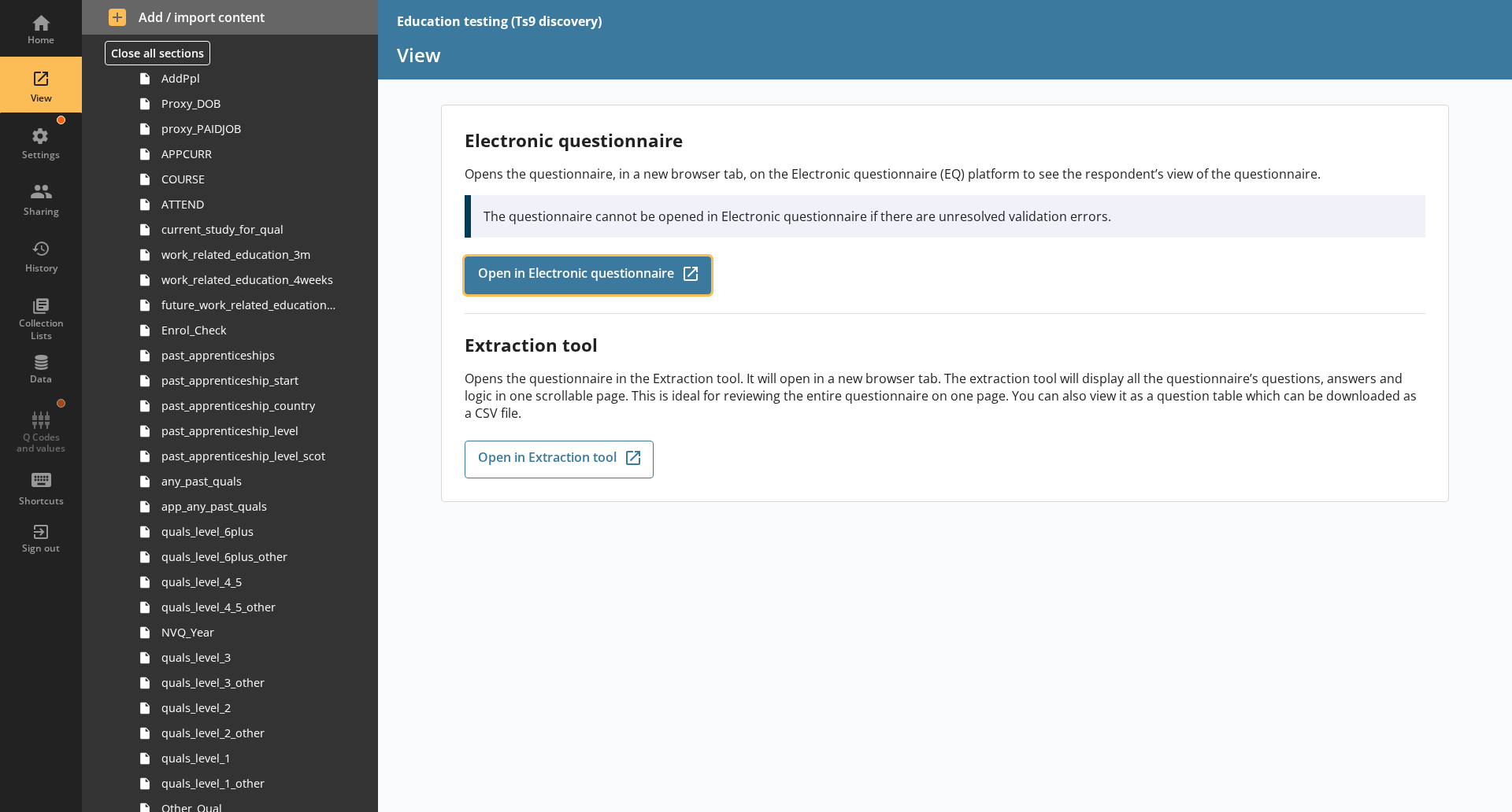
click at [583, 271] on span "Open in Electronic questionnaire" at bounding box center [576, 275] width 196 height 17
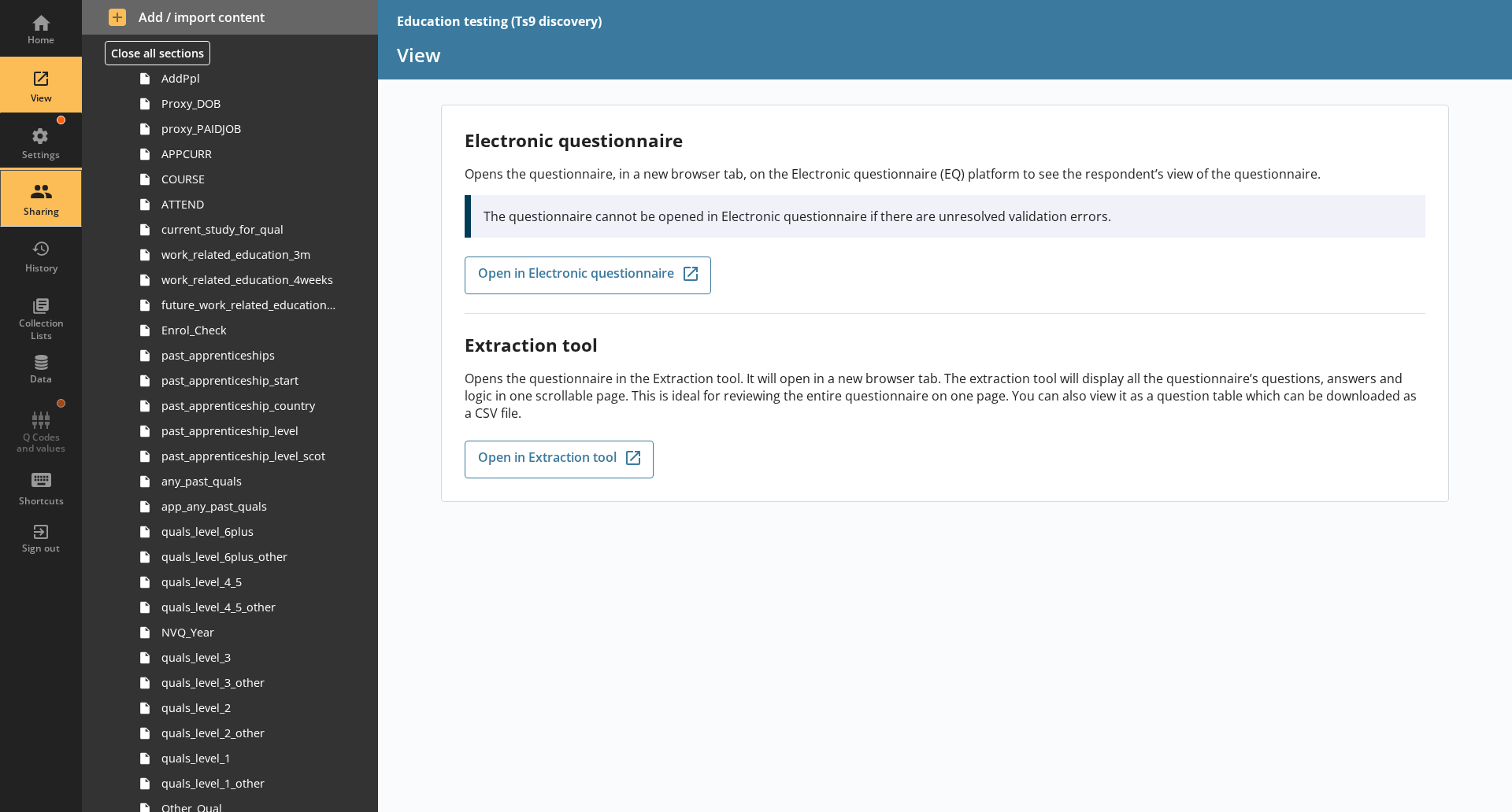
click at [37, 192] on div "Sharing" at bounding box center [41, 198] width 55 height 55
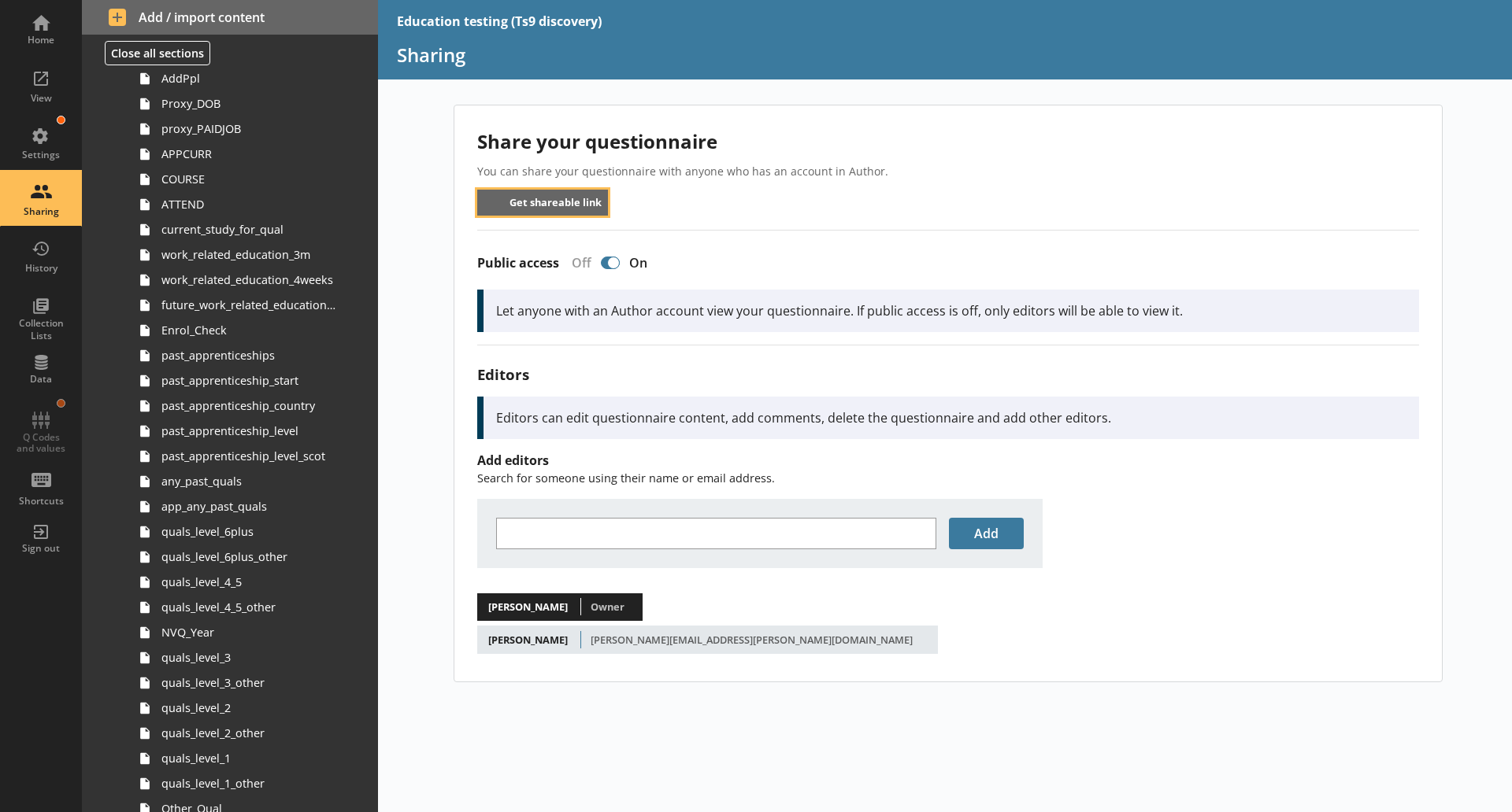
click at [569, 207] on button "Get shareable link" at bounding box center [543, 202] width 132 height 26
click at [50, 133] on div "Settings" at bounding box center [41, 142] width 55 height 55
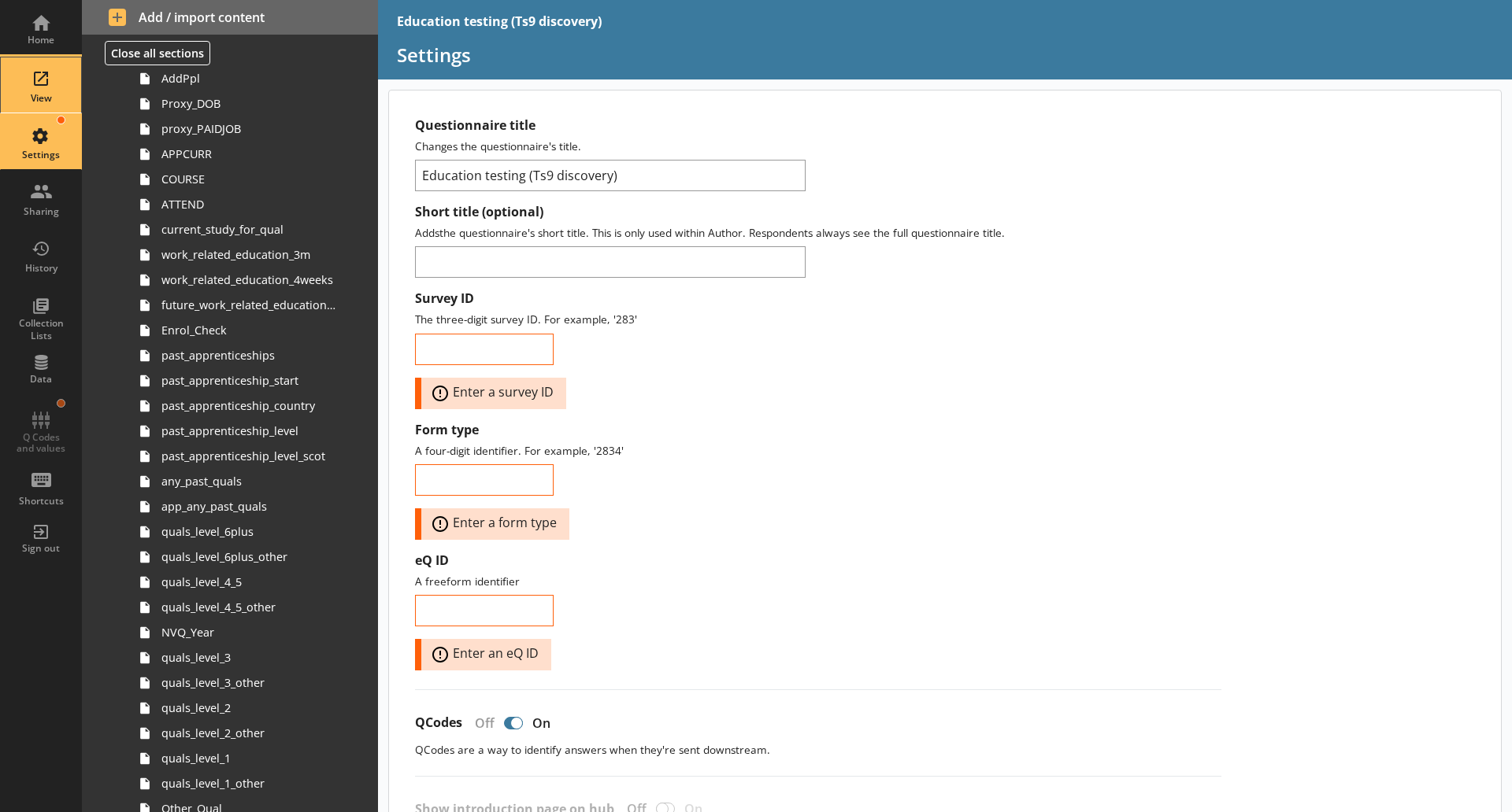
click at [43, 80] on div "View" at bounding box center [41, 85] width 55 height 55
